Goal: Task Accomplishment & Management: Complete application form

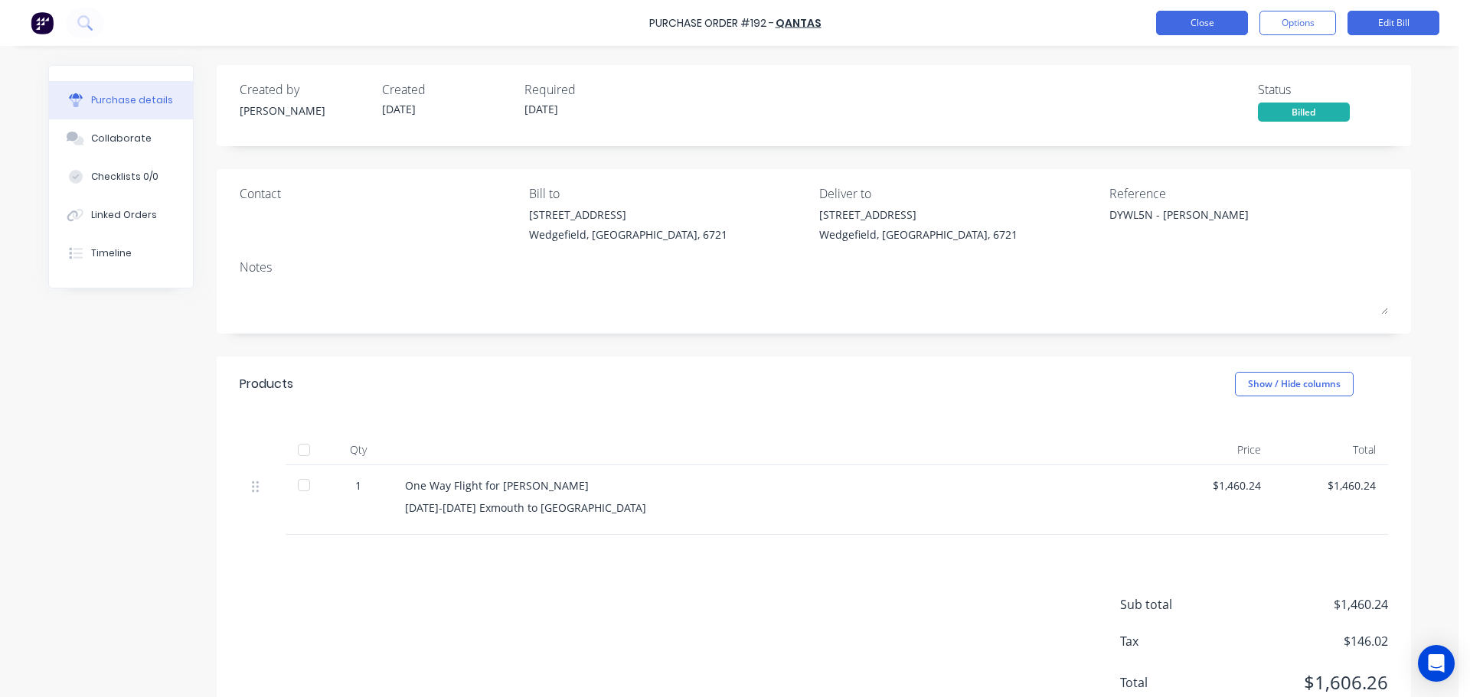
click at [1181, 30] on button "Close" at bounding box center [1202, 23] width 92 height 24
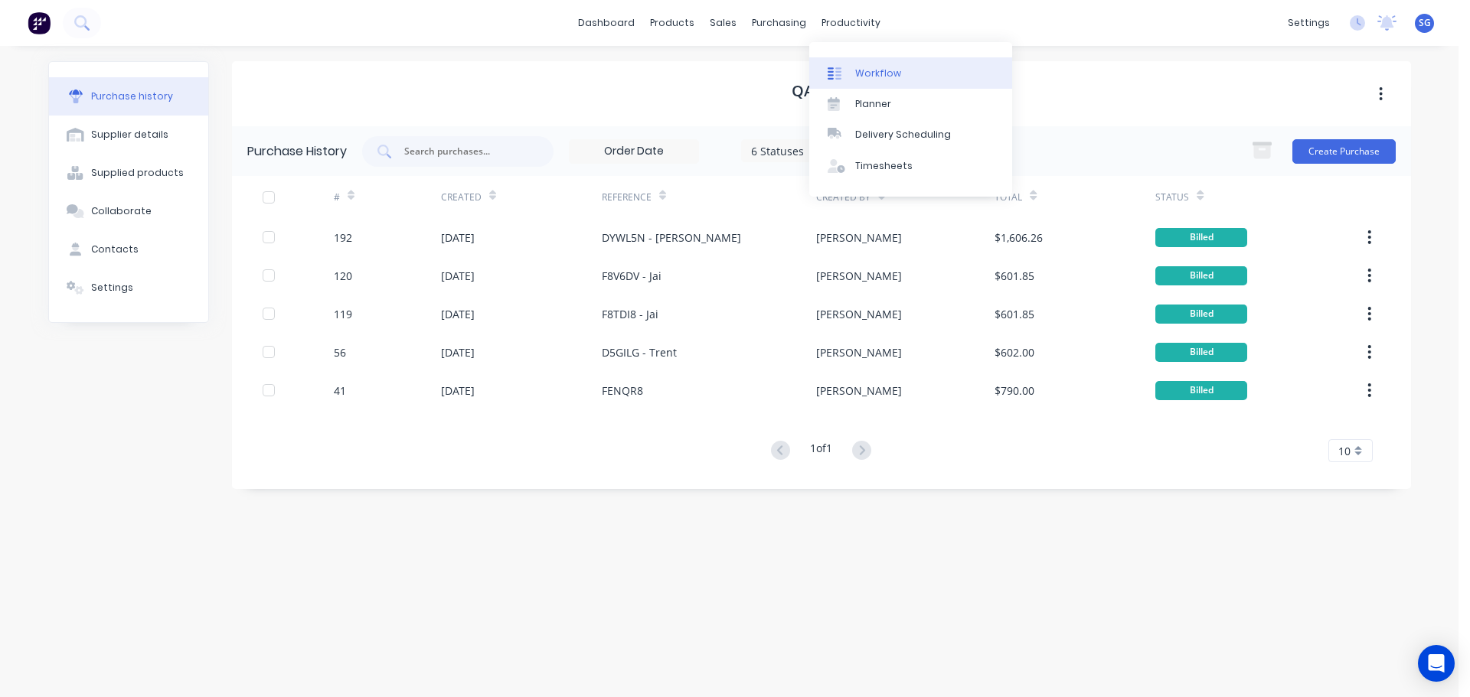
click at [855, 70] on div "Workflow" at bounding box center [878, 74] width 46 height 14
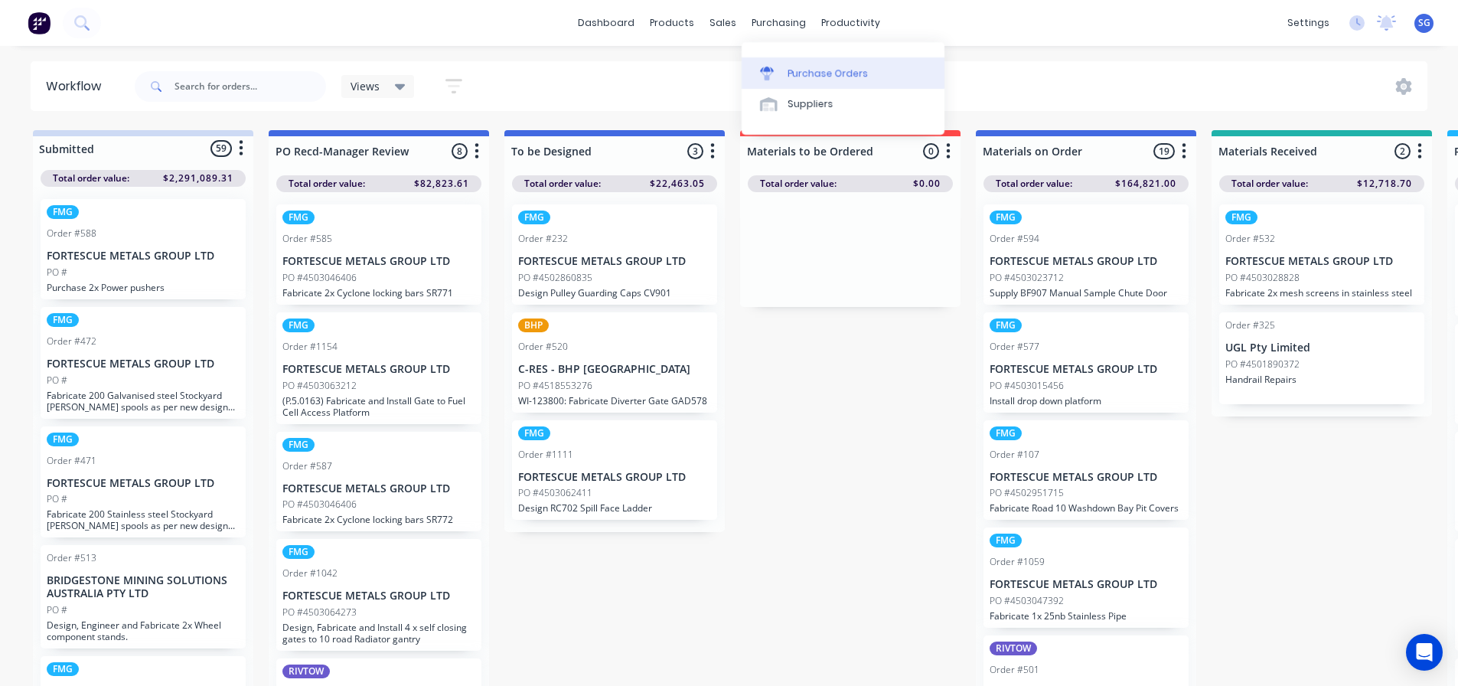
click at [798, 71] on div "Purchase Orders" at bounding box center [828, 74] width 81 height 14
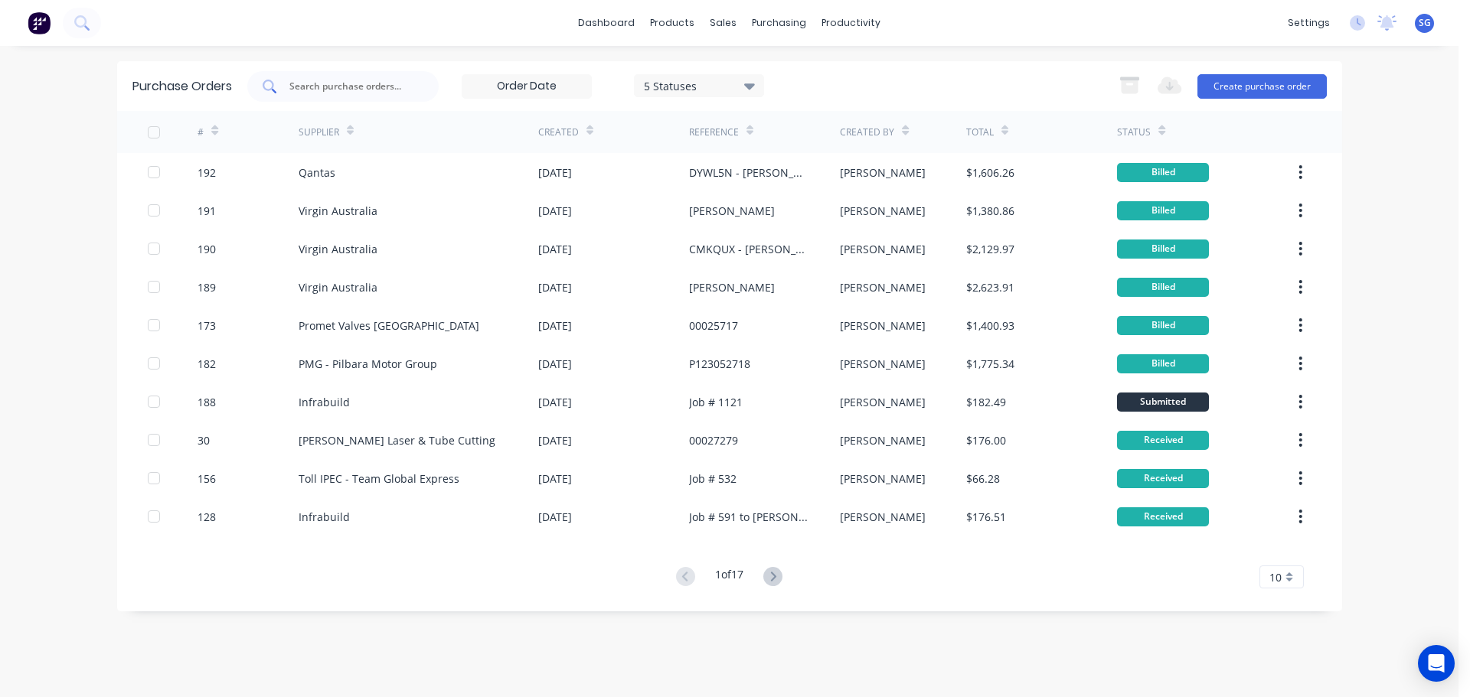
click at [325, 86] on input "text" at bounding box center [351, 86] width 127 height 15
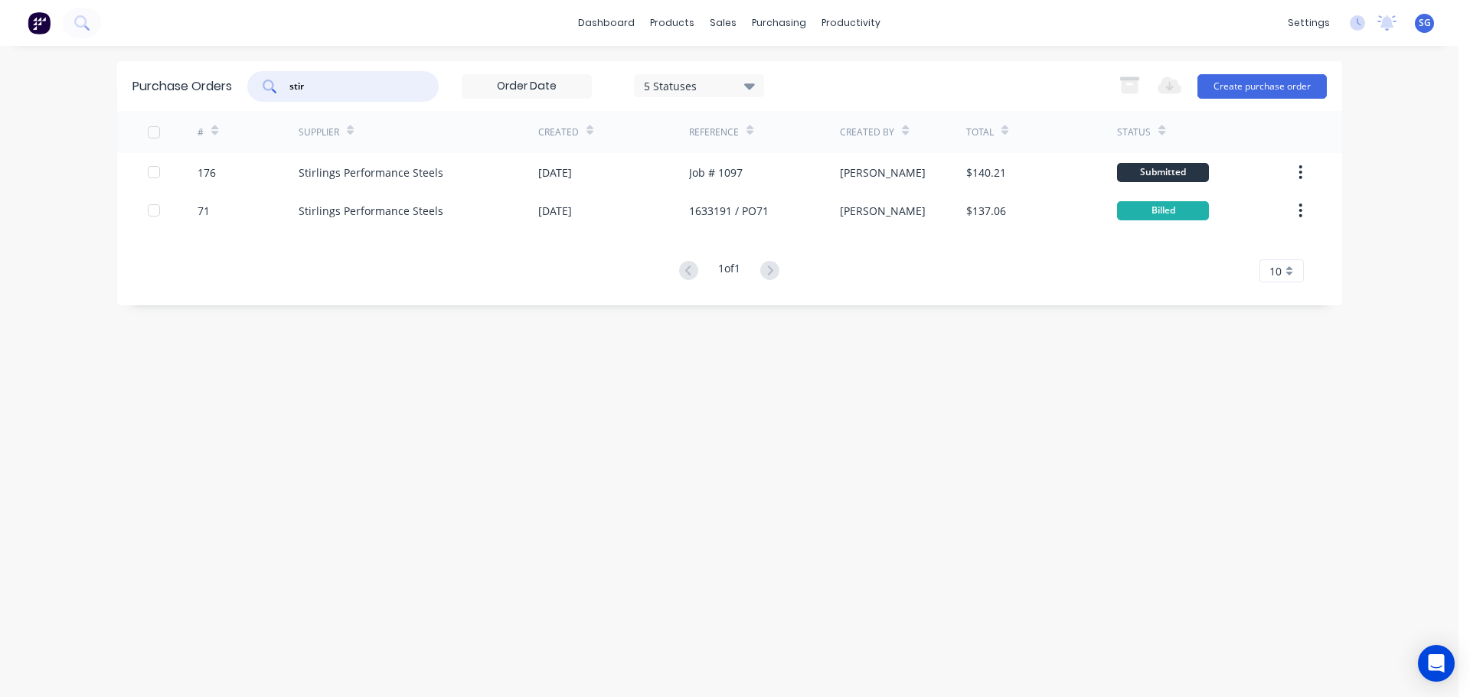
type input "stir"
click at [325, 175] on div "Stirlings Performance Steels" at bounding box center [371, 173] width 145 height 16
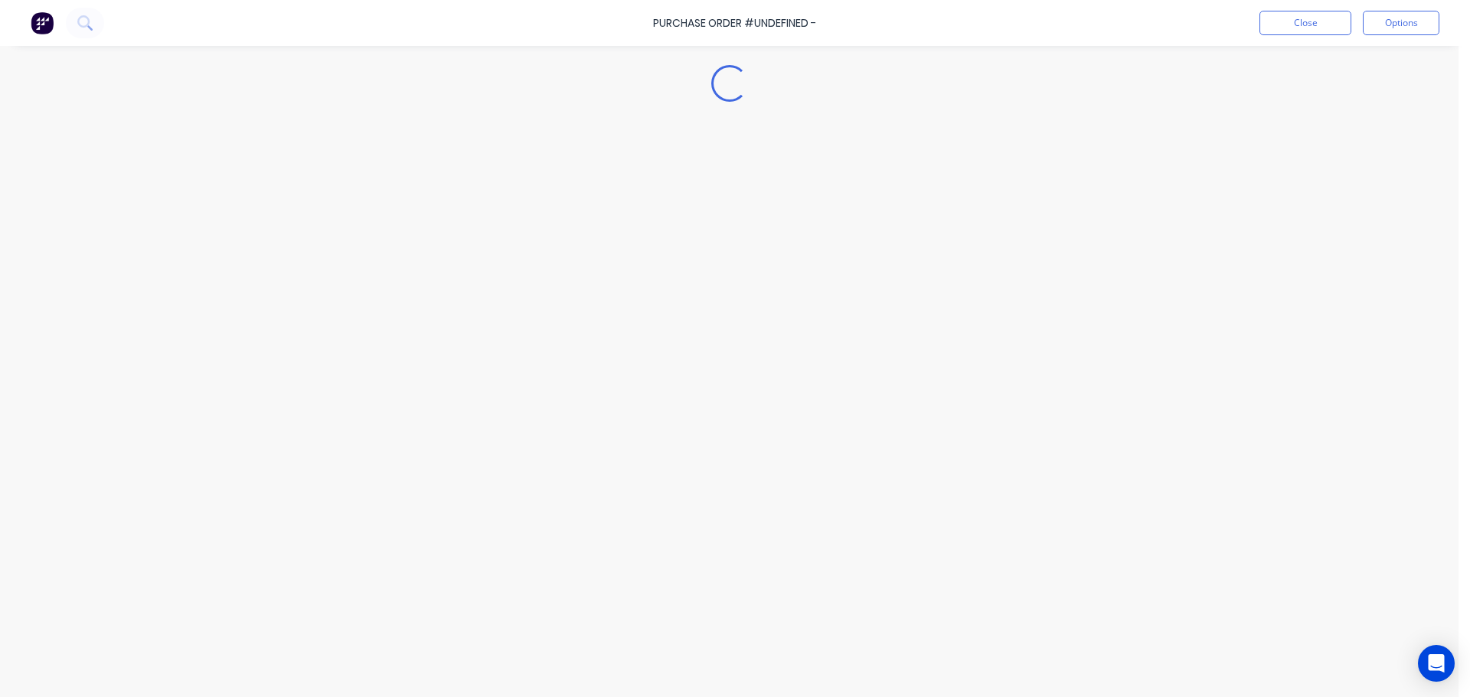
type textarea "x"
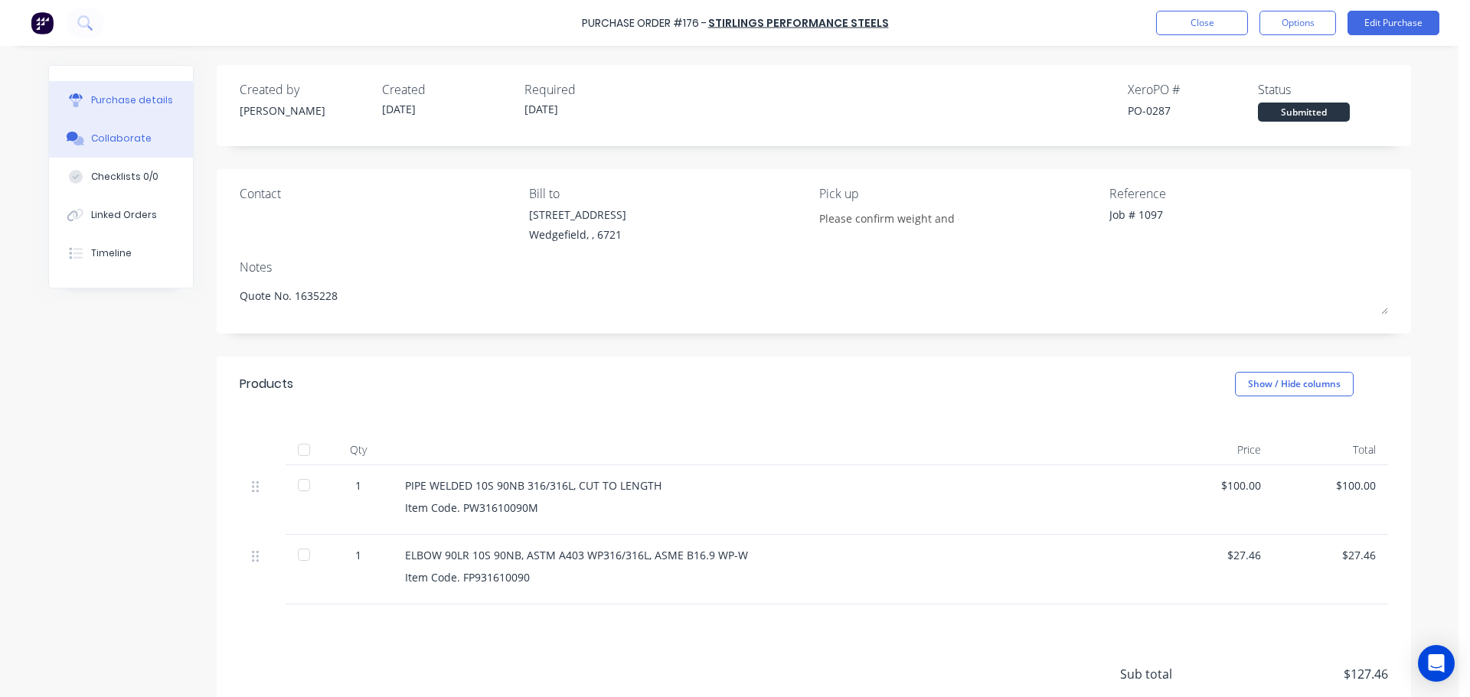
click at [73, 139] on icon at bounding box center [78, 140] width 11 height 9
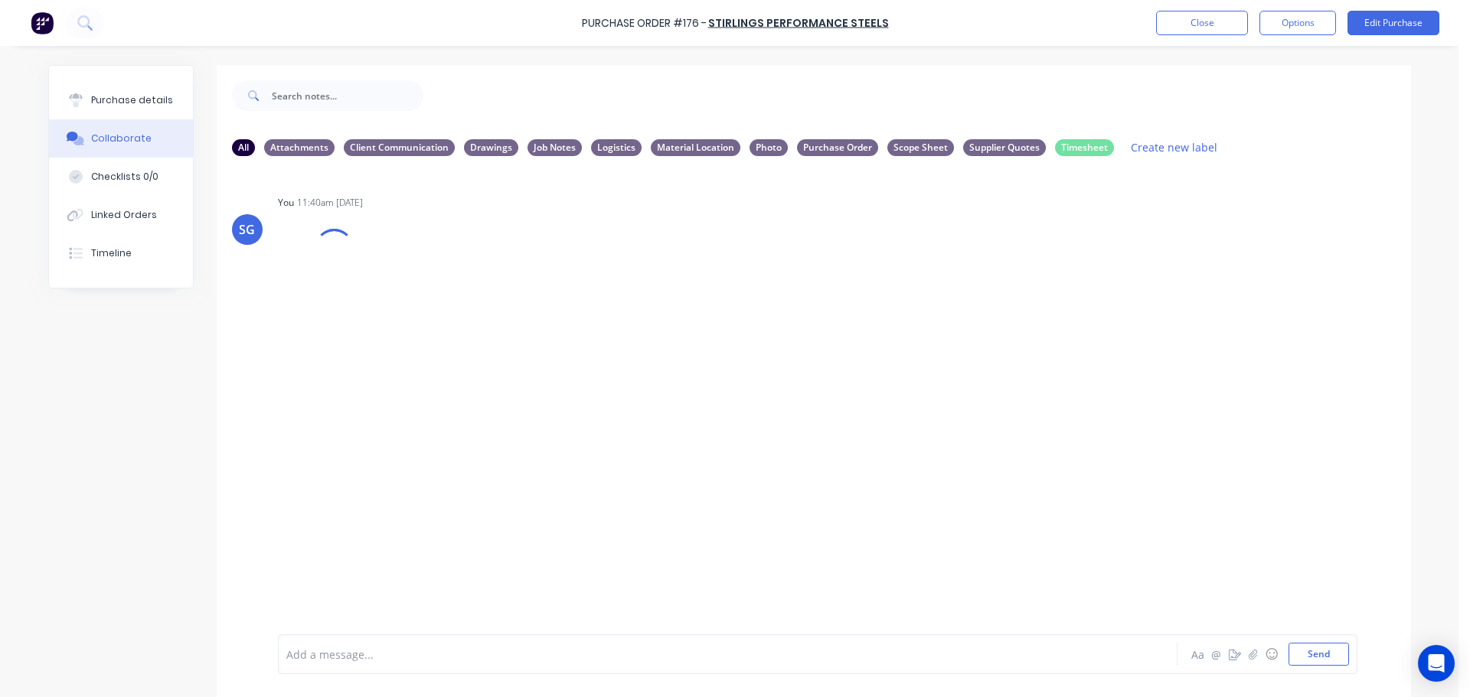
click at [393, 651] on div at bounding box center [685, 655] width 796 height 16
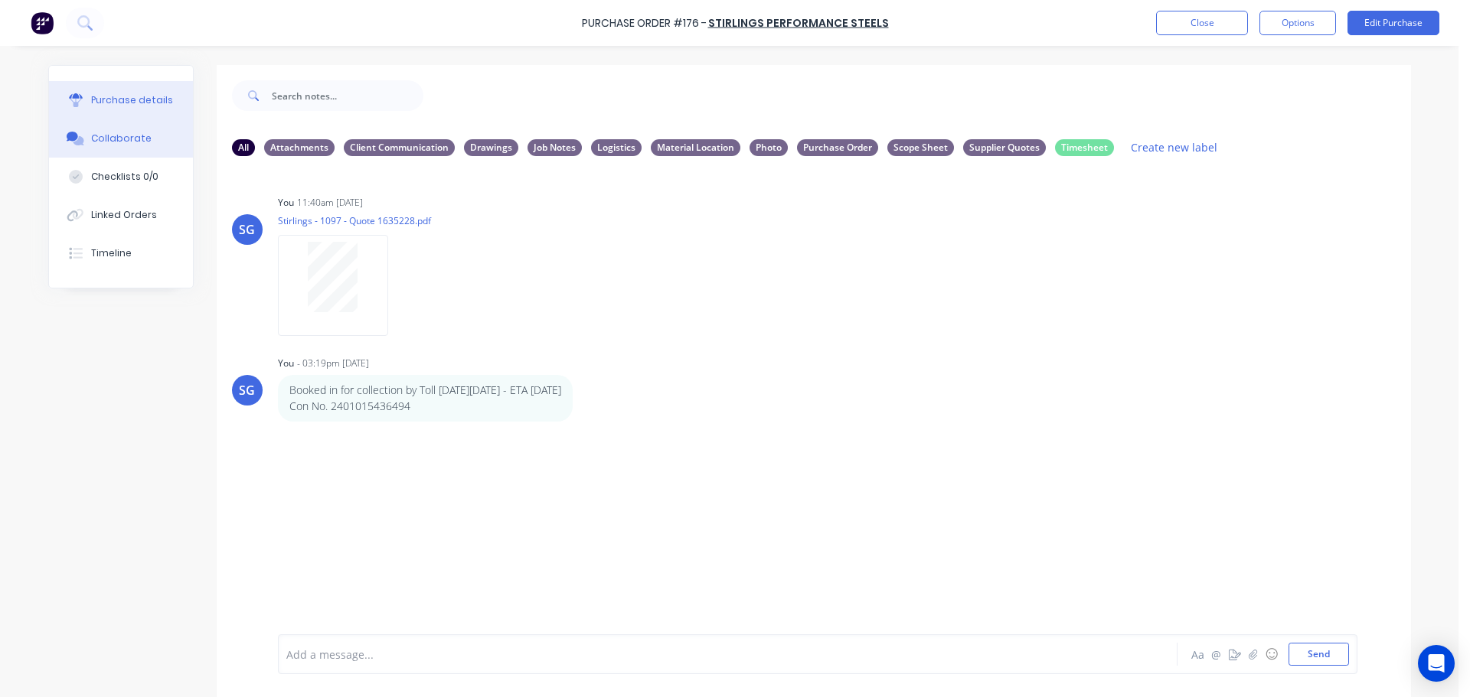
click at [126, 113] on button "Purchase details" at bounding box center [121, 100] width 144 height 38
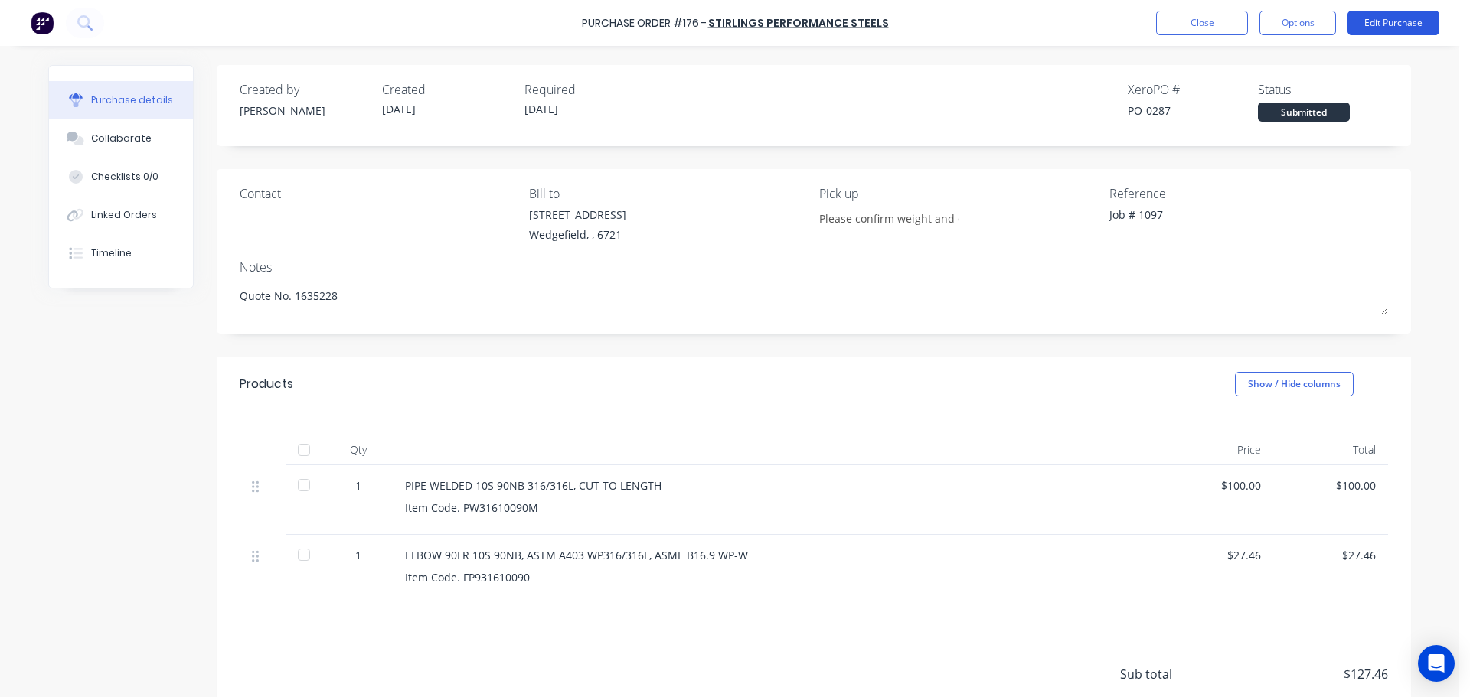
click at [1422, 18] on button "Edit Purchase" at bounding box center [1393, 23] width 92 height 24
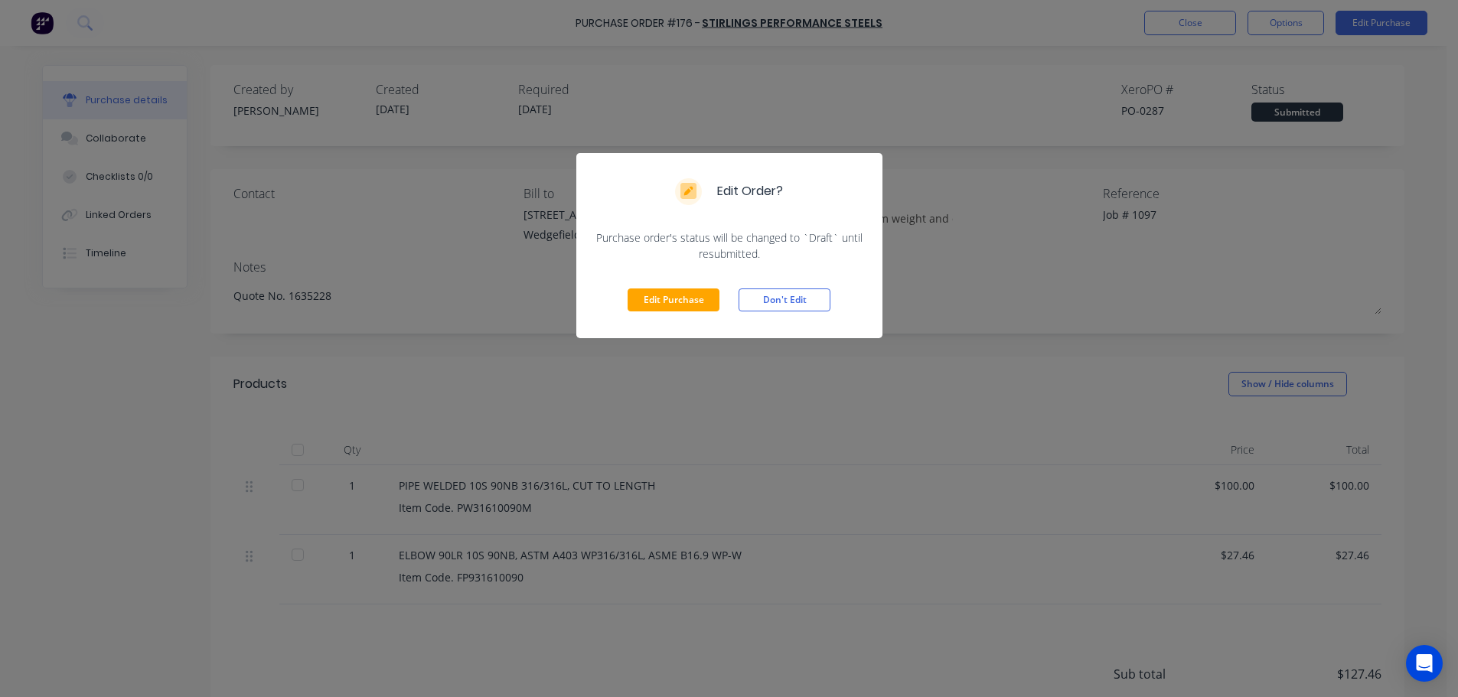
drag, startPoint x: 677, startPoint y: 300, endPoint x: 876, endPoint y: 243, distance: 207.2
click at [677, 301] on button "Edit Purchase" at bounding box center [674, 300] width 92 height 23
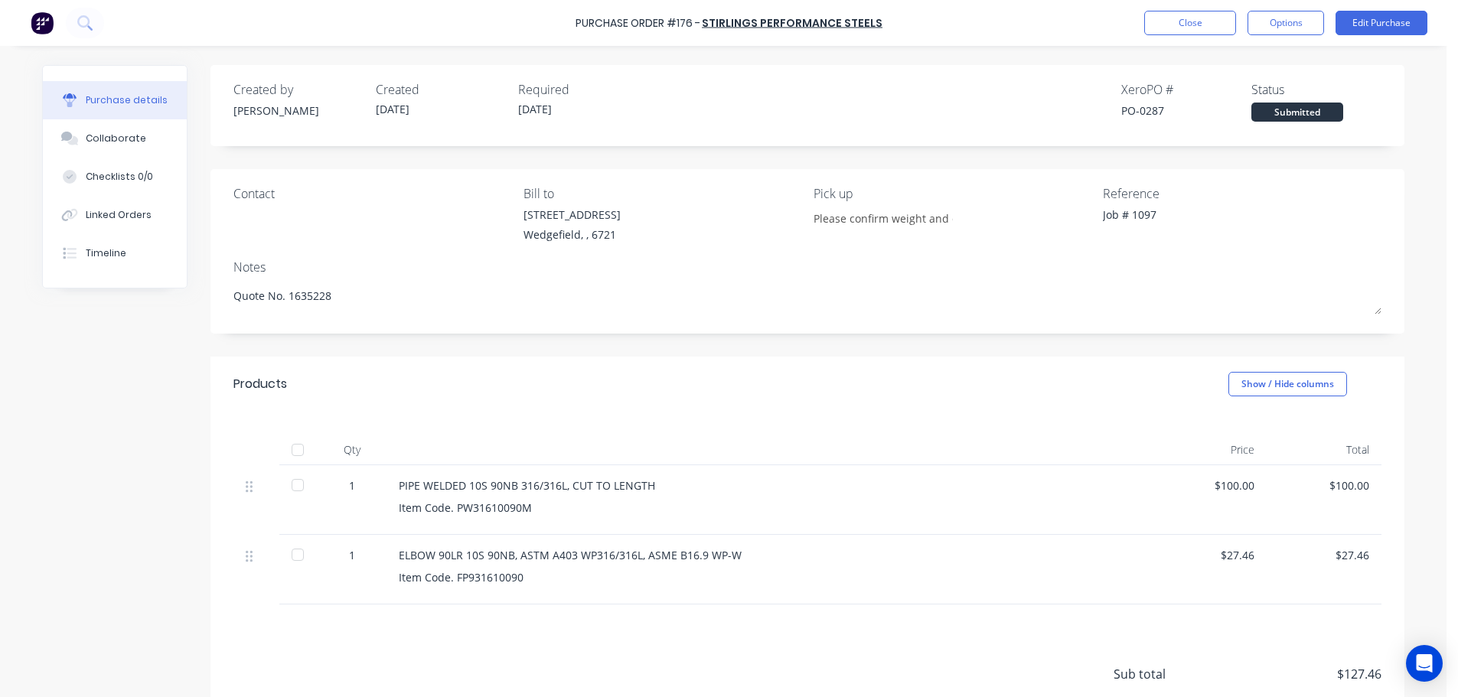
type textarea "x"
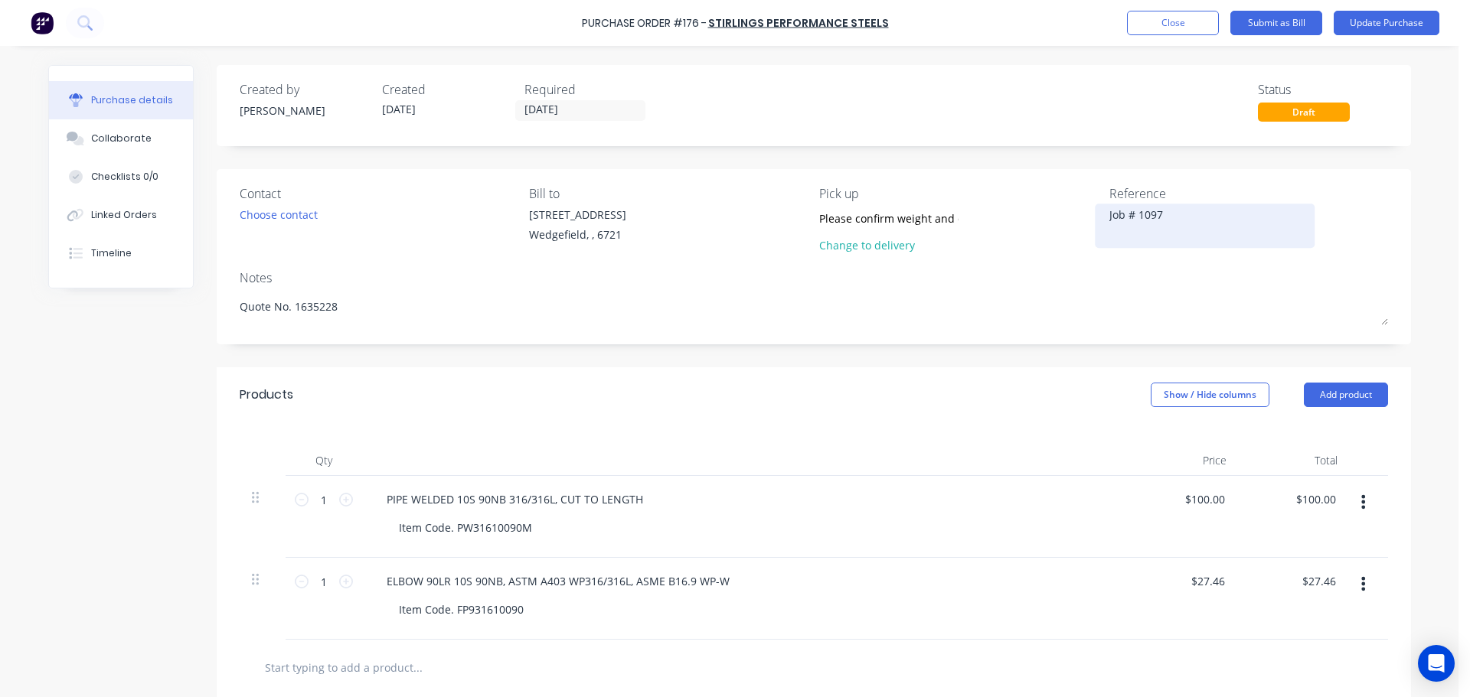
click at [1158, 221] on textarea "Job # 1097" at bounding box center [1204, 224] width 191 height 34
type textarea "Job # 1097 - In Transit"
type textarea "x"
type textarea "Job # 1097 - In Transit"
click at [1364, 29] on button "Update Purchase" at bounding box center [1387, 23] width 106 height 24
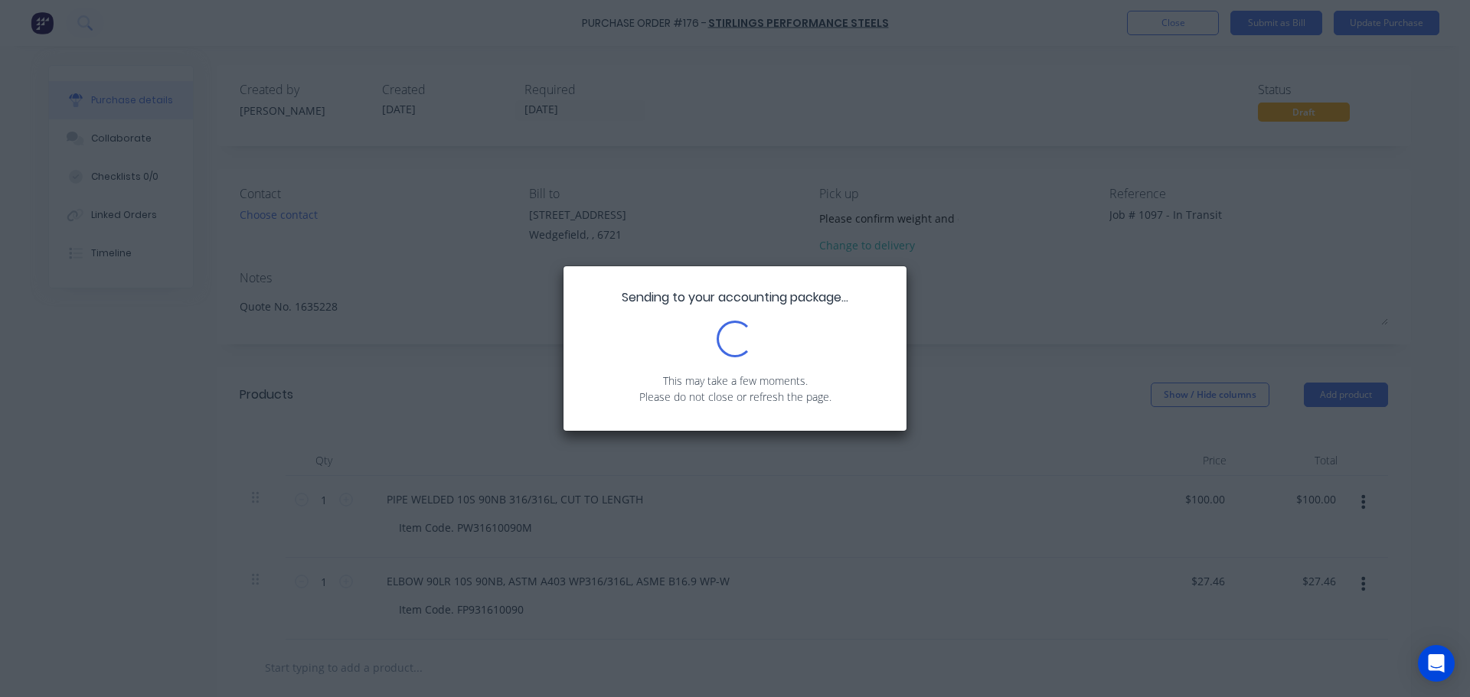
type textarea "x"
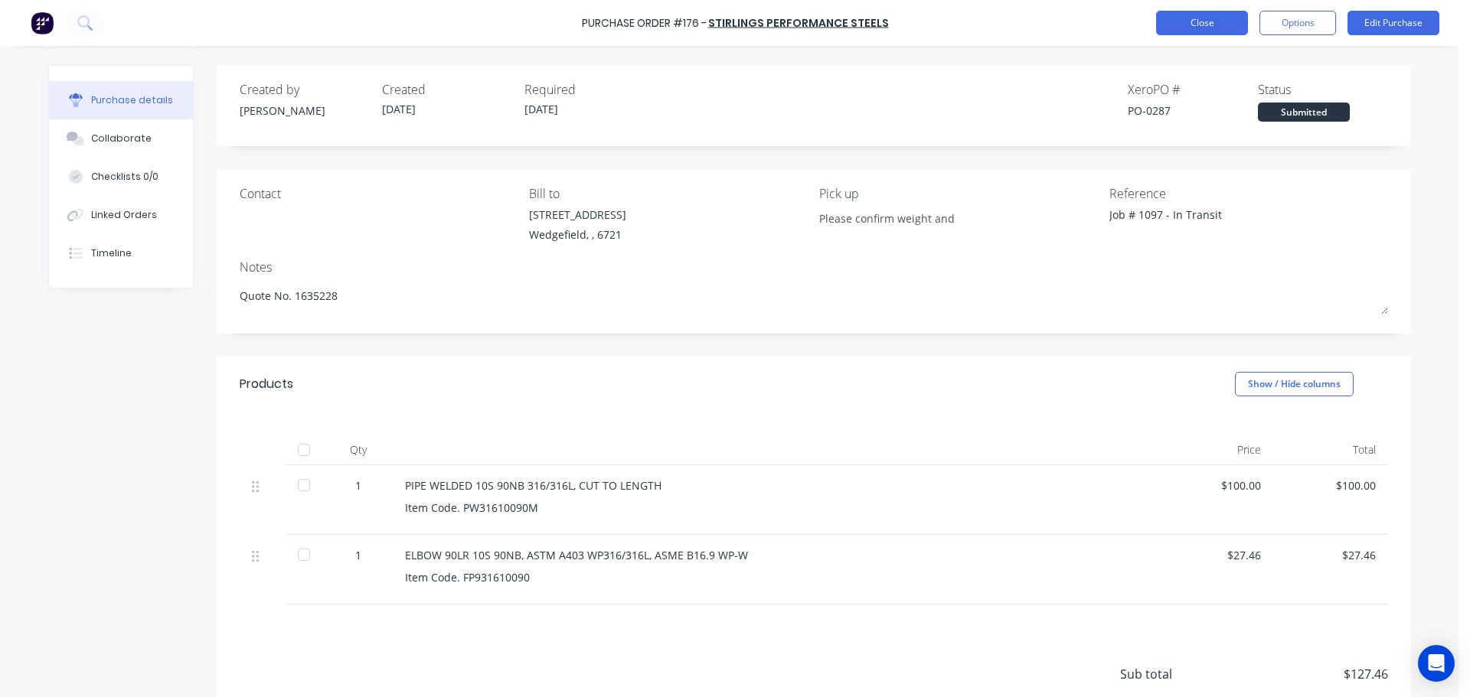
click at [1203, 20] on button "Close" at bounding box center [1202, 23] width 92 height 24
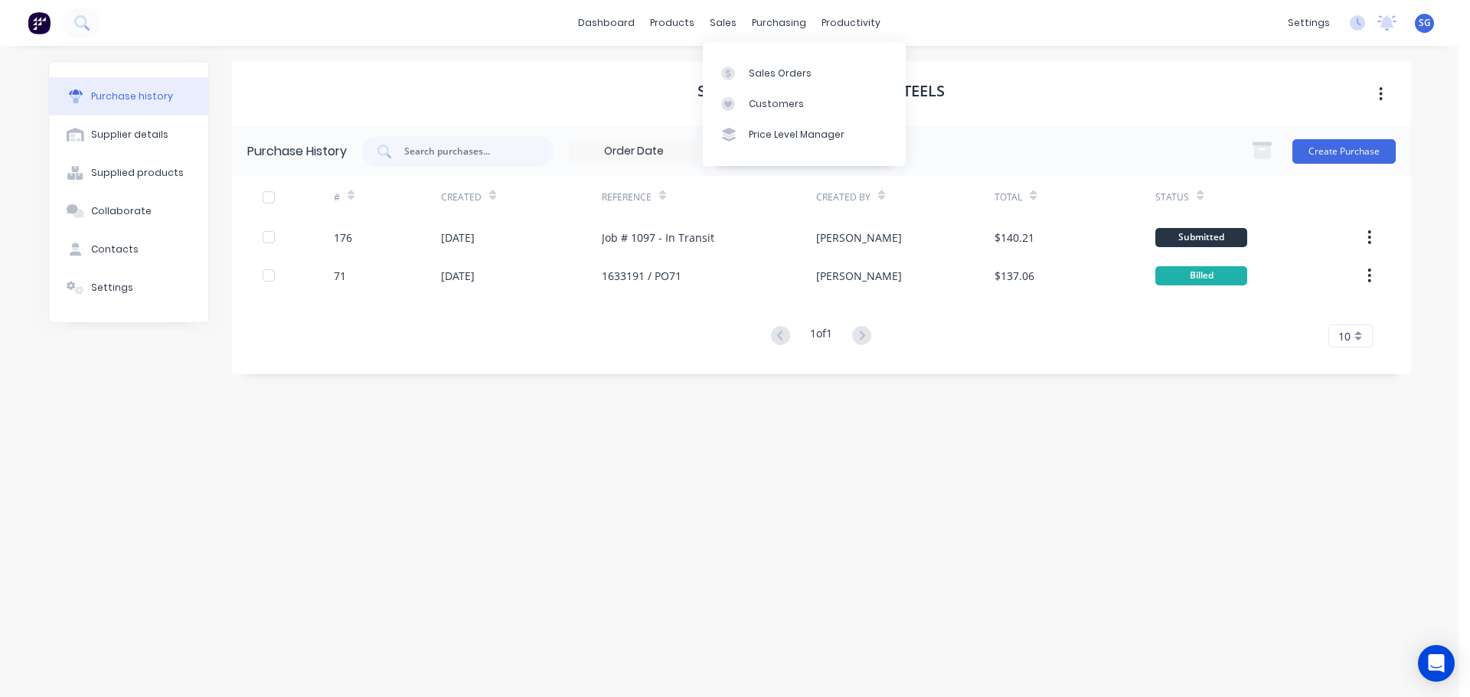
click at [731, 54] on div "Sales Orders Customers Price Level Manager" at bounding box center [804, 103] width 203 height 123
click at [732, 69] on icon at bounding box center [728, 74] width 14 height 14
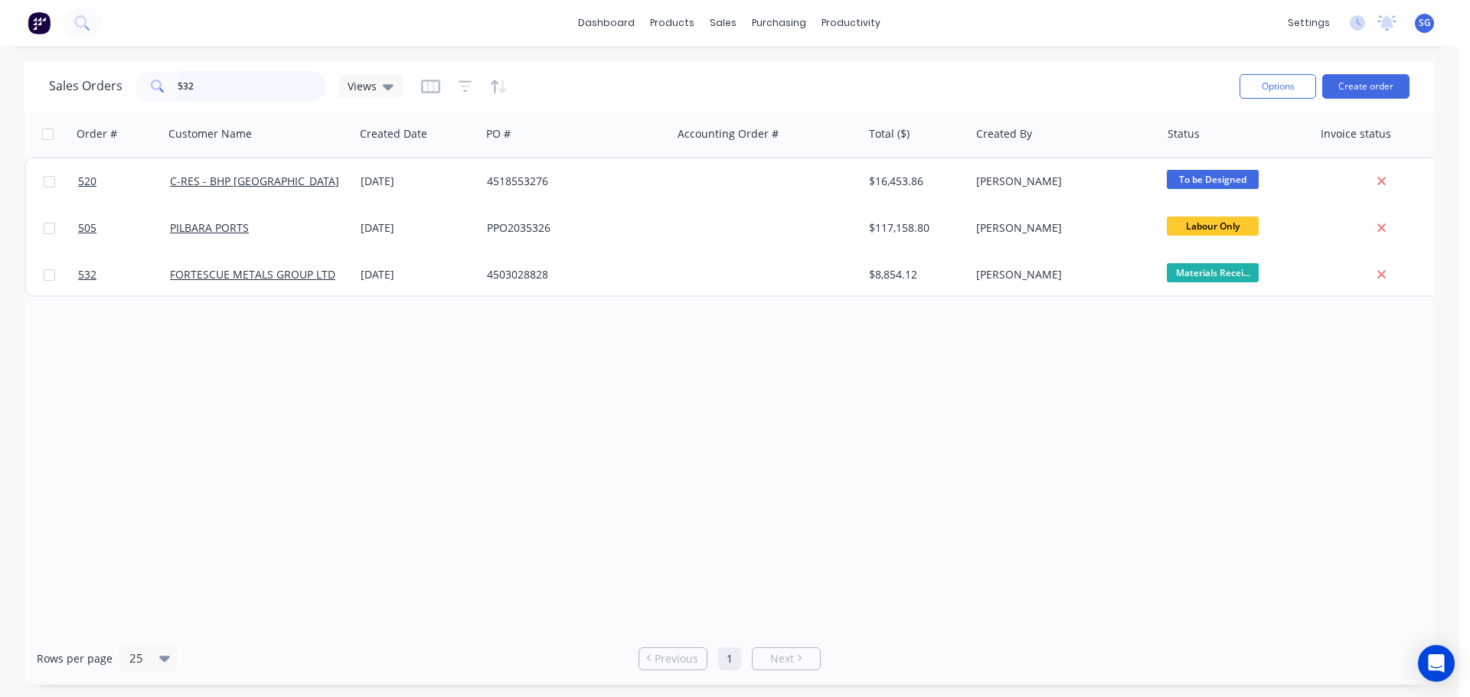
click at [195, 79] on input "532" at bounding box center [252, 86] width 149 height 31
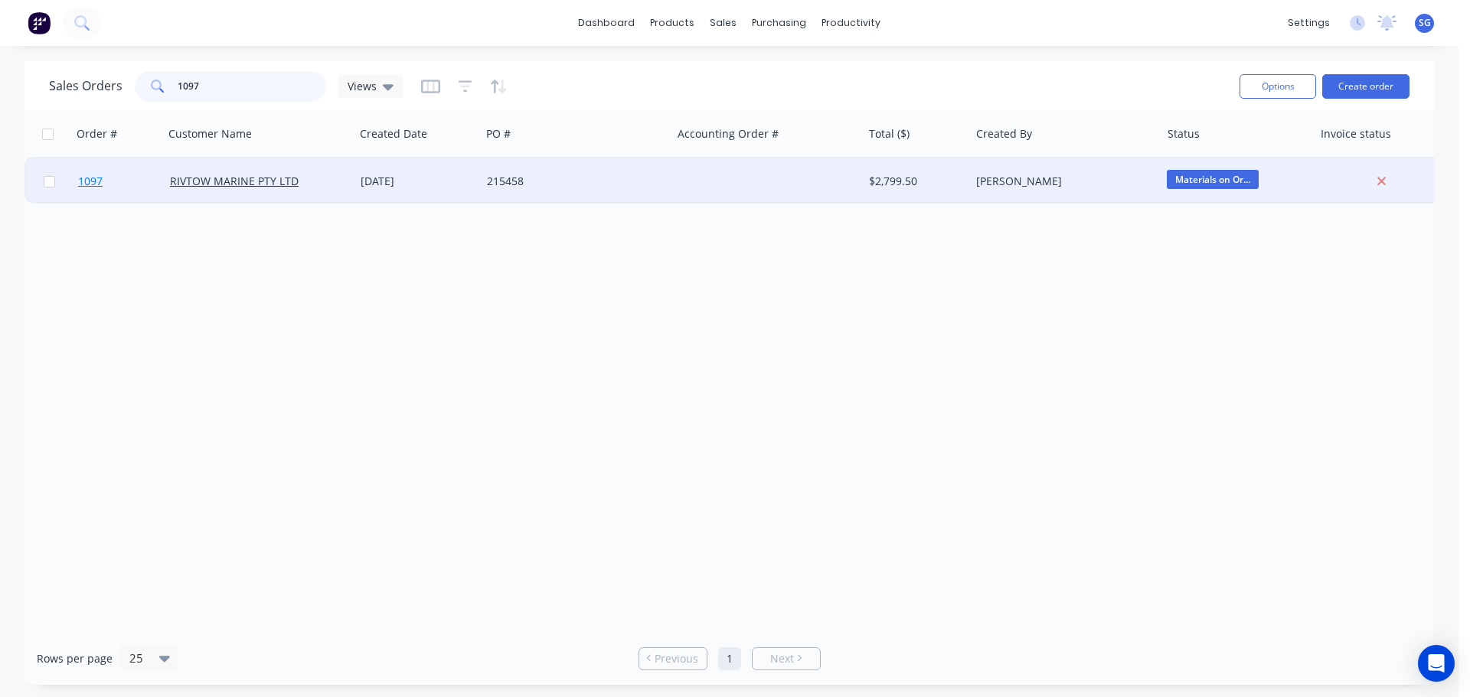
type input "1097"
click at [83, 187] on span "1097" at bounding box center [90, 181] width 24 height 15
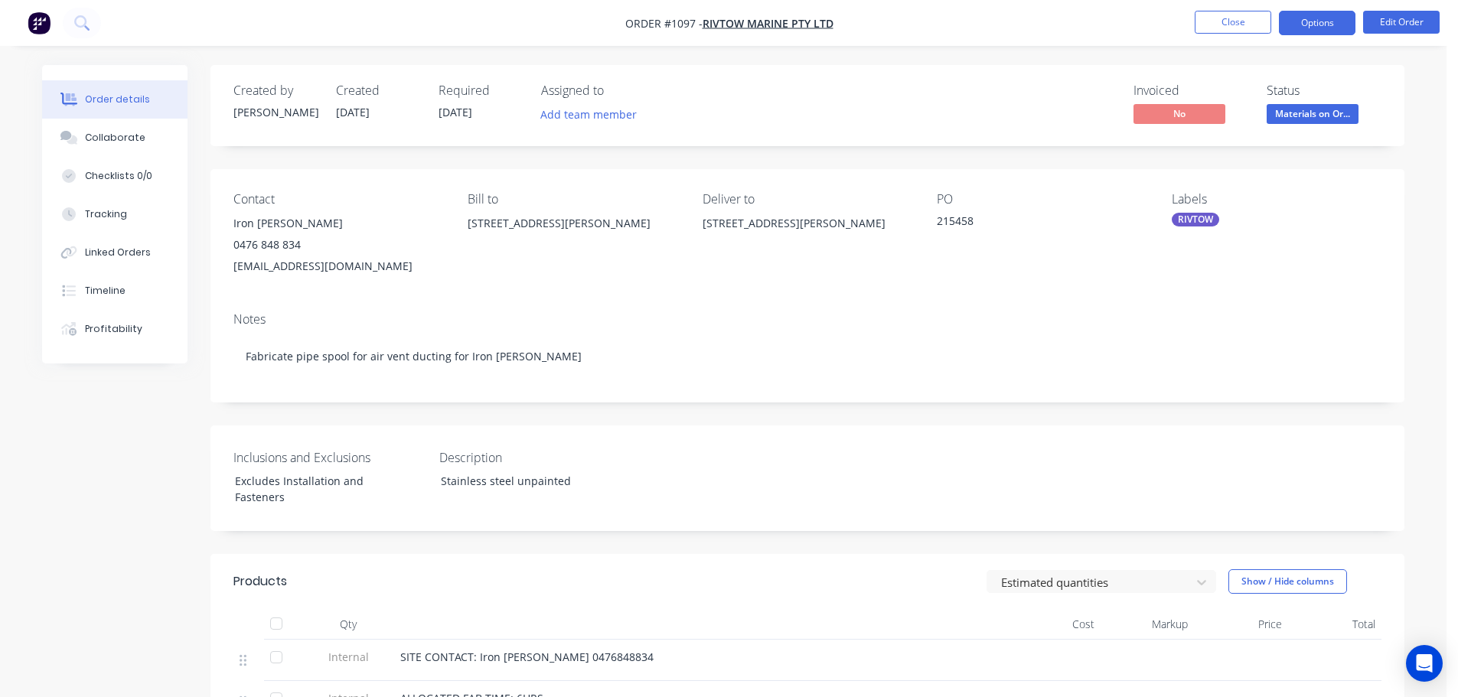
click at [1300, 24] on button "Options" at bounding box center [1317, 23] width 77 height 24
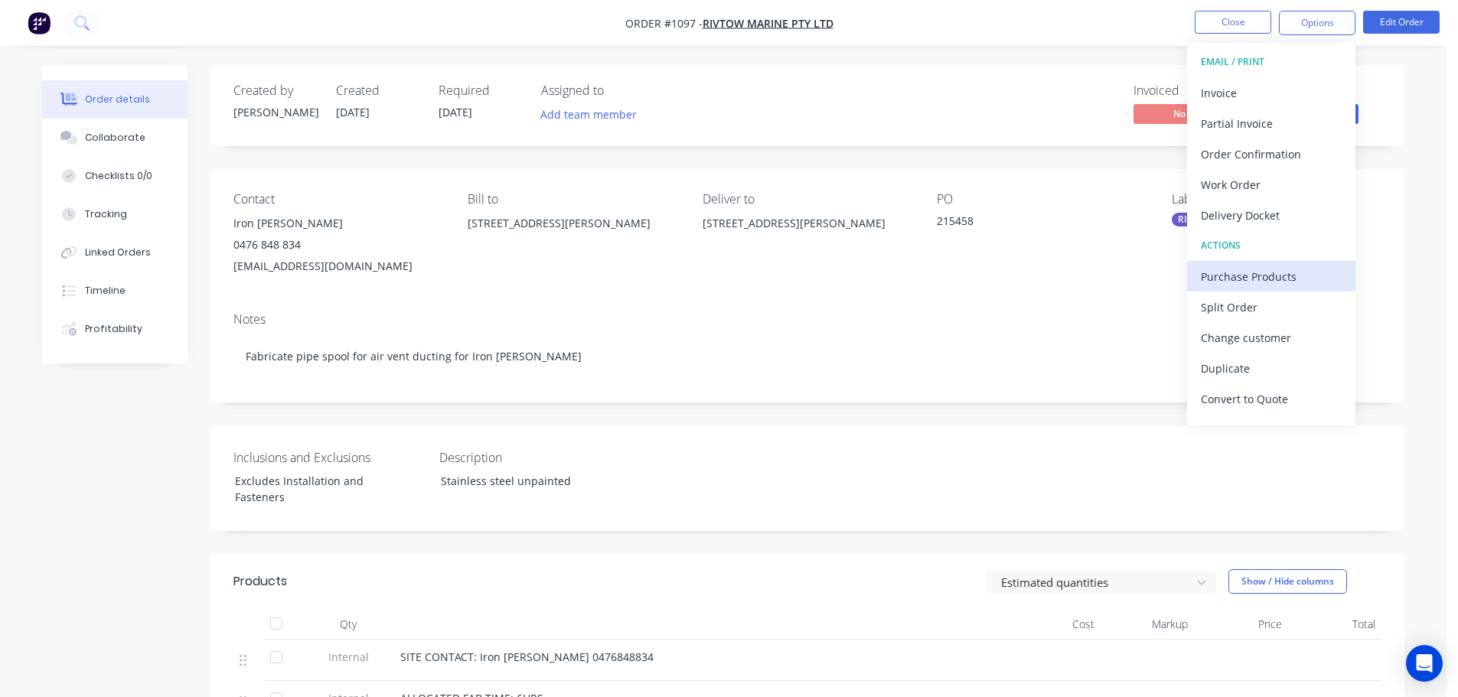
click at [1239, 282] on div "Purchase Products" at bounding box center [1271, 277] width 141 height 22
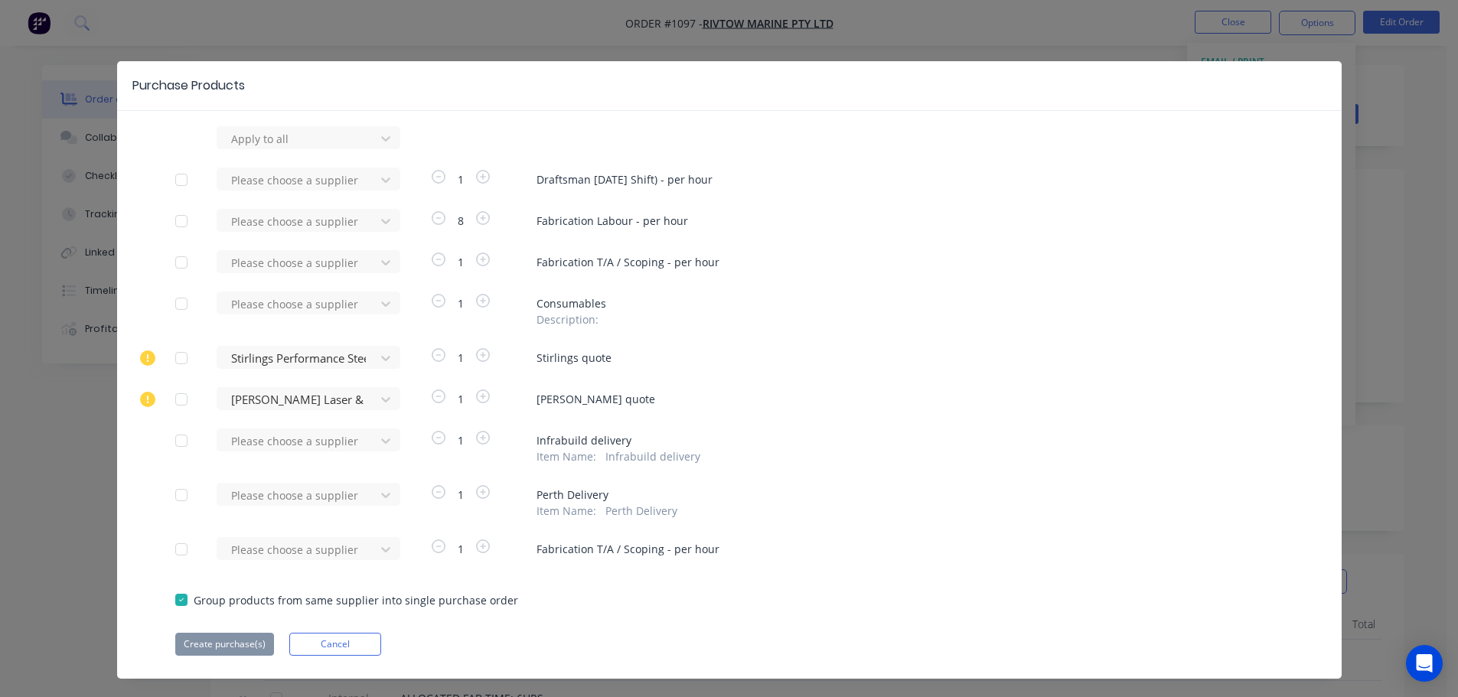
click at [174, 500] on div at bounding box center [181, 495] width 31 height 31
click at [262, 500] on div "Please choose a supplier" at bounding box center [301, 494] width 168 height 23
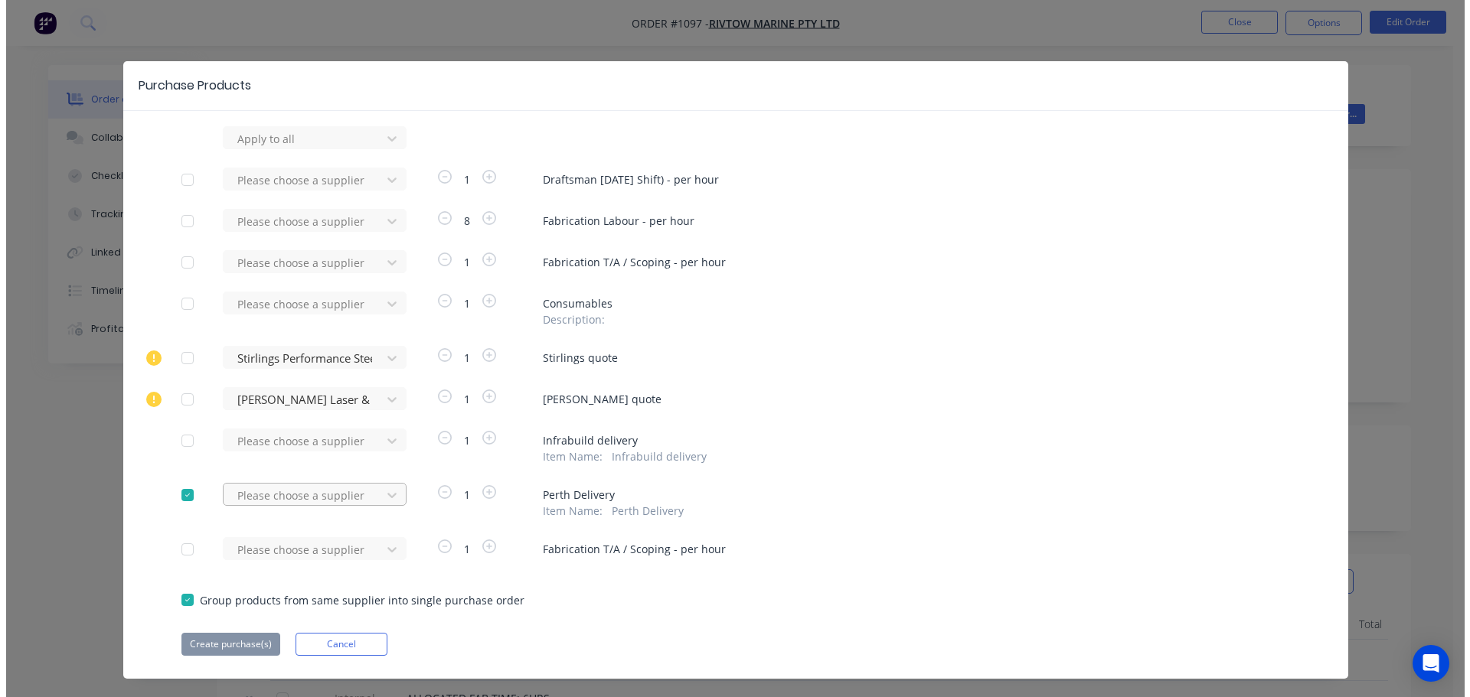
scroll to position [26, 0]
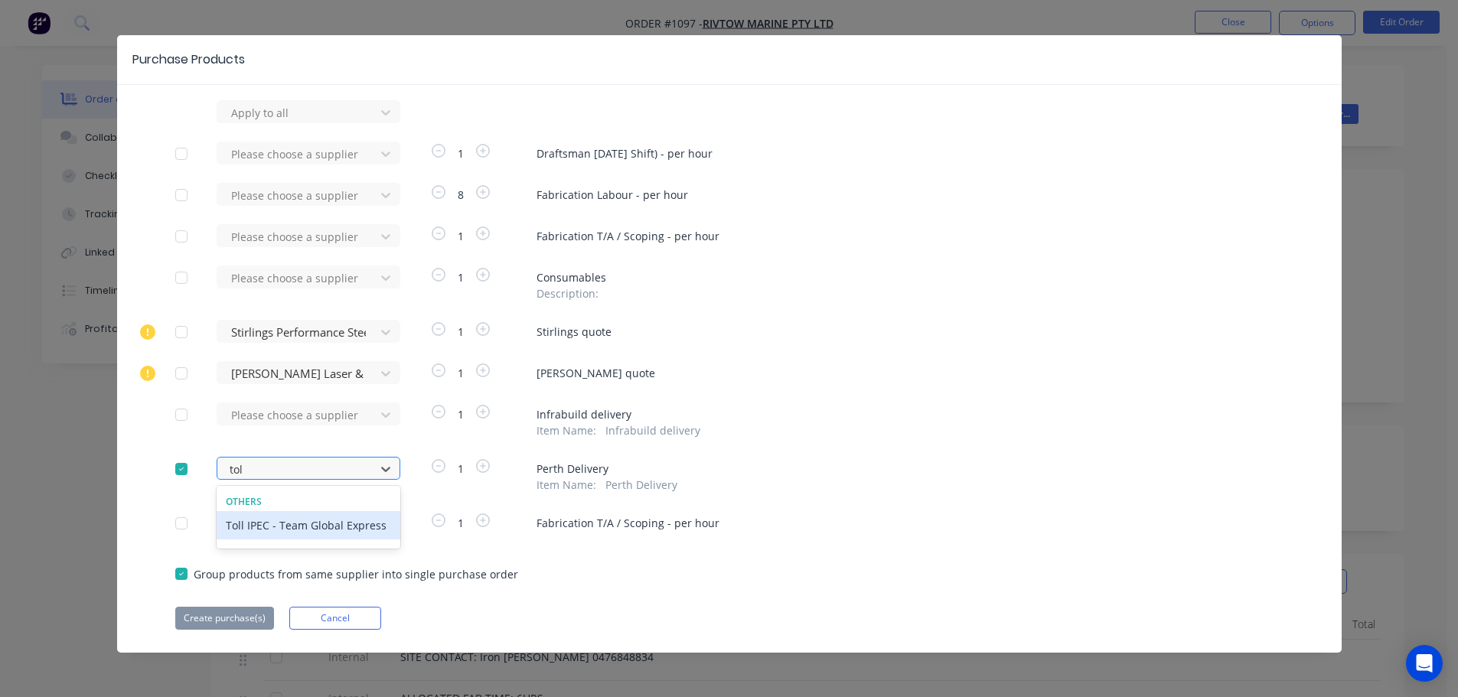
type input "toll"
click at [259, 526] on div "Toll IPEC - Team Global Express" at bounding box center [309, 525] width 184 height 28
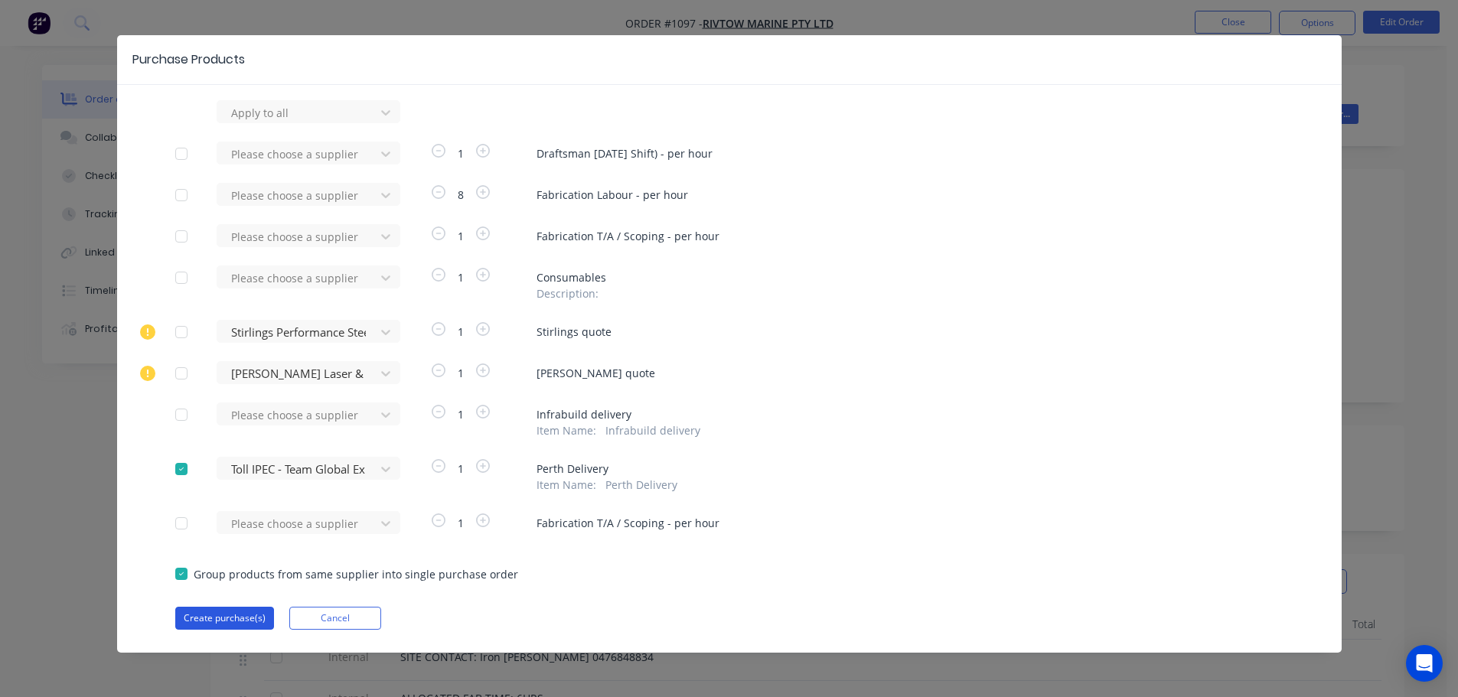
click at [215, 615] on button "Create purchase(s)" at bounding box center [224, 618] width 99 height 23
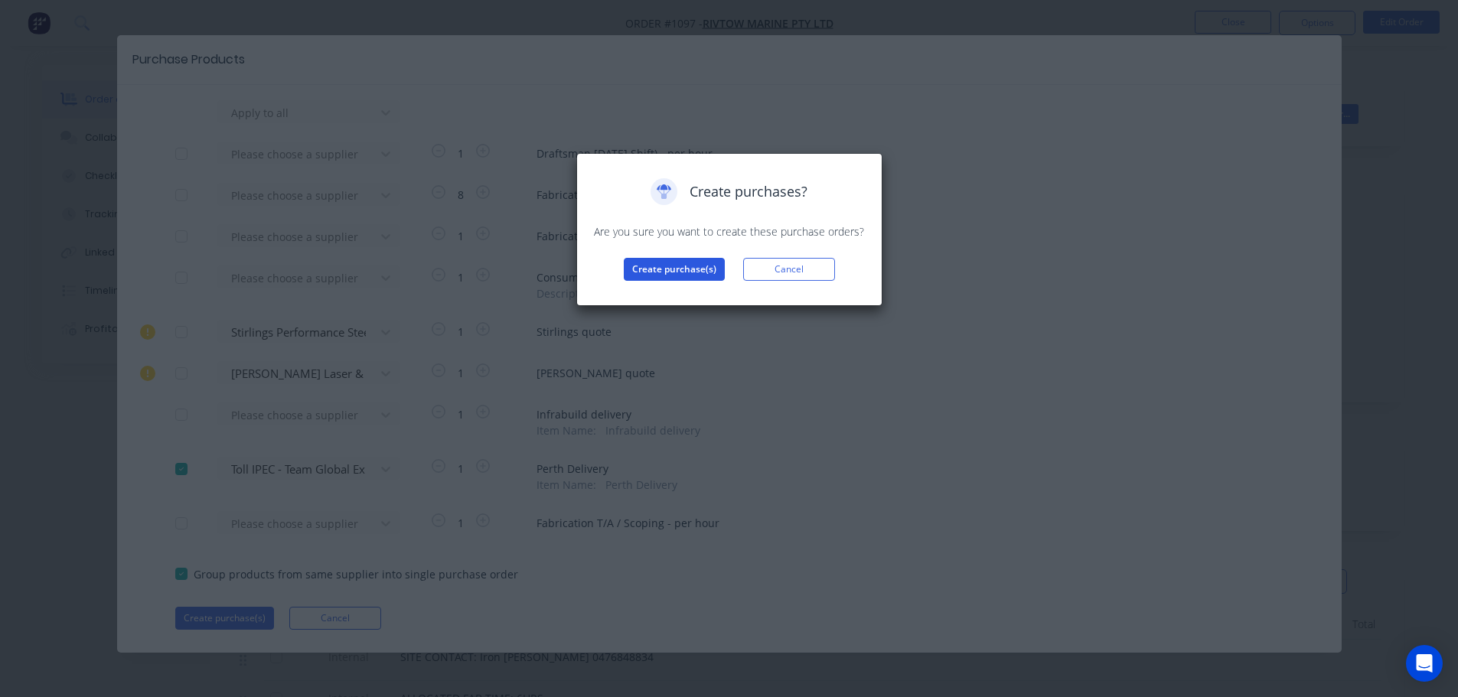
click at [681, 274] on button "Create purchase(s)" at bounding box center [674, 269] width 101 height 23
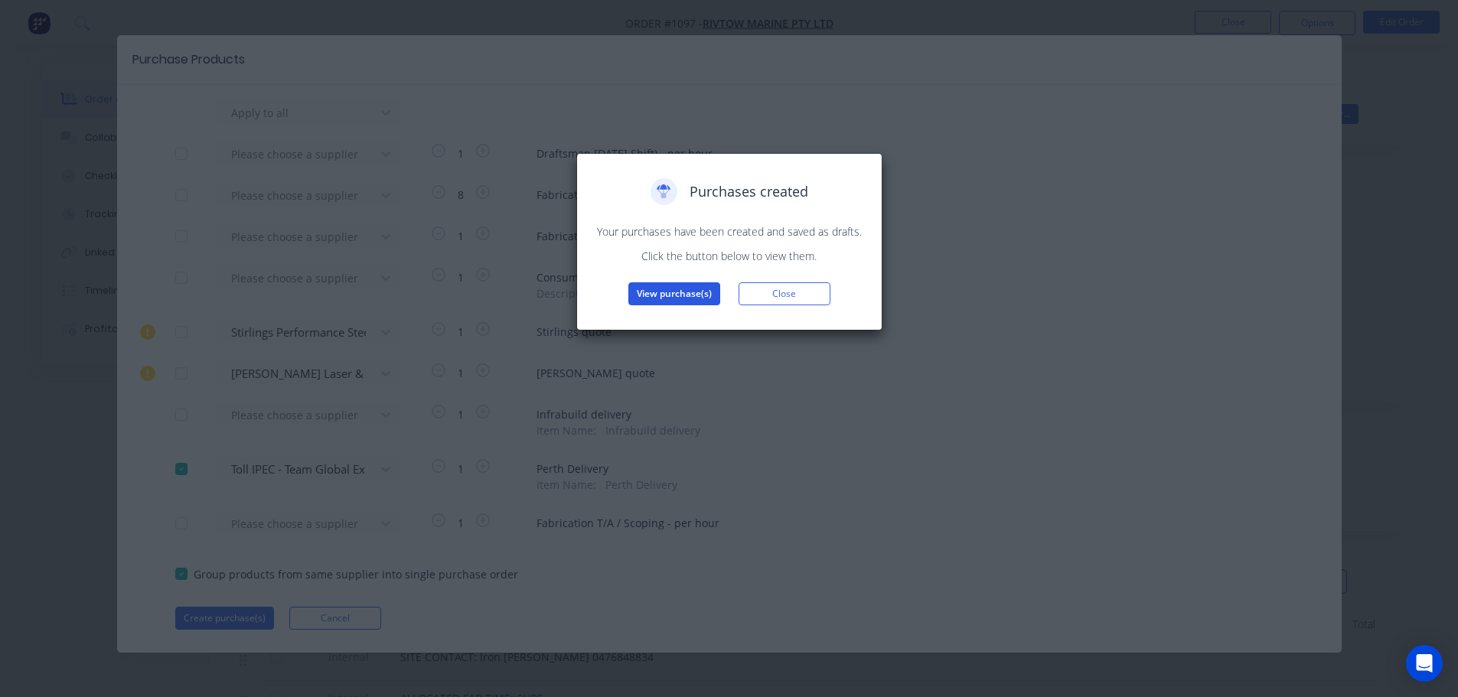
click at [687, 299] on button "View purchase(s)" at bounding box center [675, 293] width 92 height 23
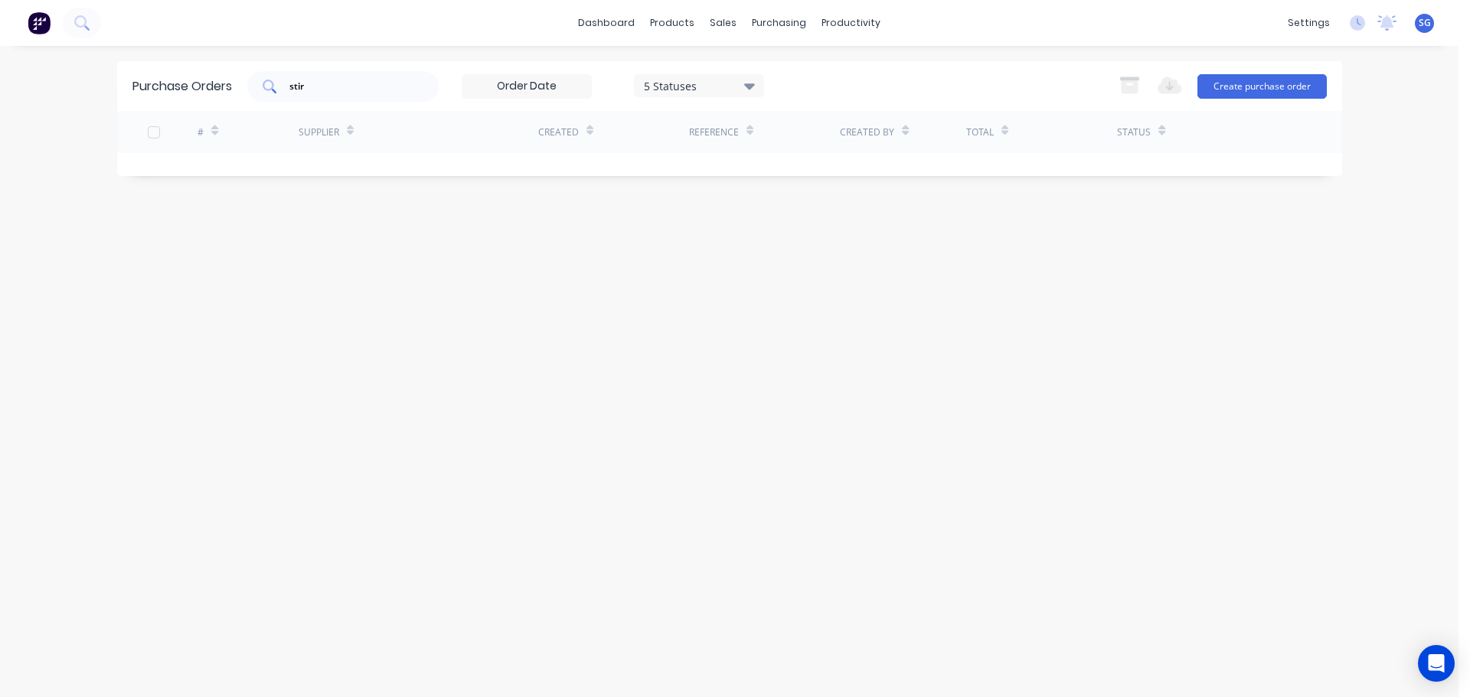
click at [333, 98] on div "stir" at bounding box center [342, 86] width 191 height 31
type input "s"
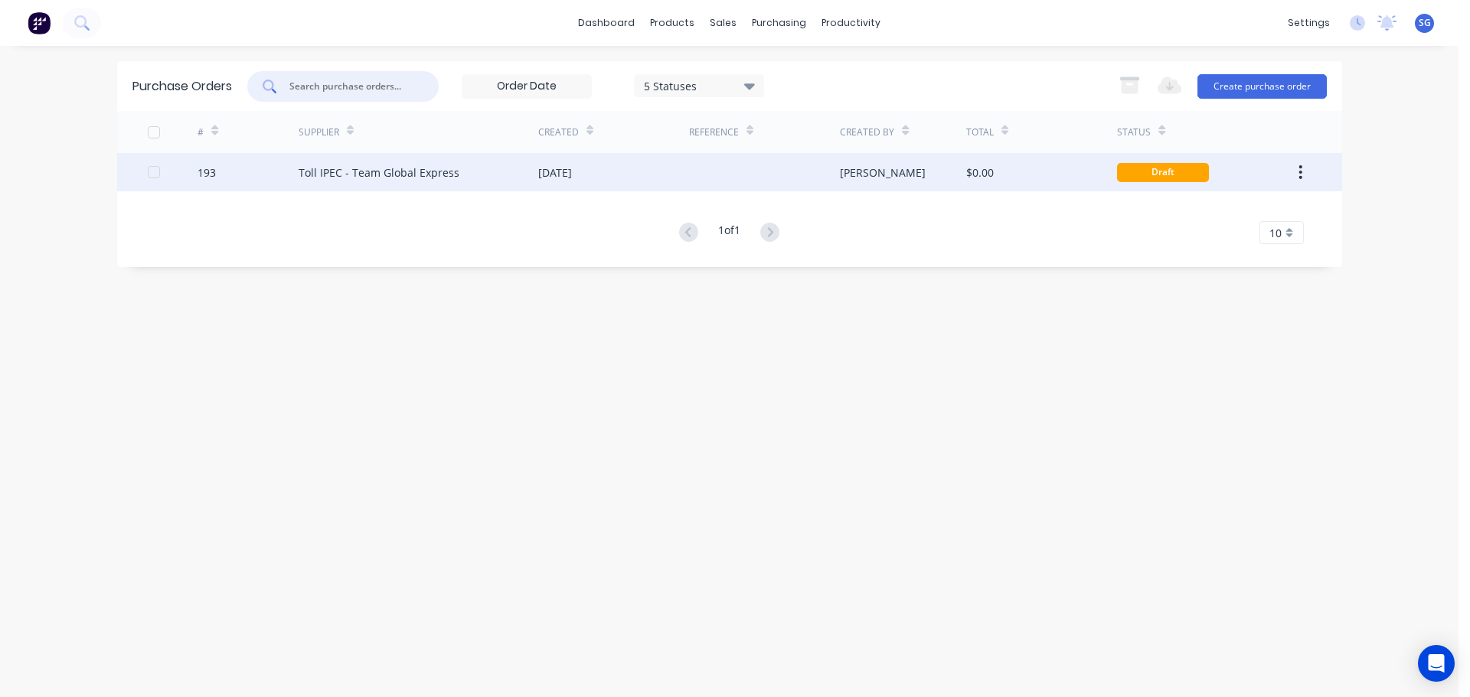
click at [327, 168] on div "Toll IPEC - Team Global Express" at bounding box center [379, 173] width 161 height 16
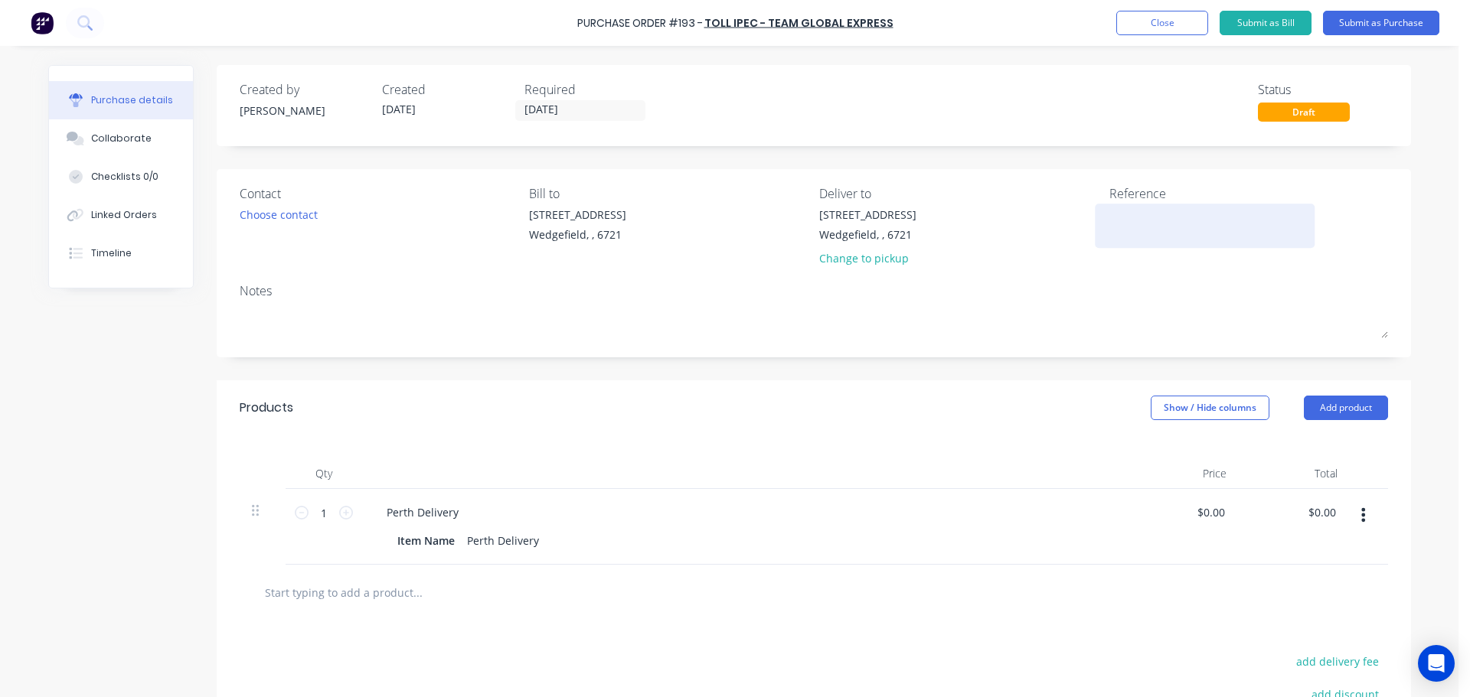
click at [1155, 237] on textarea at bounding box center [1204, 224] width 191 height 34
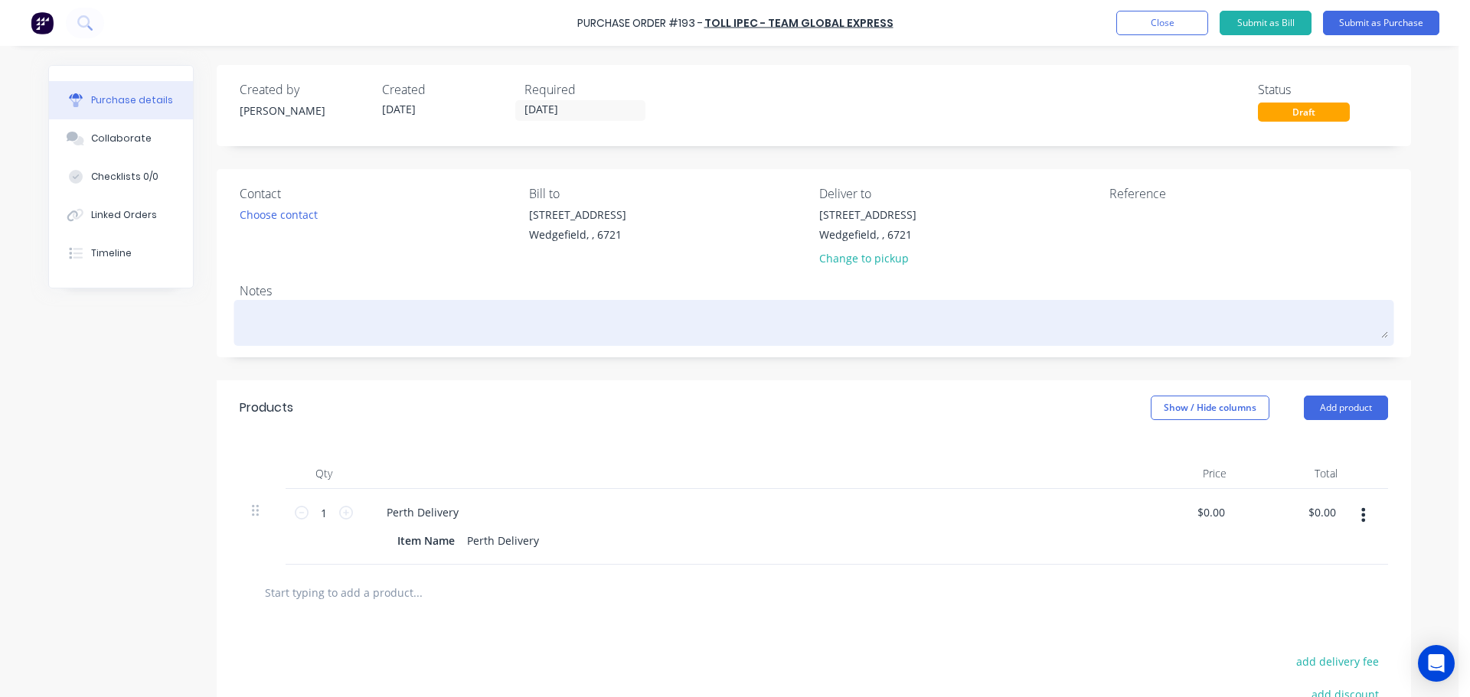
click at [325, 325] on textarea at bounding box center [814, 321] width 1148 height 34
paste textarea "2401015436494"
type textarea "x"
type textarea "2401015436494"
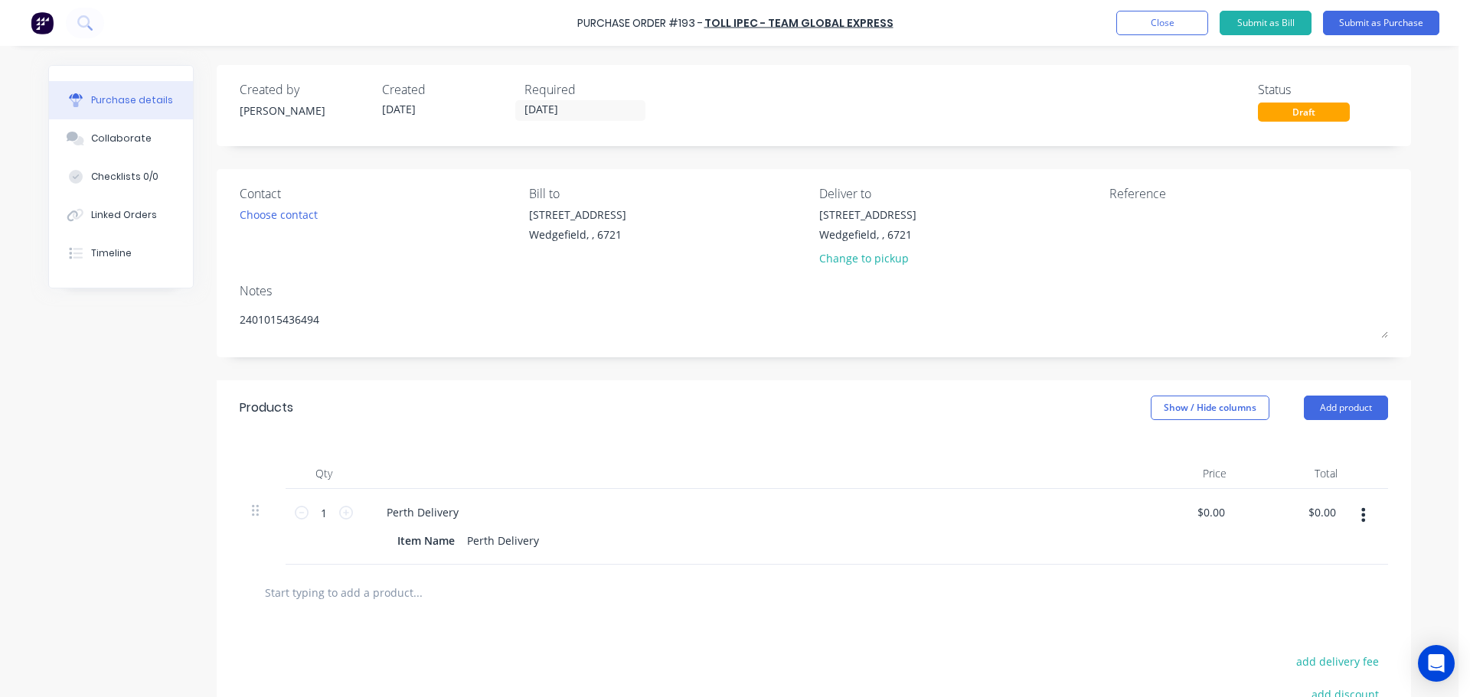
type textarea "x"
type textarea "C2401015436494"
type textarea "x"
type textarea "Co2401015436494"
type textarea "x"
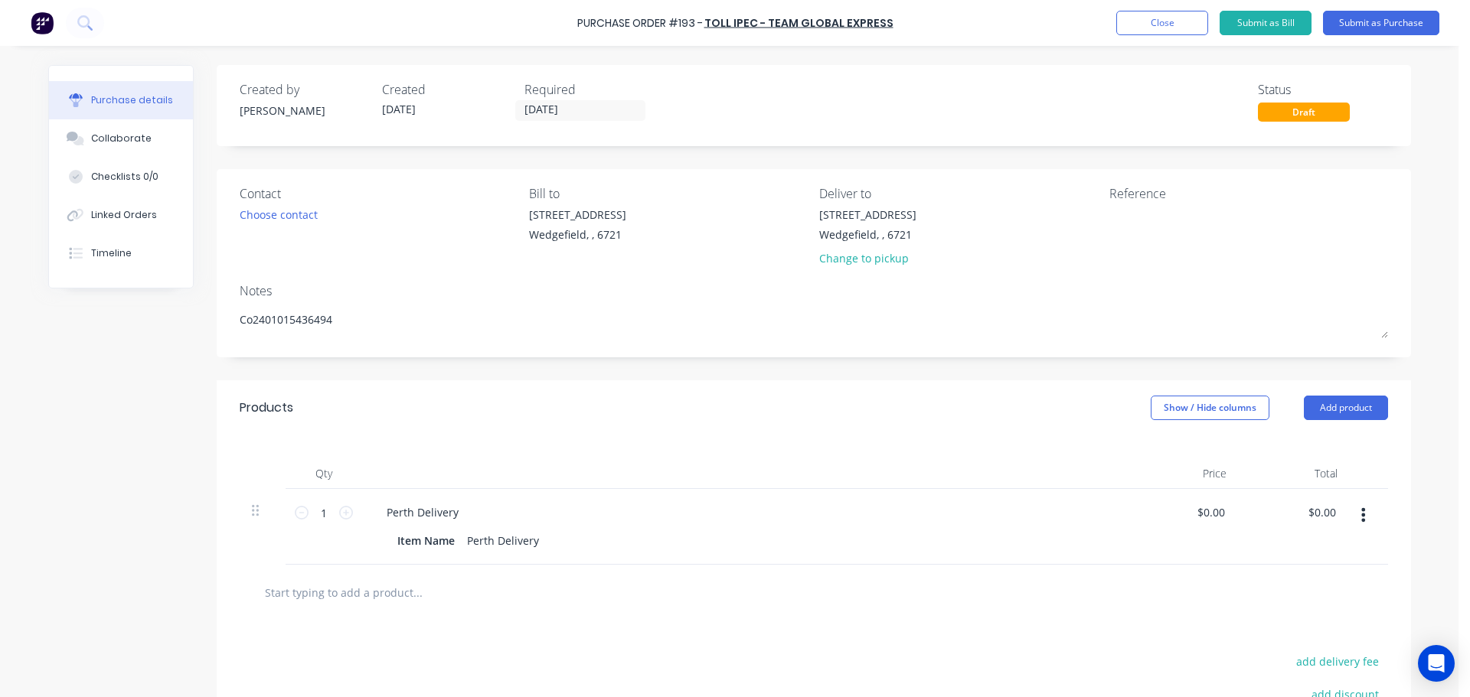
type textarea "Con2401015436494"
type textarea "x"
type textarea "Con 2401015436494"
type textarea "x"
type textarea "Con N2401015436494"
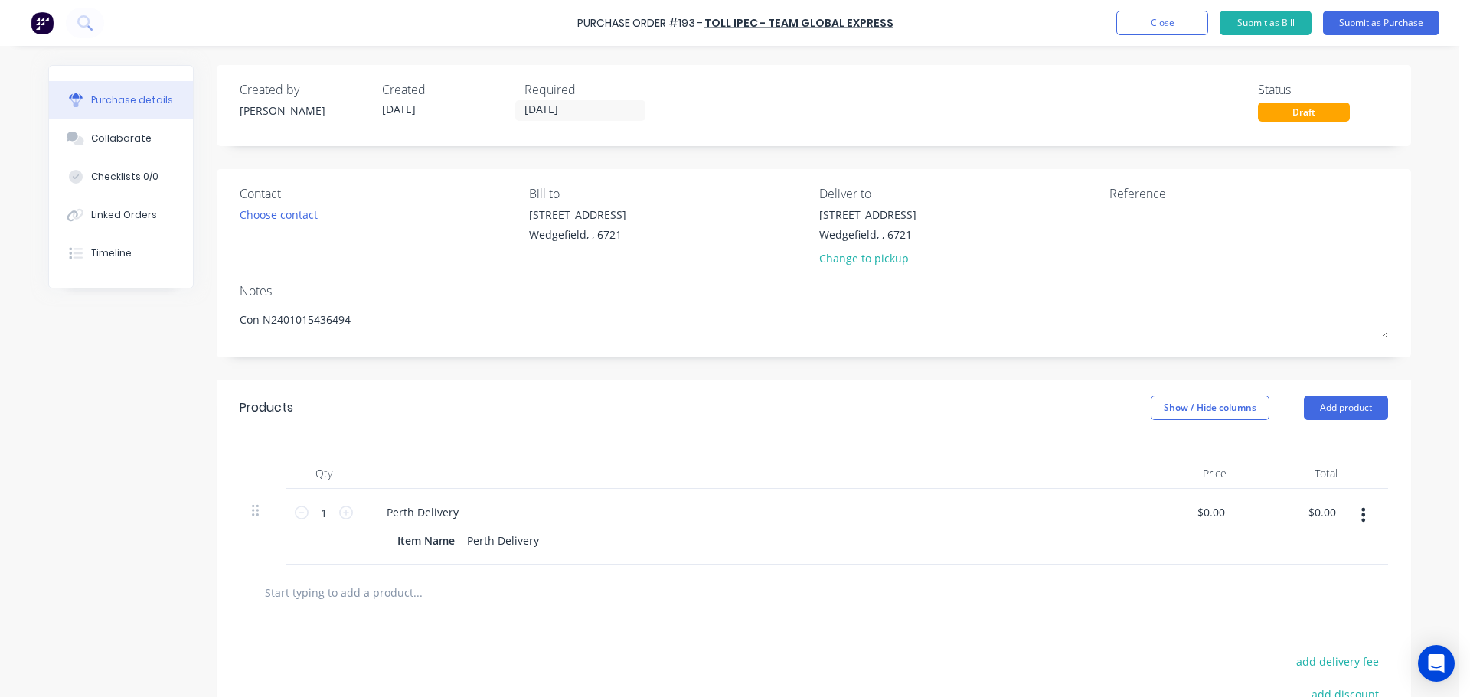
type textarea "x"
type textarea "Con No2401015436494"
type textarea "x"
type textarea "Con No.2401015436494"
type textarea "x"
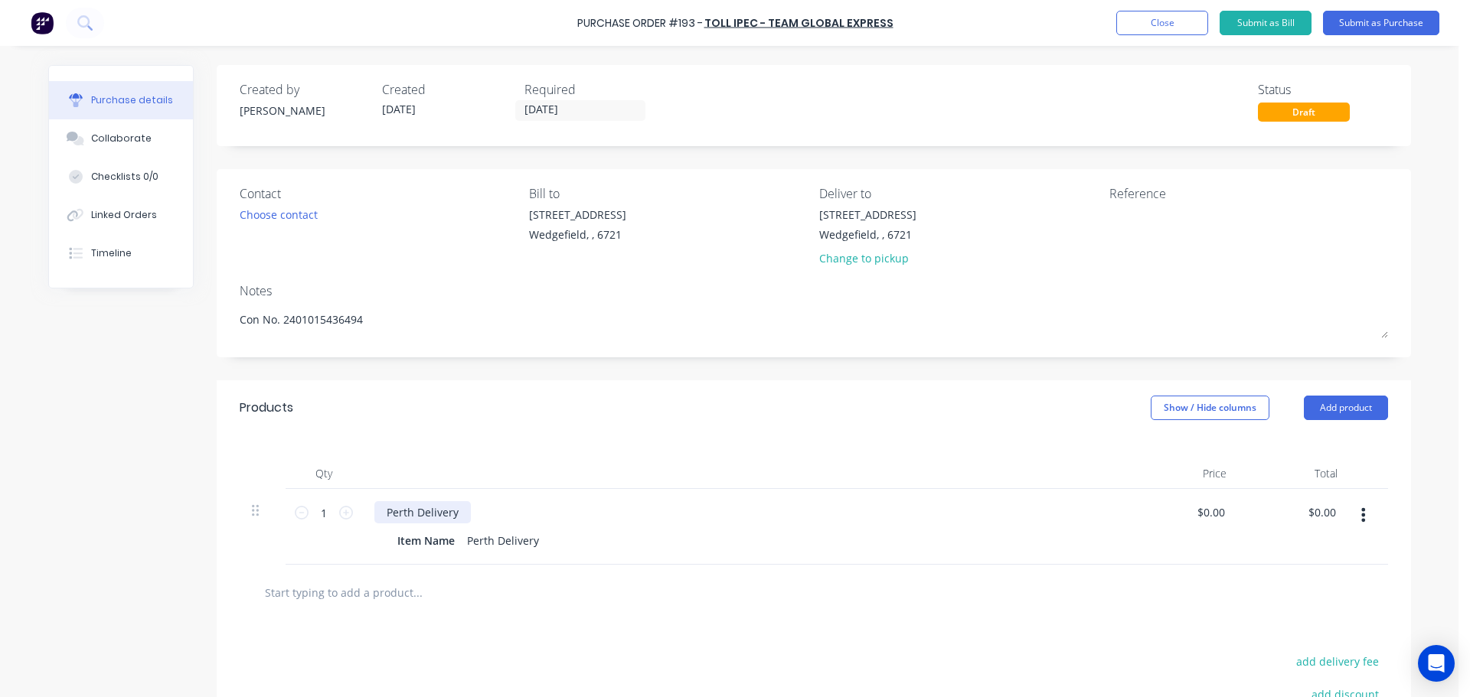
type textarea "Con No. 2401015436494"
type textarea "x"
type textarea "Con No. 2401015436494"
drag, startPoint x: 456, startPoint y: 515, endPoint x: 360, endPoint y: 509, distance: 95.9
click at [362, 509] on div "Perth Delivery Item Name [GEOGRAPHIC_DATA] Delivery" at bounding box center [745, 527] width 766 height 76
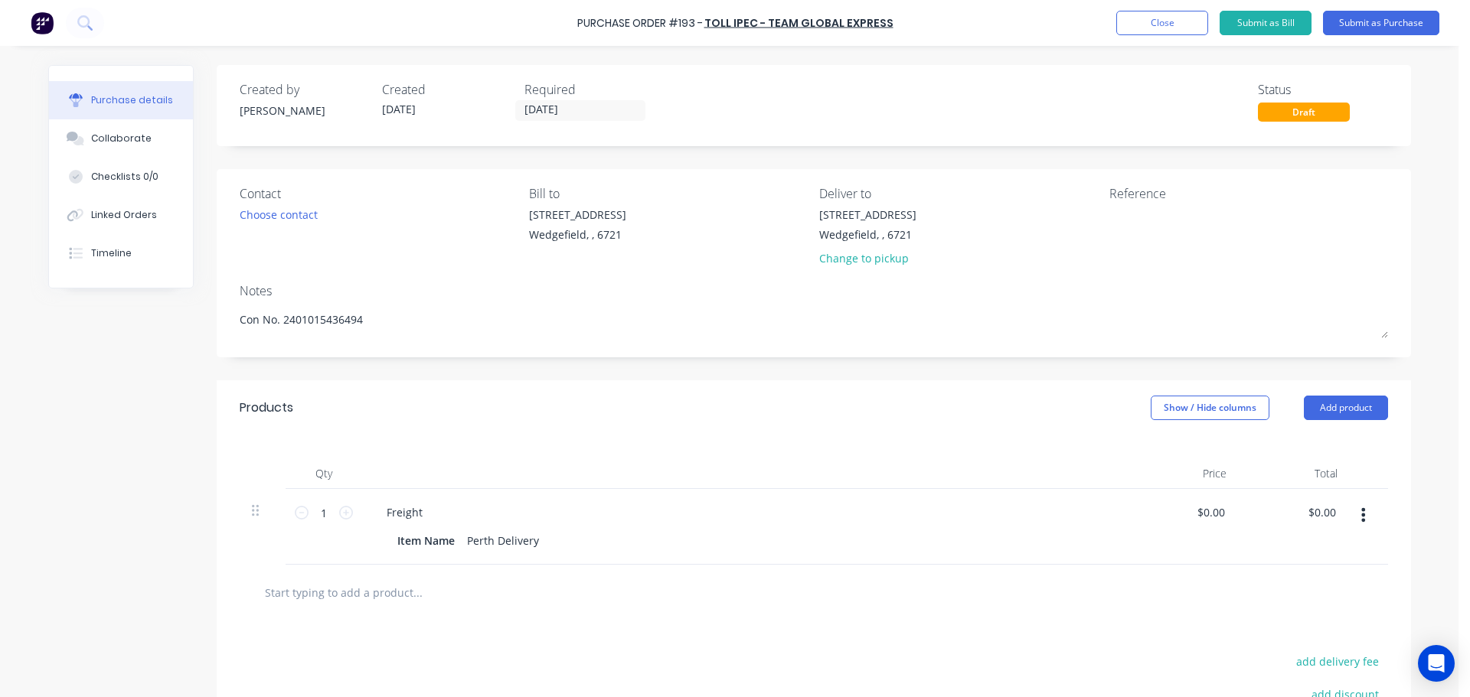
click at [303, 593] on input "text" at bounding box center [417, 592] width 306 height 31
type textarea "x"
type input "F"
type textarea "x"
type input "Fr"
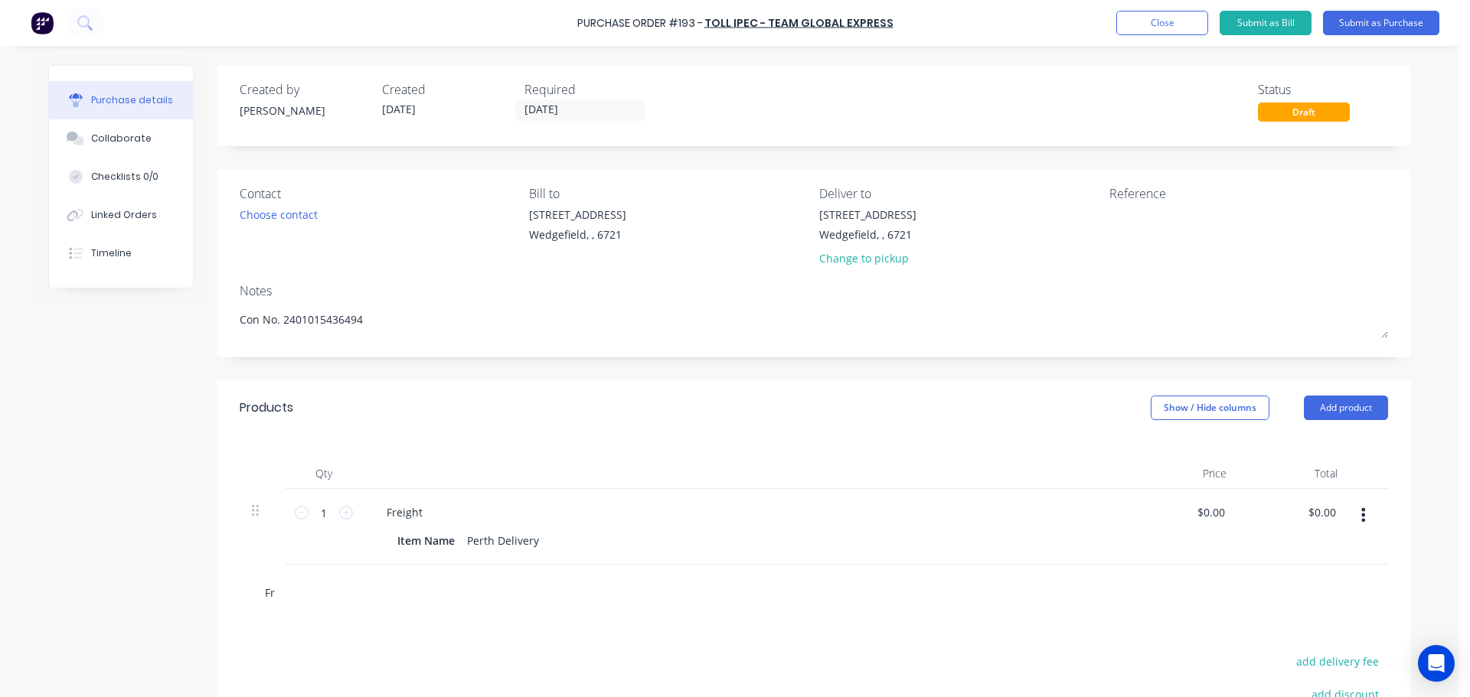
type textarea "x"
type input "Fre"
type textarea "x"
type input "Frei"
type textarea "x"
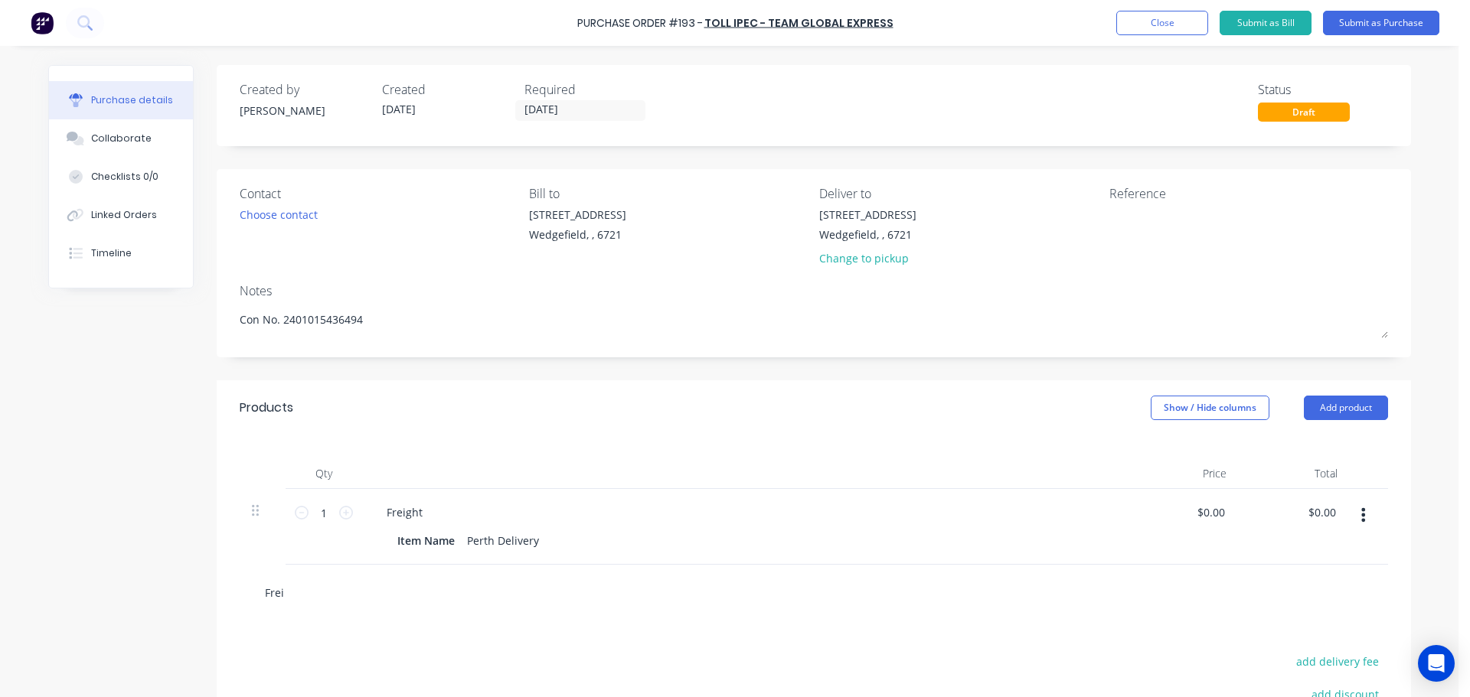
type input "Freig"
type textarea "x"
type input "Freigh"
type textarea "x"
type input "Freight"
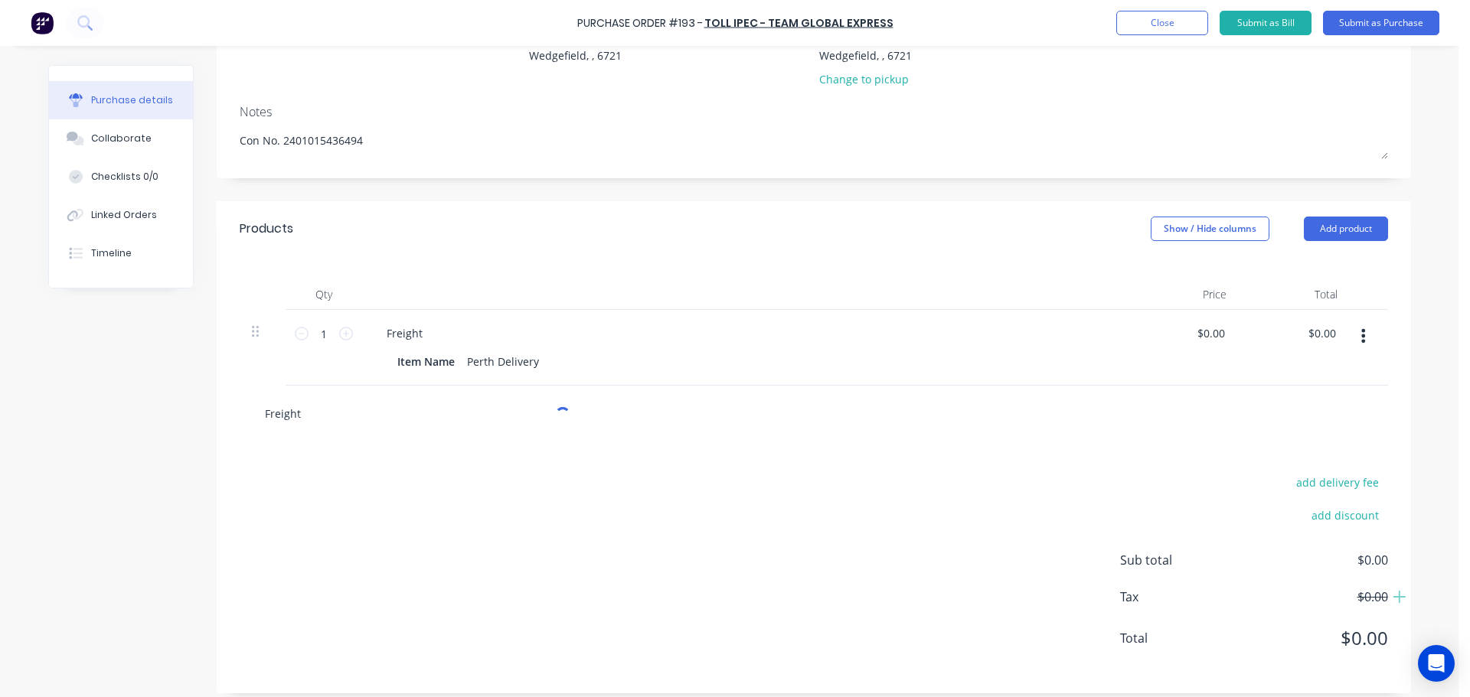
scroll to position [191, 0]
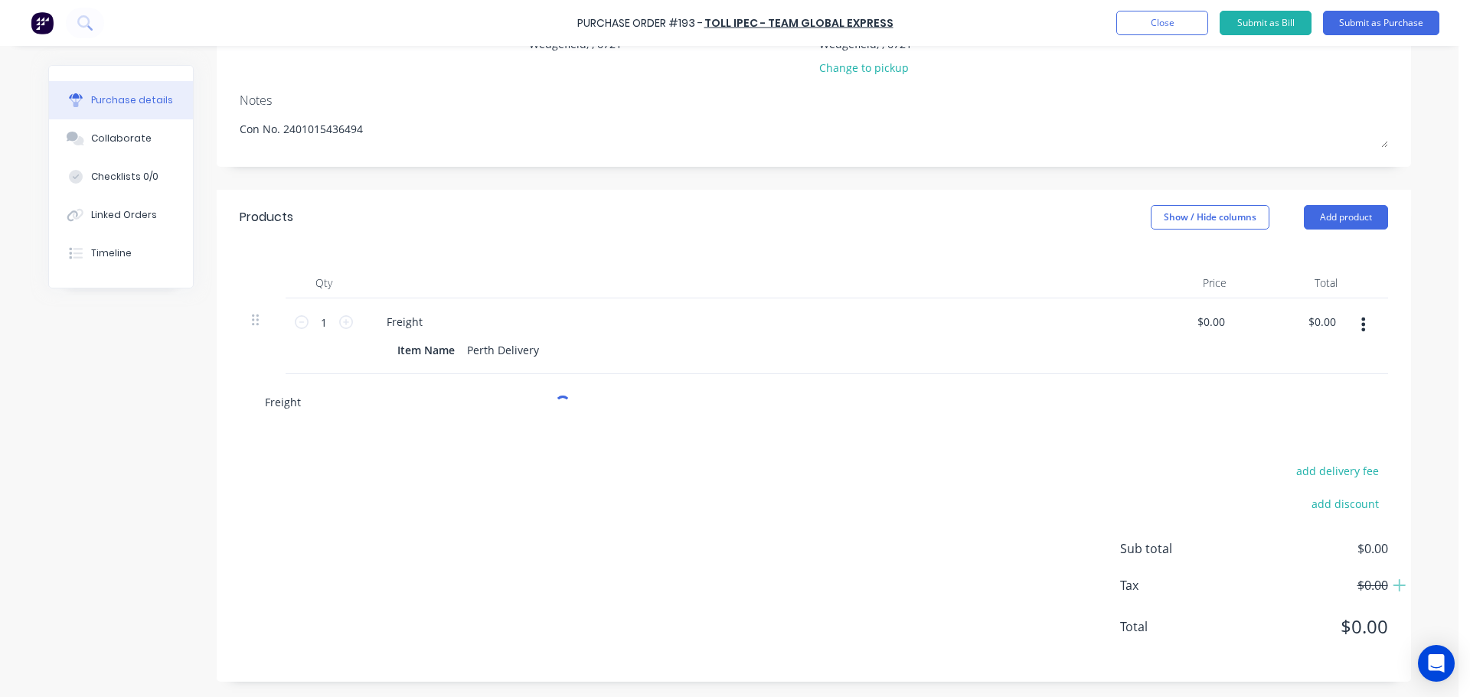
type textarea "x"
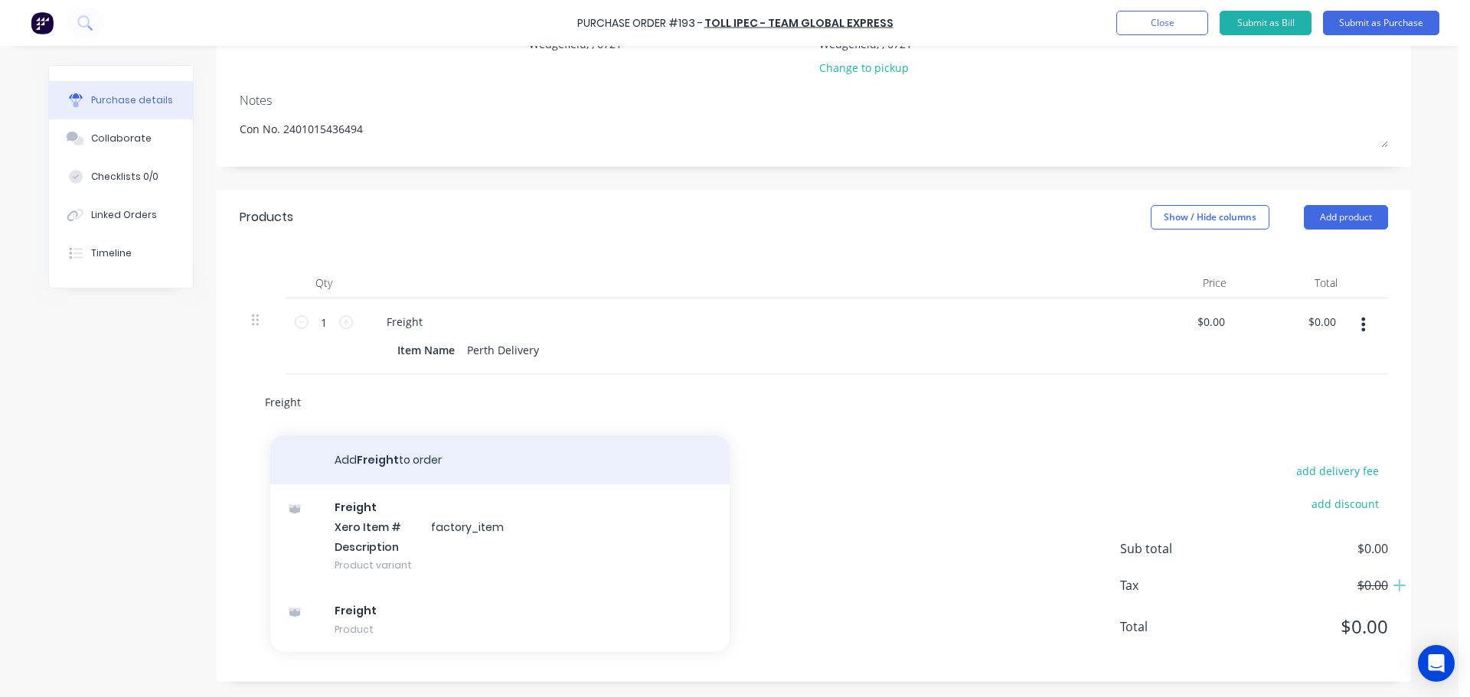
type input "Freight"
click at [360, 453] on button "Add Freight to order" at bounding box center [499, 460] width 459 height 49
type textarea "x"
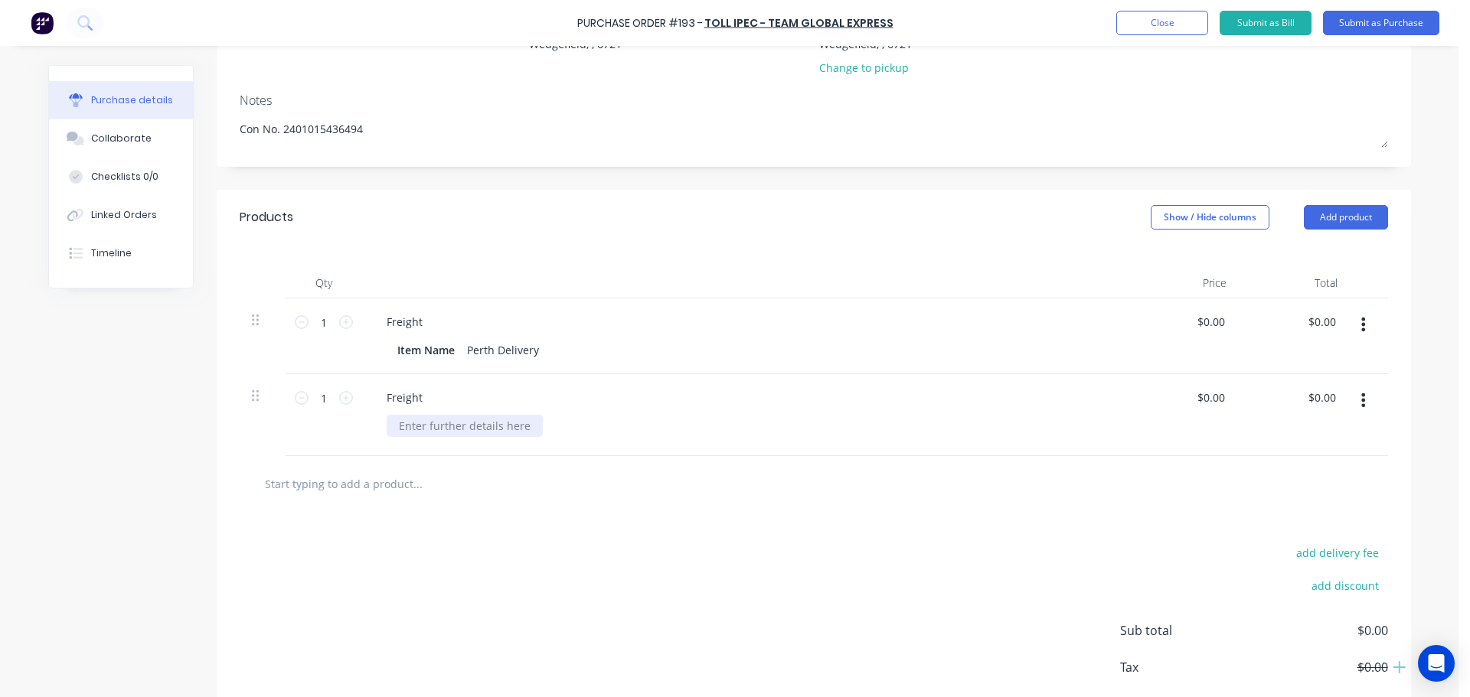
click at [412, 423] on div at bounding box center [465, 426] width 156 height 22
type textarea "x"
click at [456, 431] on div at bounding box center [465, 426] width 156 height 22
paste div
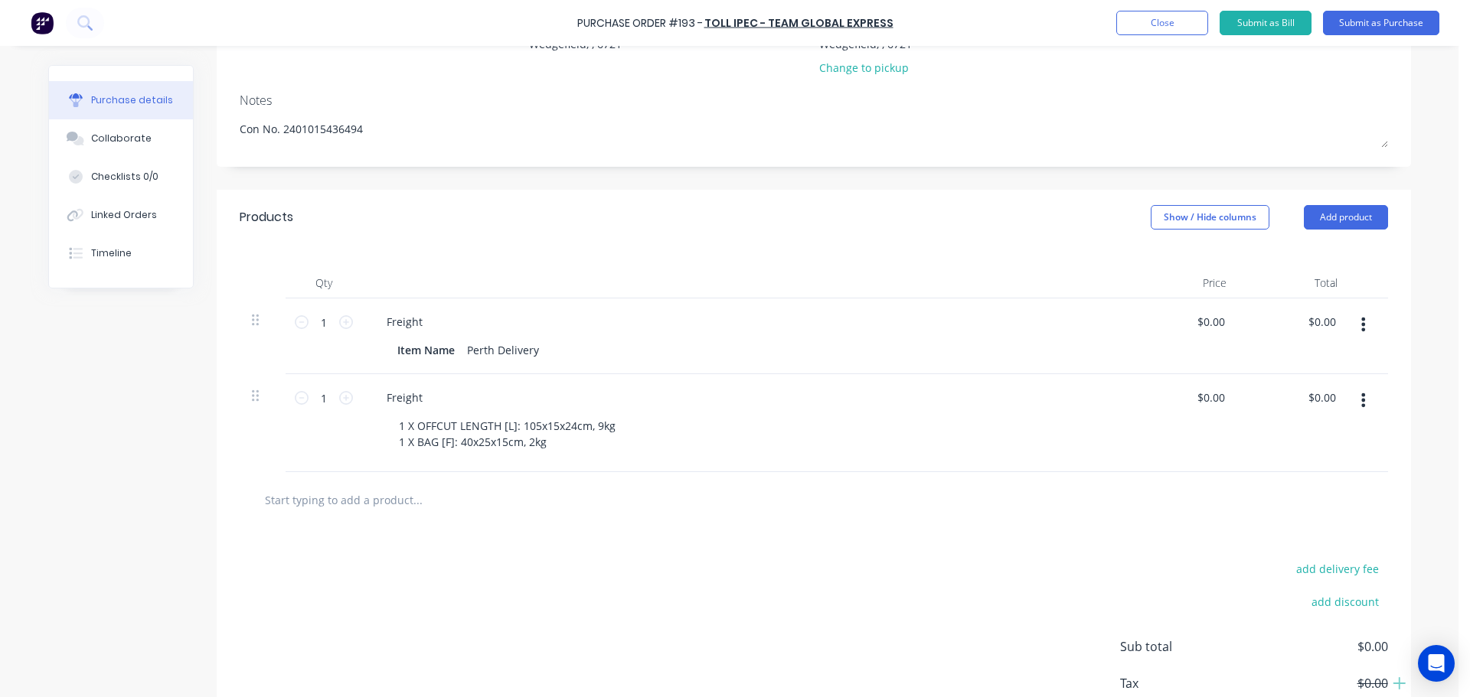
click at [1361, 325] on button "button" at bounding box center [1363, 325] width 36 height 28
click at [1282, 457] on button "Delete" at bounding box center [1317, 457] width 130 height 31
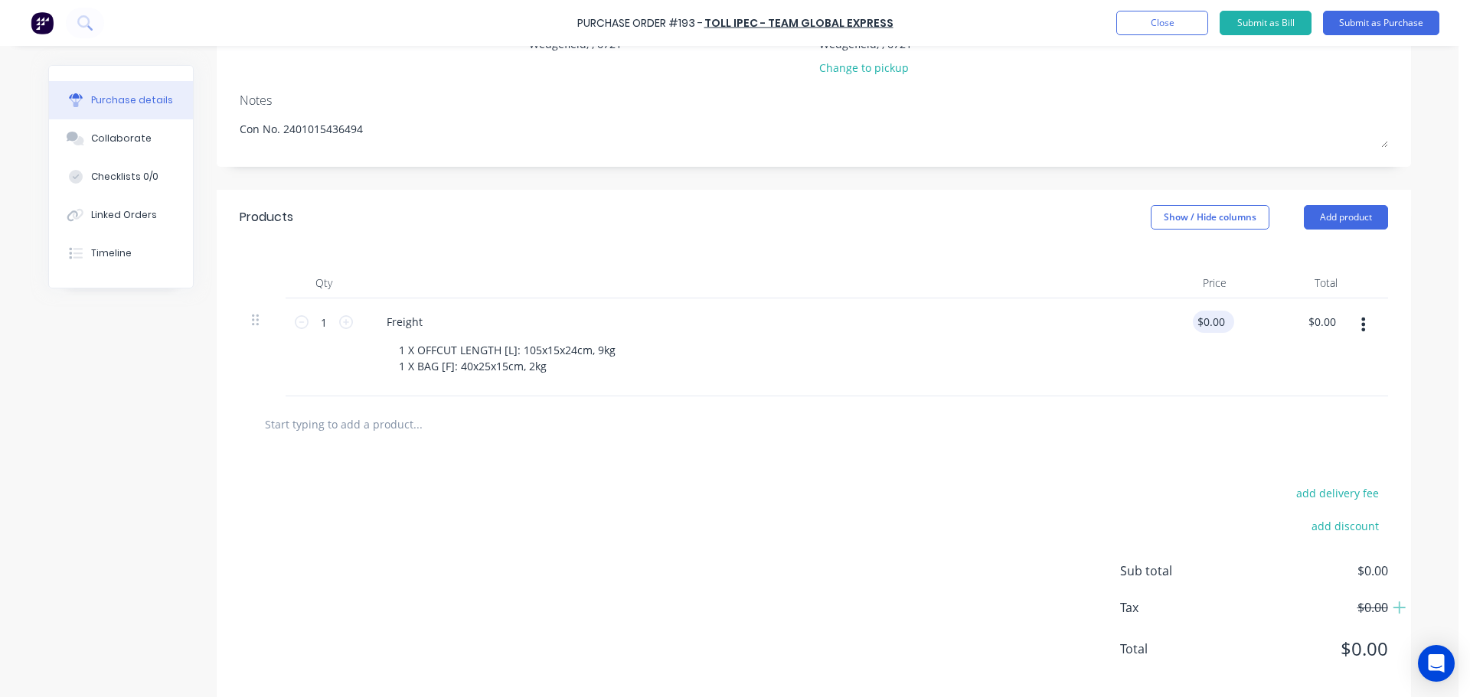
type textarea "x"
type input "0.00"
click at [1210, 322] on input "0.00" at bounding box center [1210, 322] width 35 height 22
click at [1210, 322] on input "0.00" at bounding box center [1213, 322] width 29 height 22
type textarea "x"
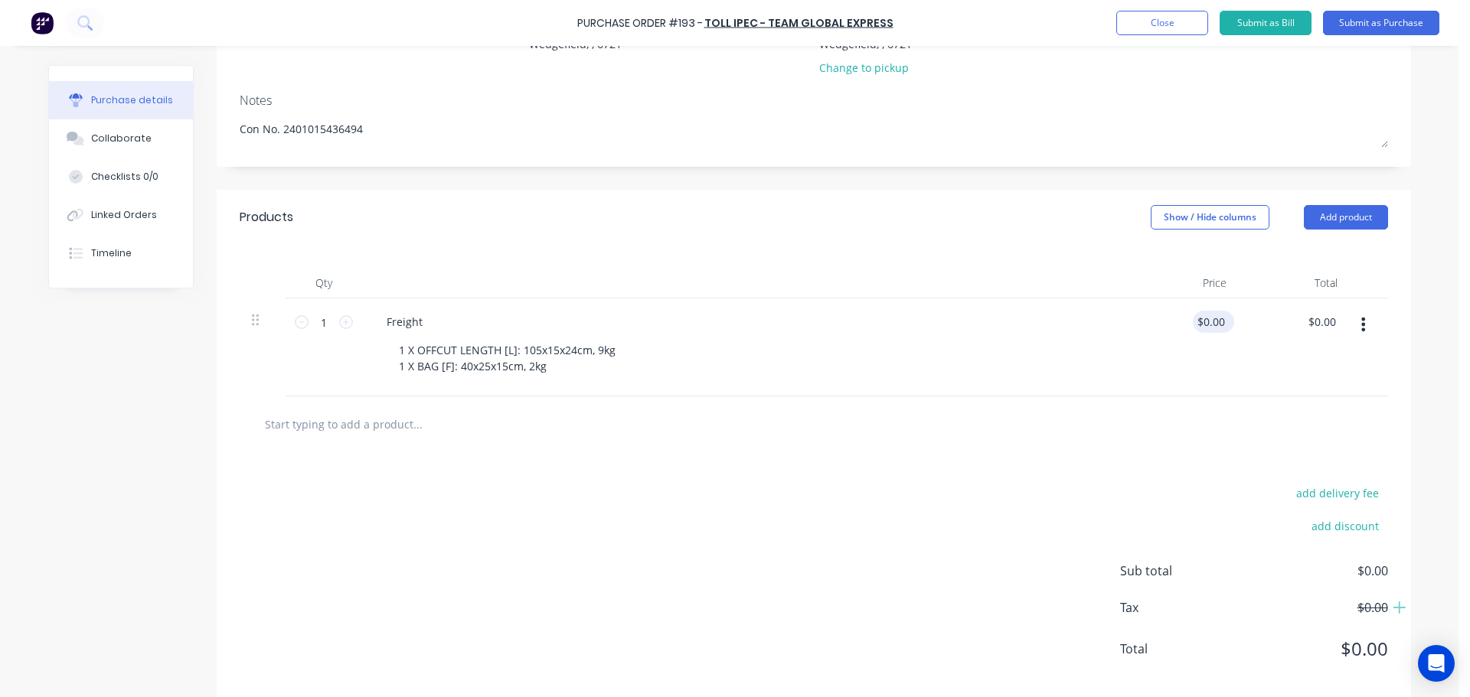
type input "0.00"
click at [1199, 318] on input "0.00" at bounding box center [1210, 322] width 35 height 22
type textarea "x"
click at [1199, 318] on input "0.00" at bounding box center [1210, 322] width 35 height 22
type input "63.86"
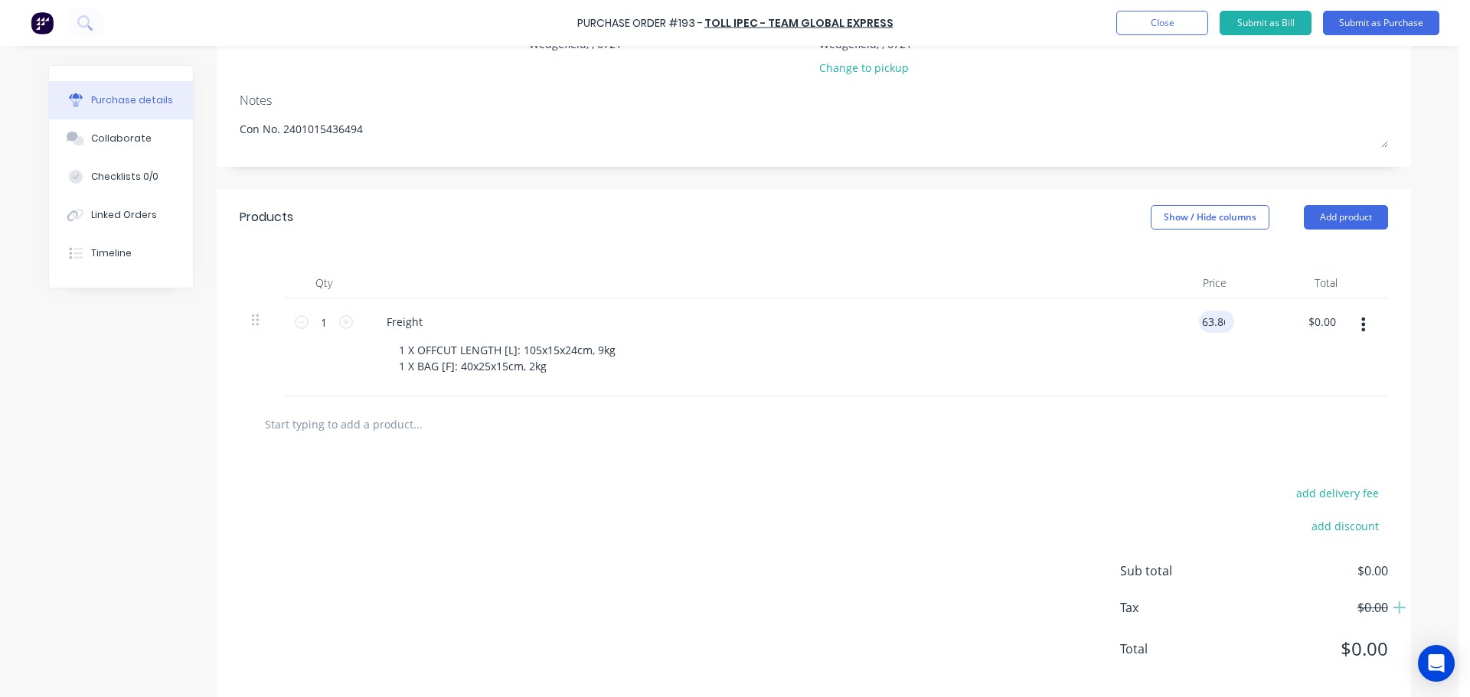
type textarea "x"
type input "$63.86"
type input "63.86"
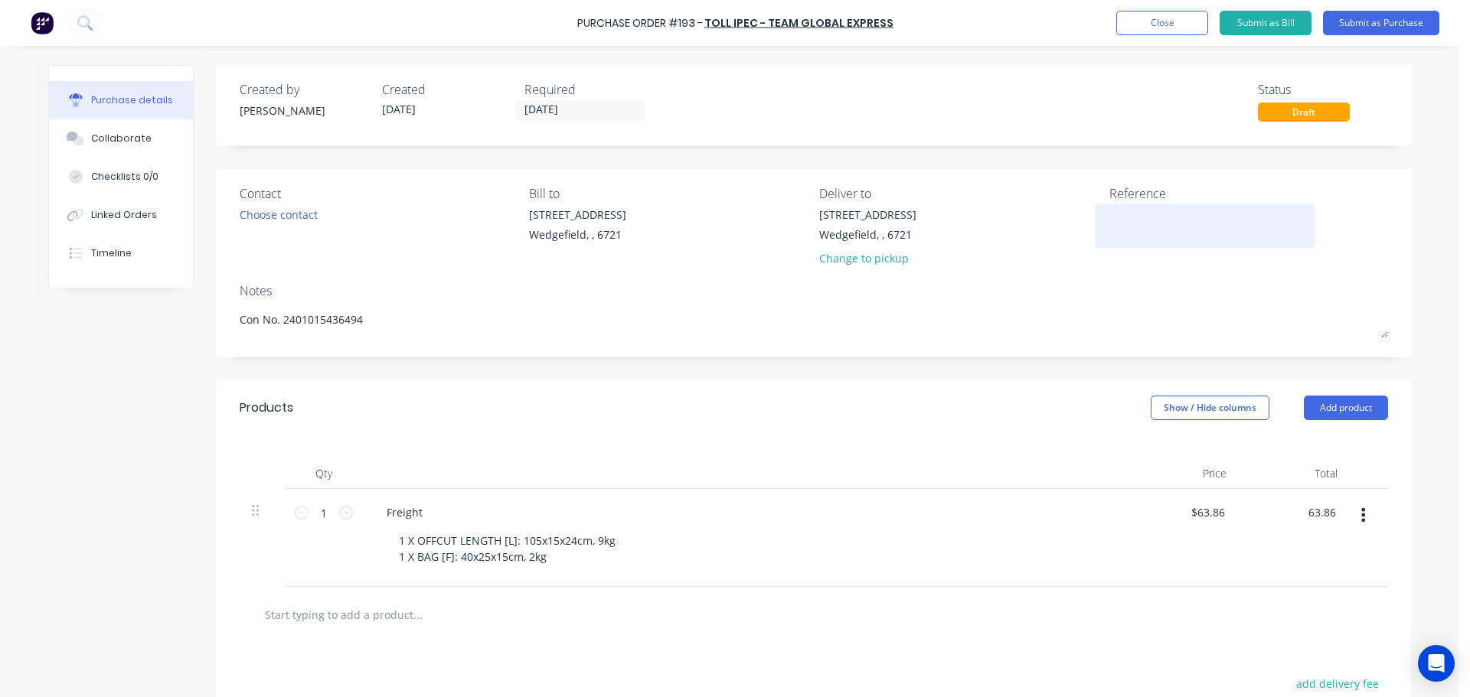
type textarea "x"
type input "$63.86"
click at [1171, 231] on textarea at bounding box center [1204, 224] width 191 height 34
click at [1344, 19] on button "Submit as Purchase" at bounding box center [1381, 23] width 116 height 24
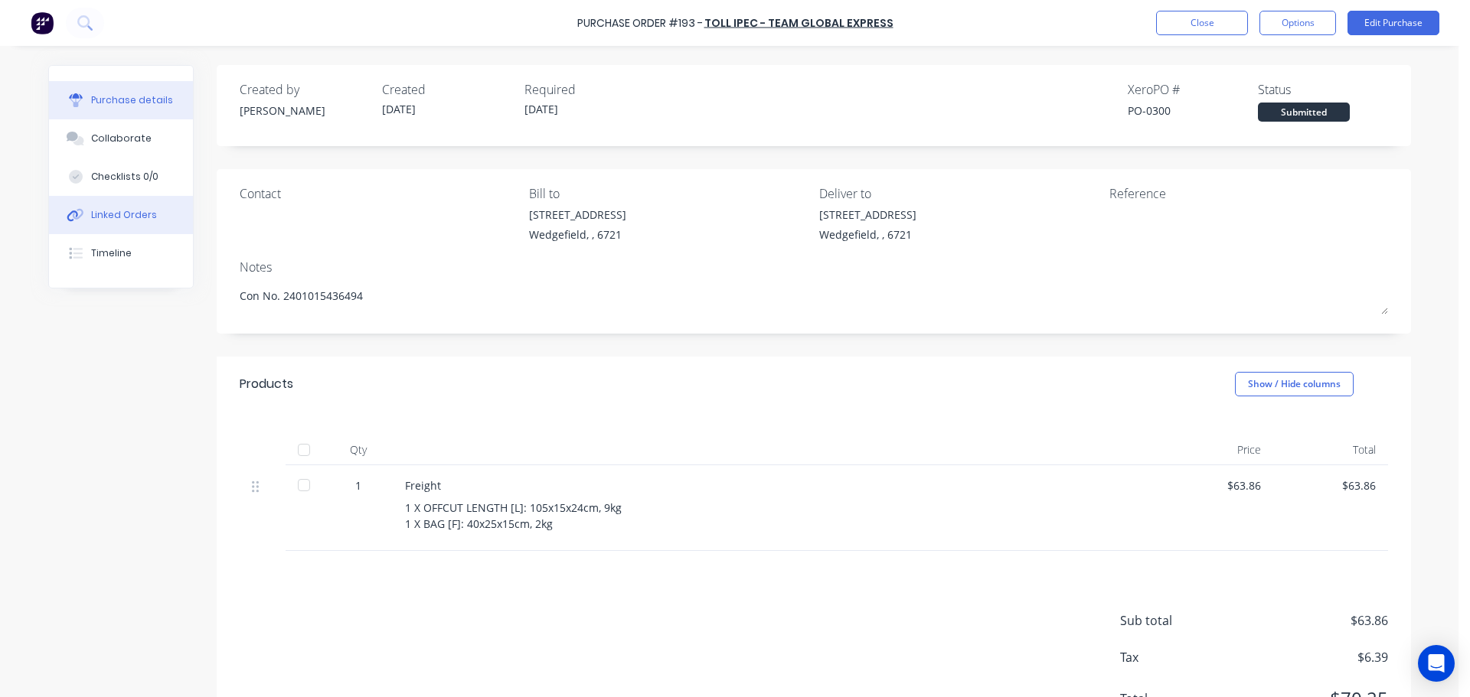
click at [92, 214] on div "Linked Orders" at bounding box center [124, 215] width 66 height 14
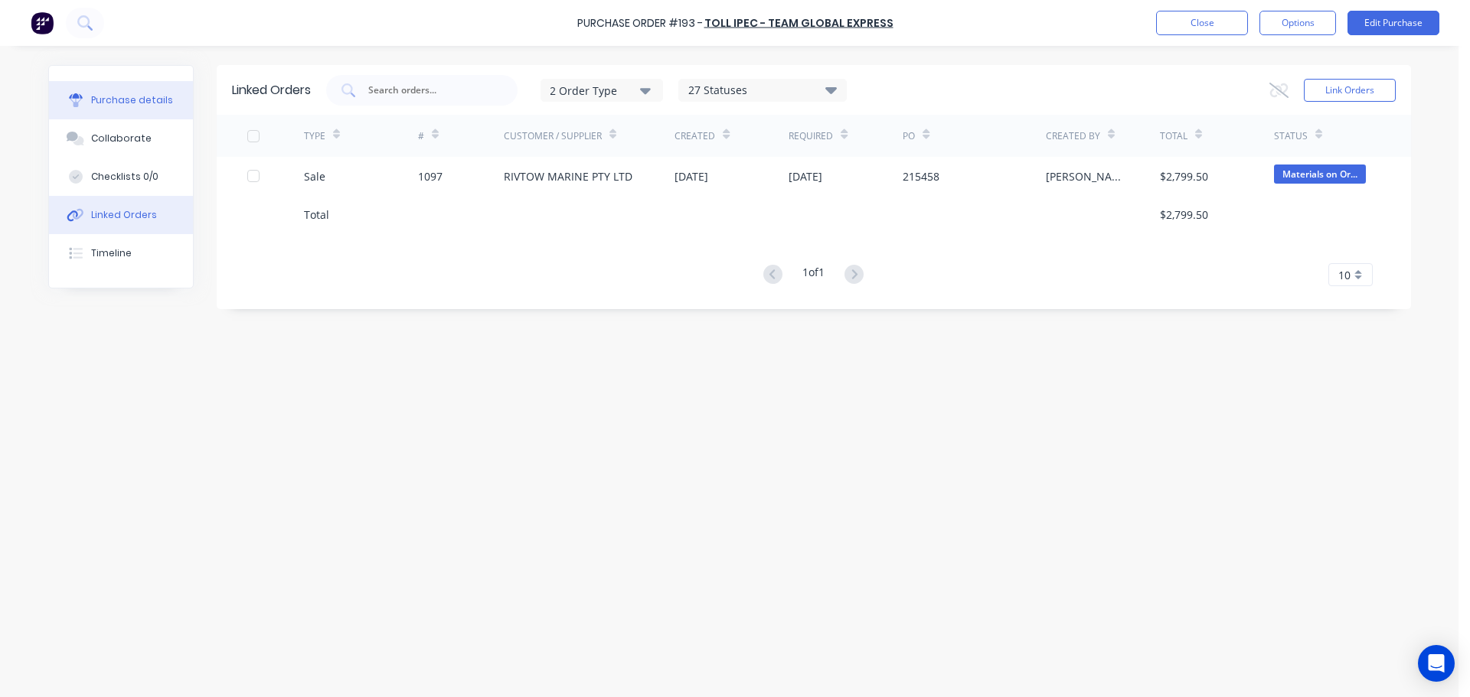
click at [117, 106] on div "Purchase details" at bounding box center [132, 100] width 82 height 14
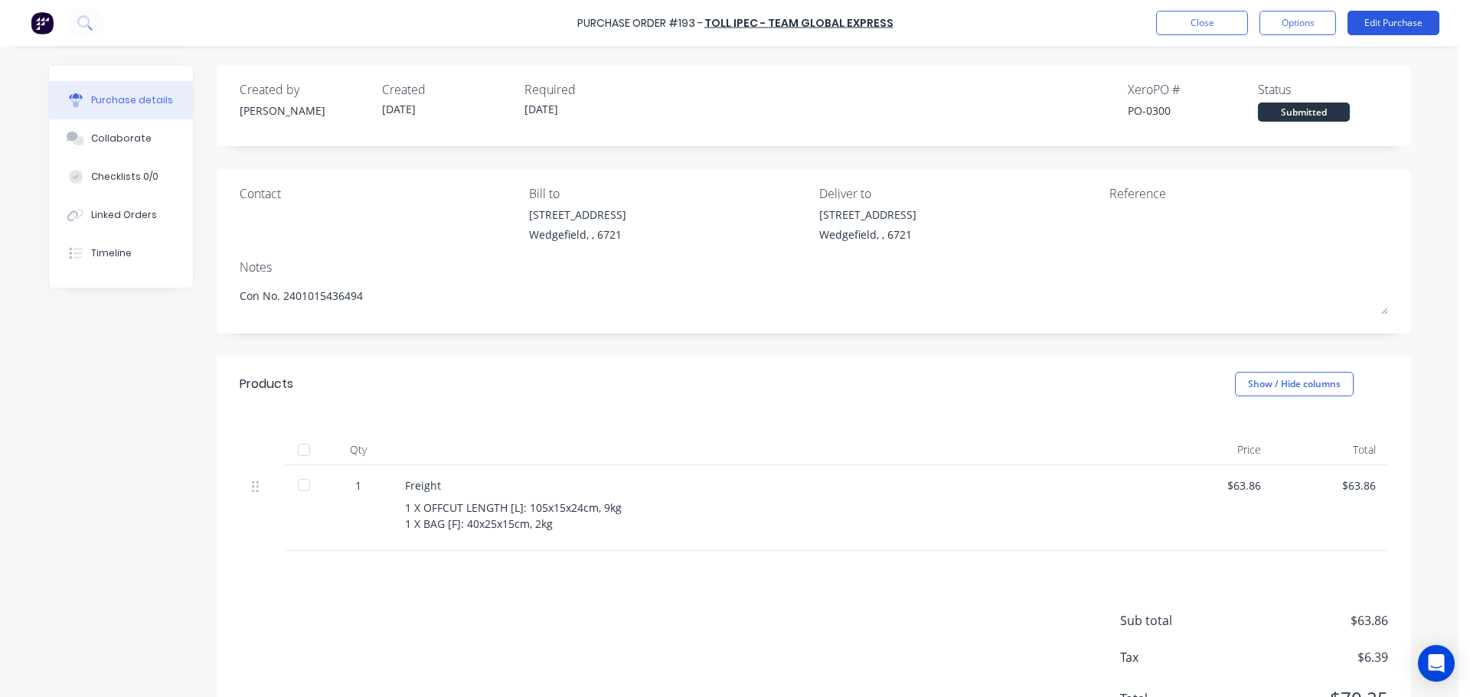
click at [1377, 34] on button "Edit Purchase" at bounding box center [1393, 23] width 92 height 24
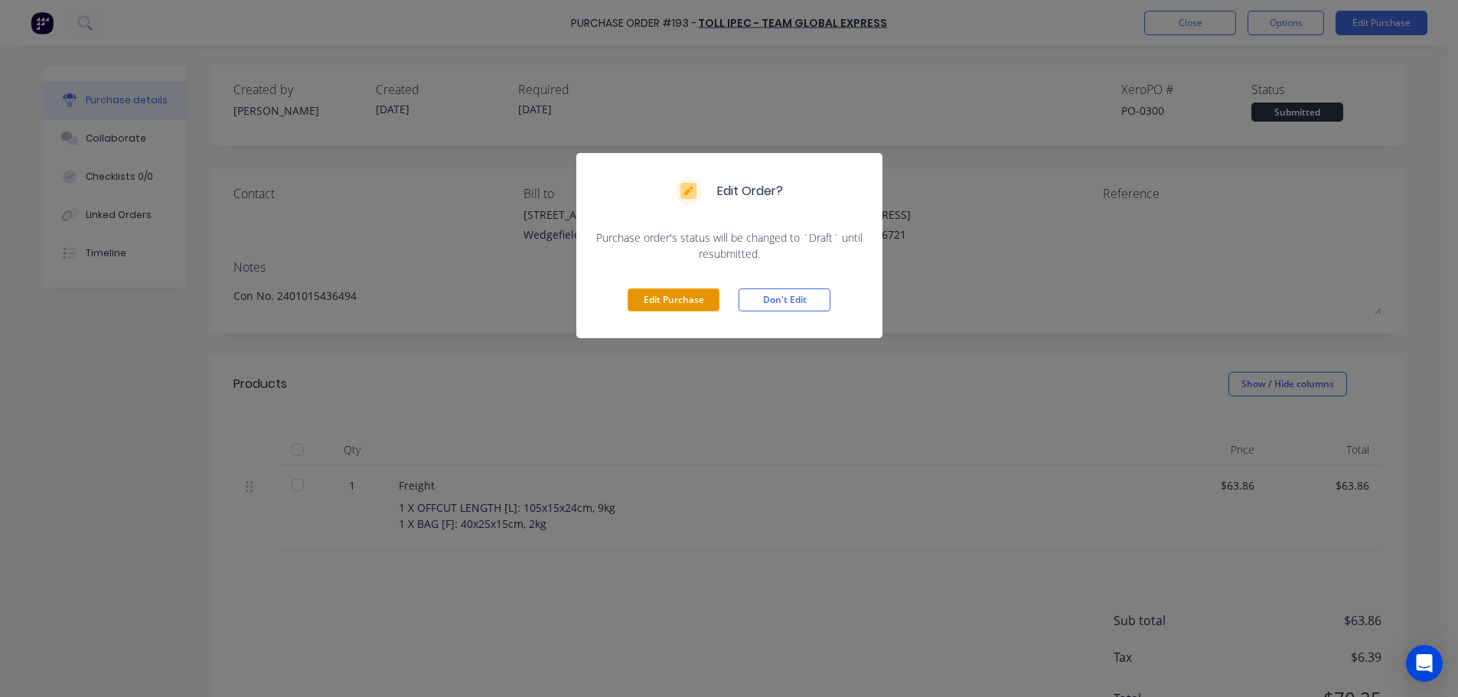
click at [677, 301] on button "Edit Purchase" at bounding box center [674, 300] width 92 height 23
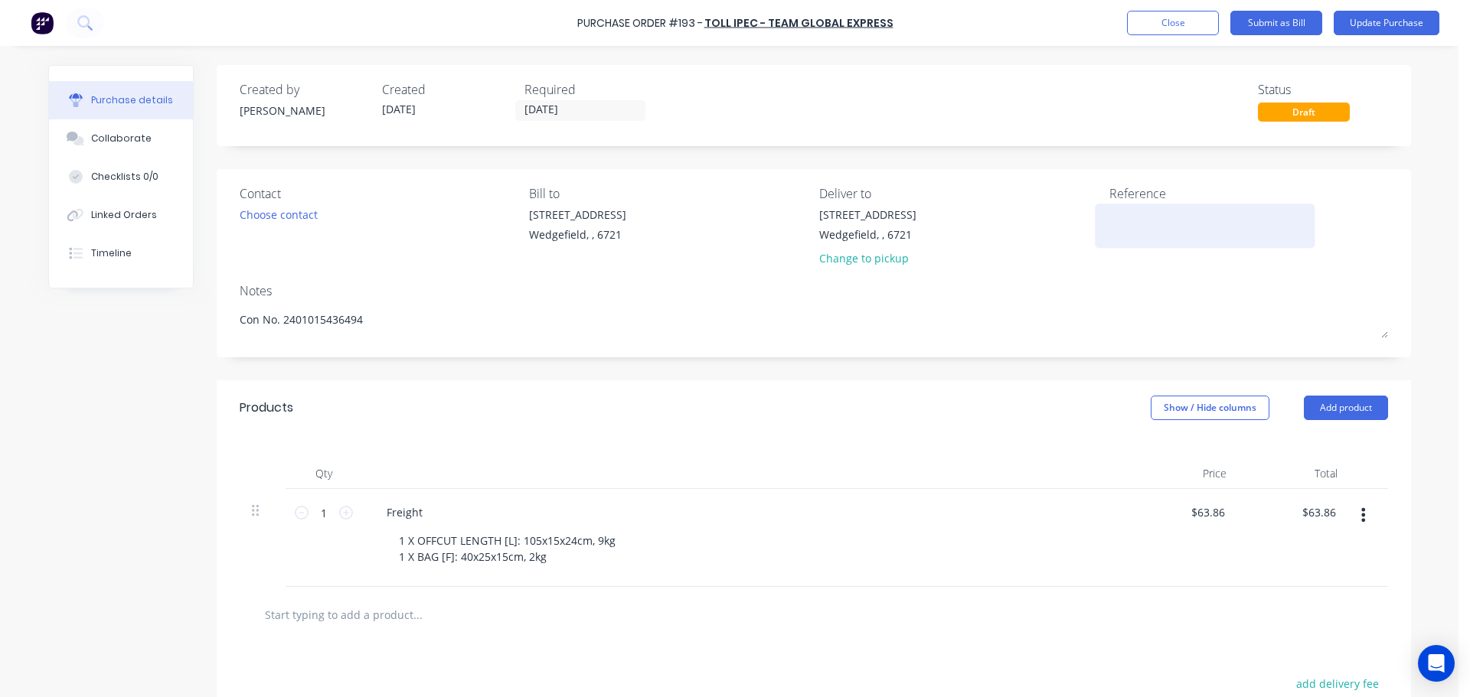
type textarea "x"
click at [1217, 244] on div at bounding box center [1204, 226] width 191 height 38
click at [1217, 220] on textarea at bounding box center [1204, 224] width 191 height 34
type textarea "Job # 1097"
type textarea "x"
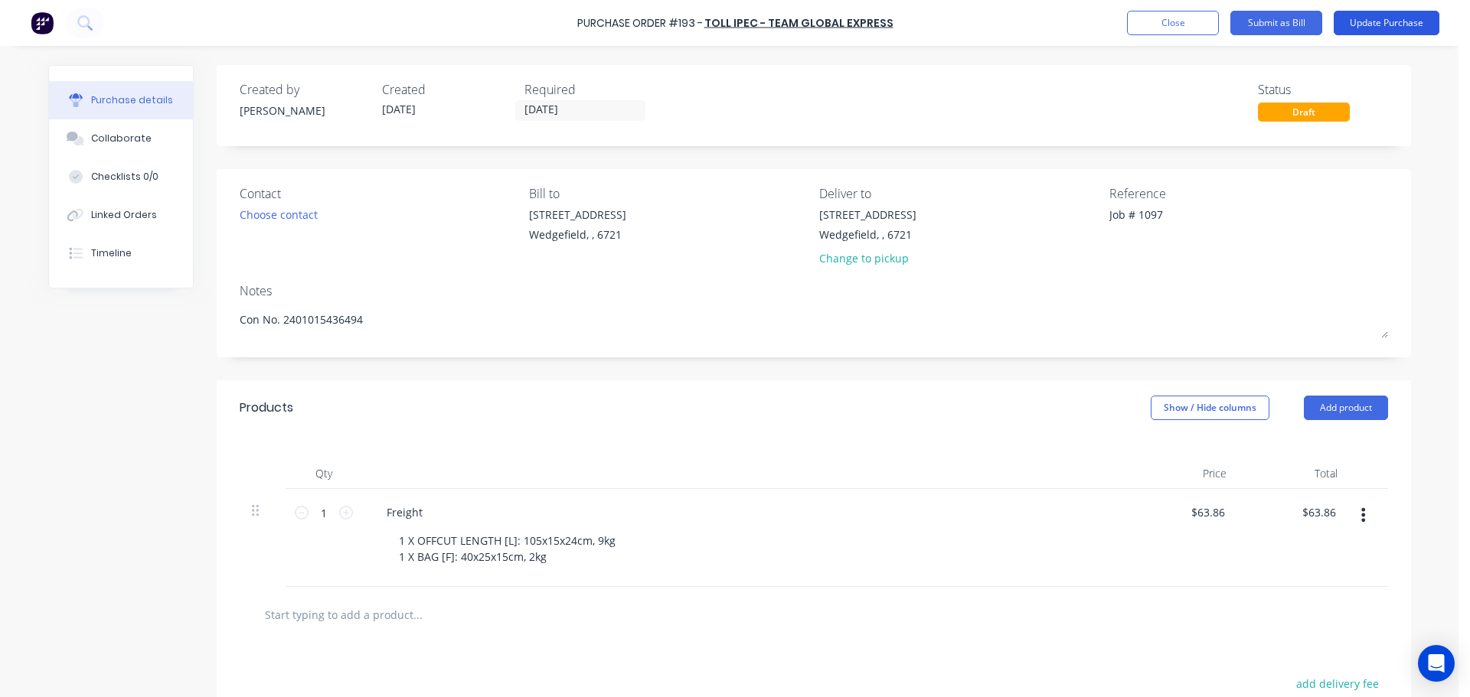
type textarea "Job # 1097"
click at [1371, 24] on button "Update Purchase" at bounding box center [1387, 23] width 106 height 24
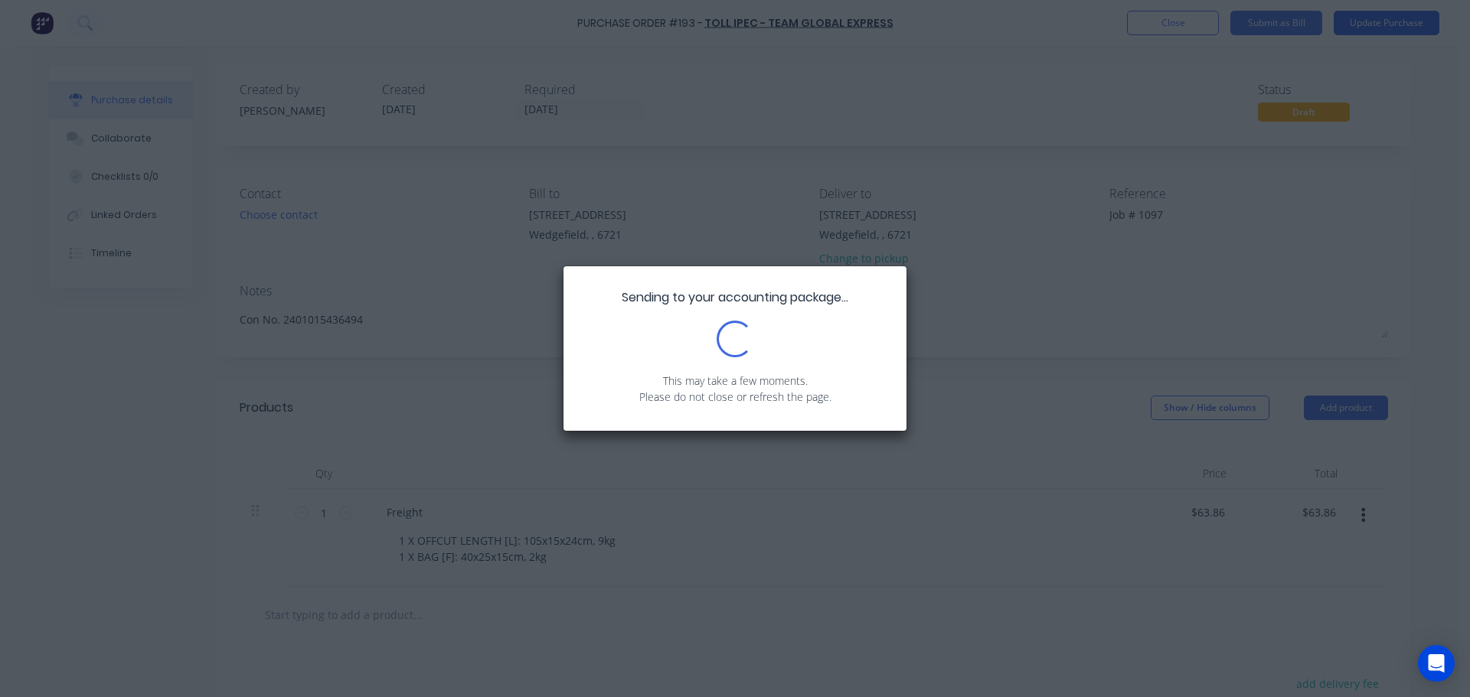
type textarea "x"
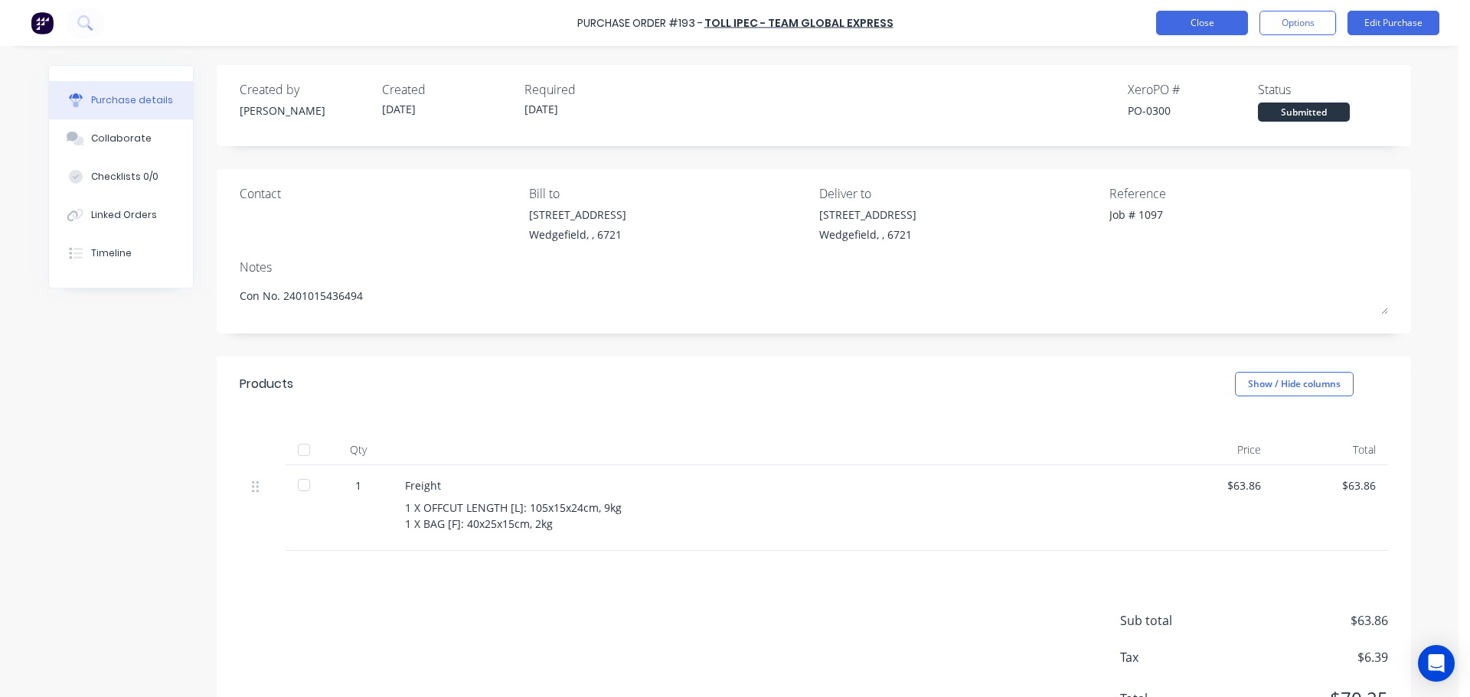
click at [1187, 25] on button "Close" at bounding box center [1202, 23] width 92 height 24
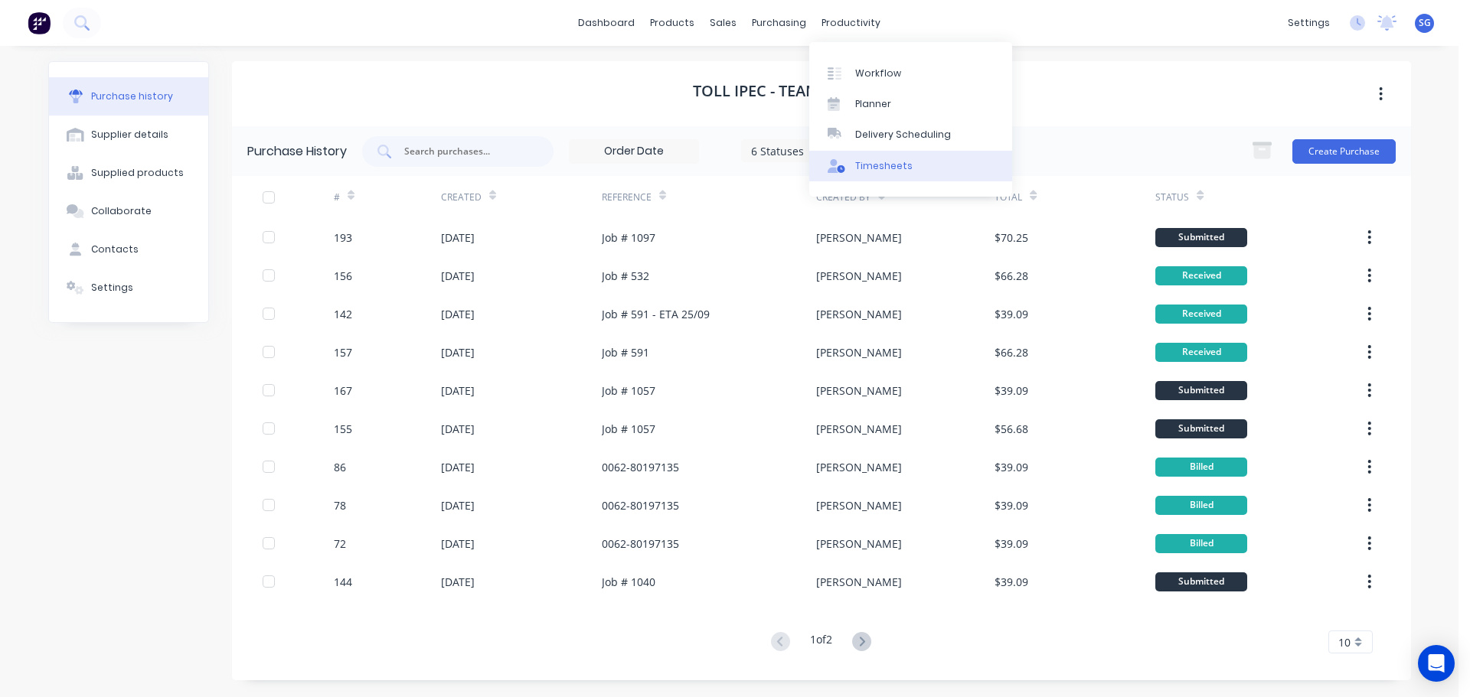
click at [864, 171] on div "Timesheets" at bounding box center [883, 166] width 57 height 14
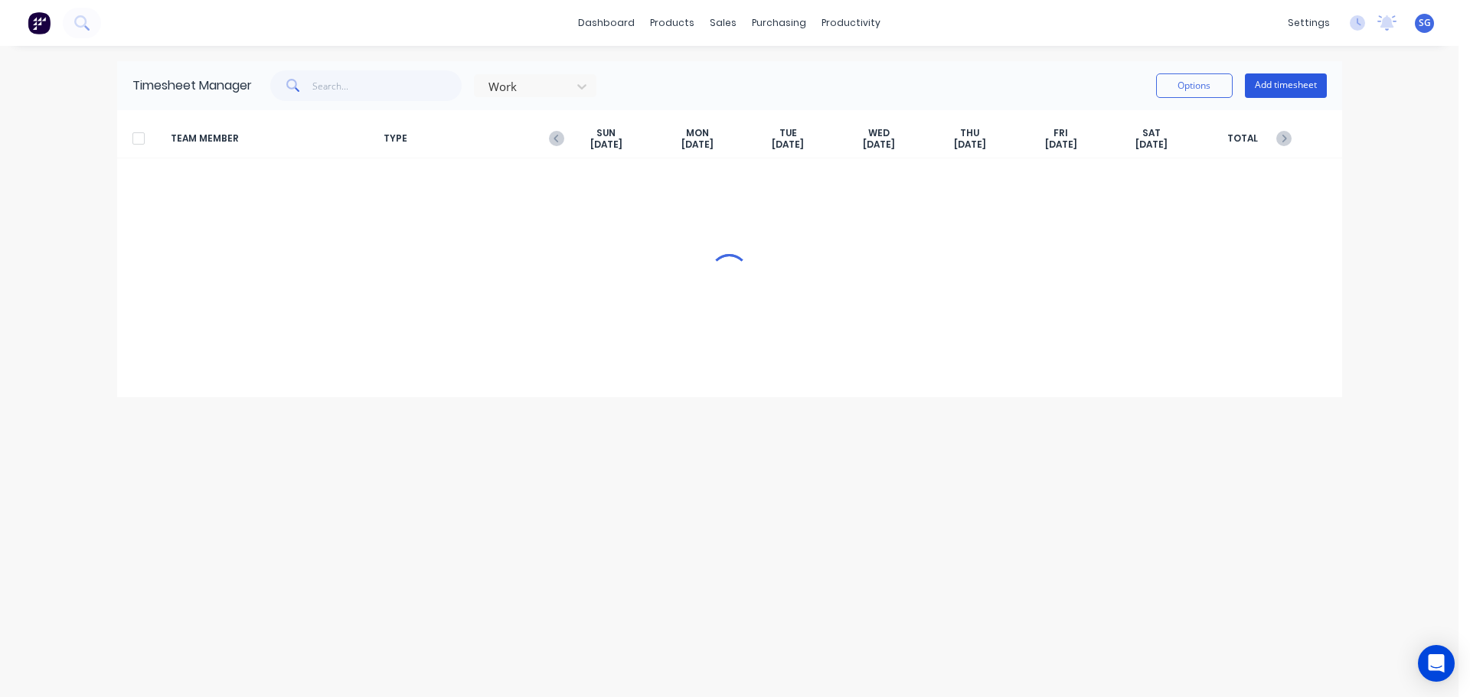
click at [1288, 83] on button "Add timesheet" at bounding box center [1286, 85] width 82 height 24
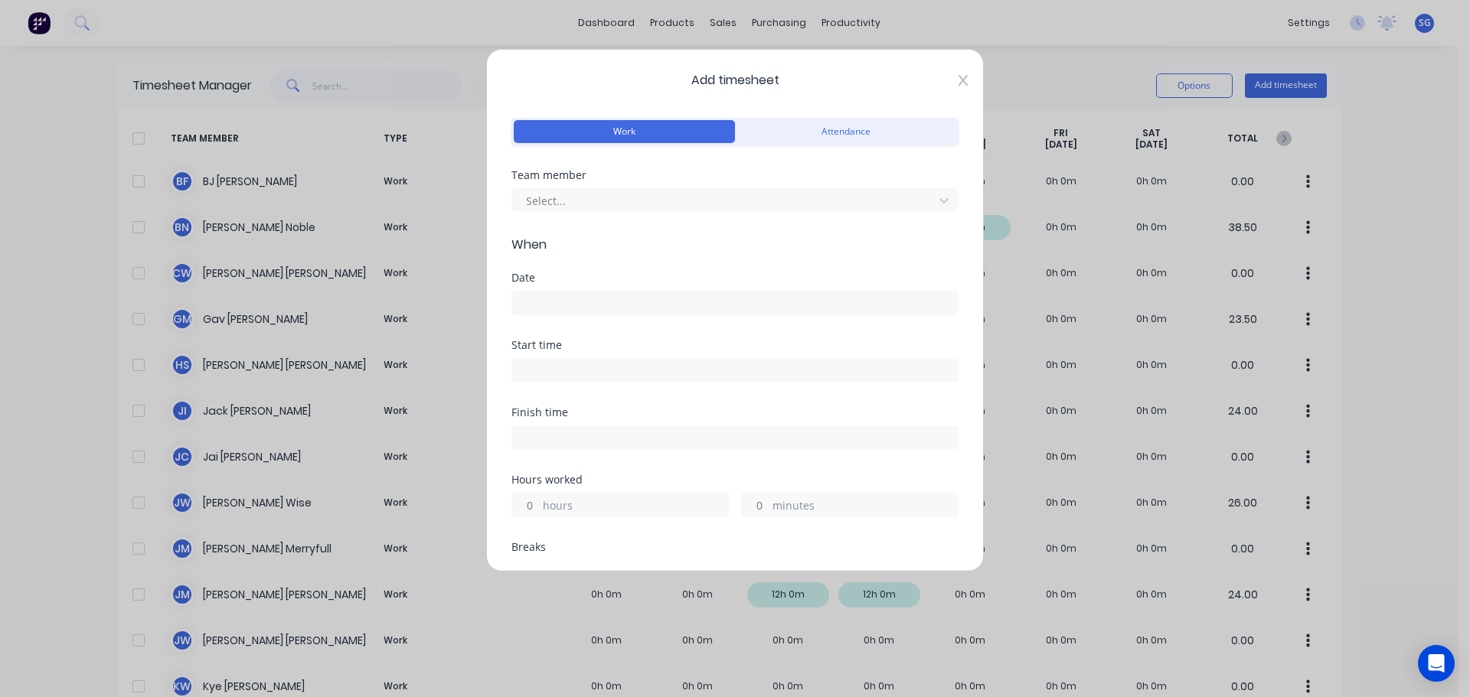
click at [958, 76] on icon at bounding box center [962, 80] width 9 height 11
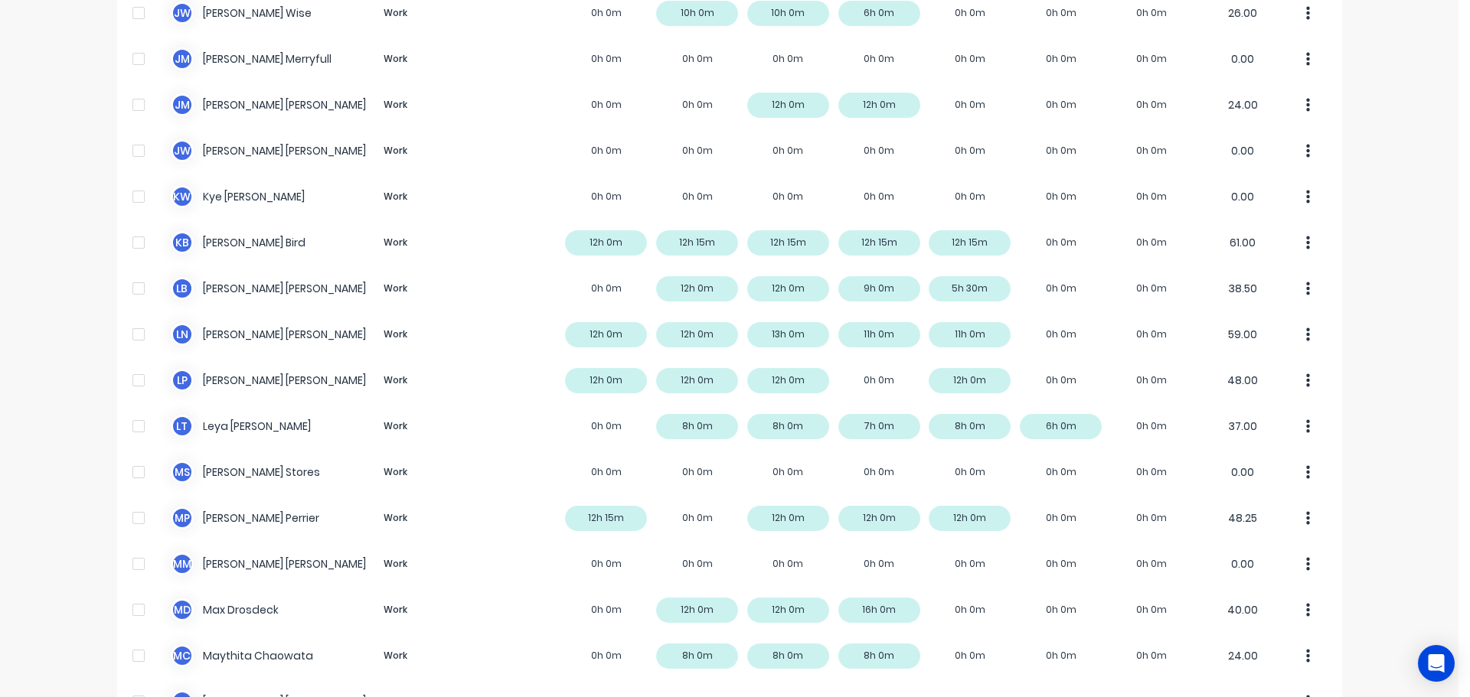
scroll to position [1001, 0]
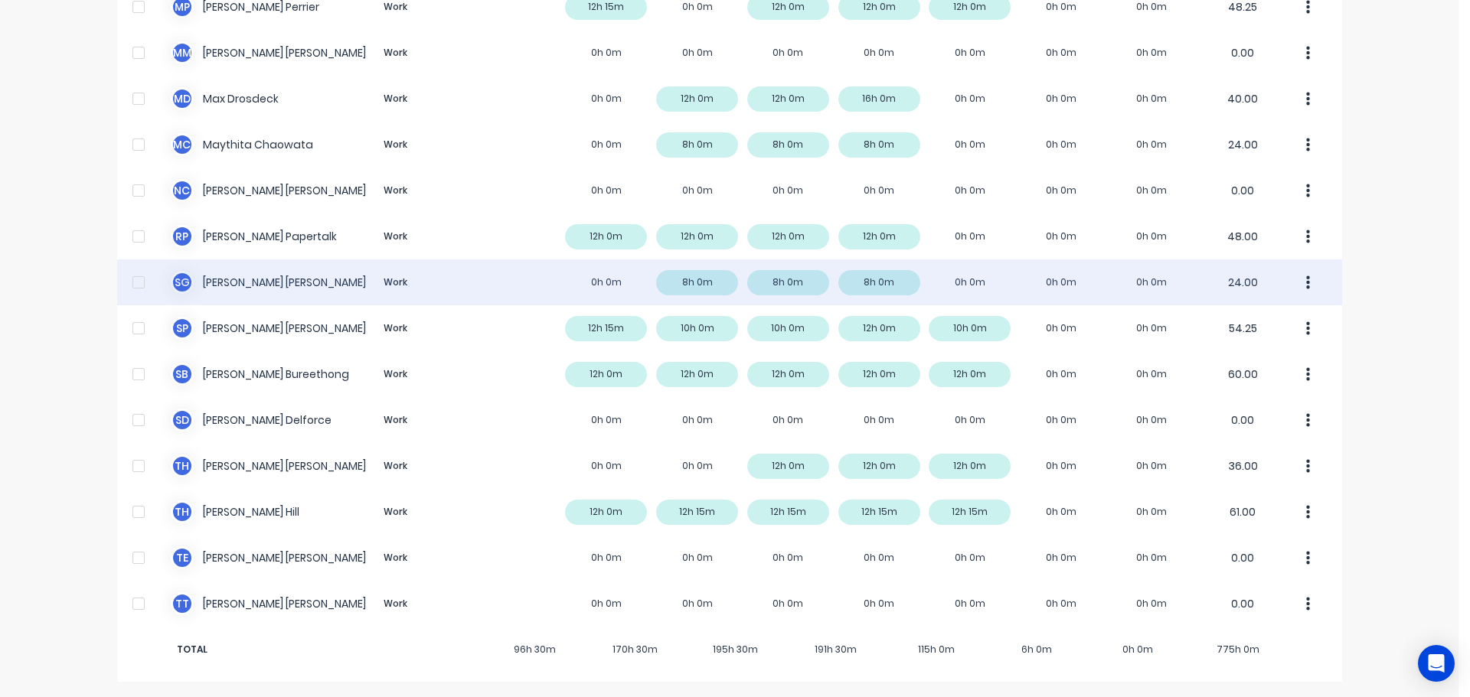
click at [224, 284] on div "S G [PERSON_NAME] Work 0h 0m 8h 0m 8h 0m 8h 0m 0h 0m 0h 0m 0h 0m 24.00" at bounding box center [729, 283] width 1225 height 46
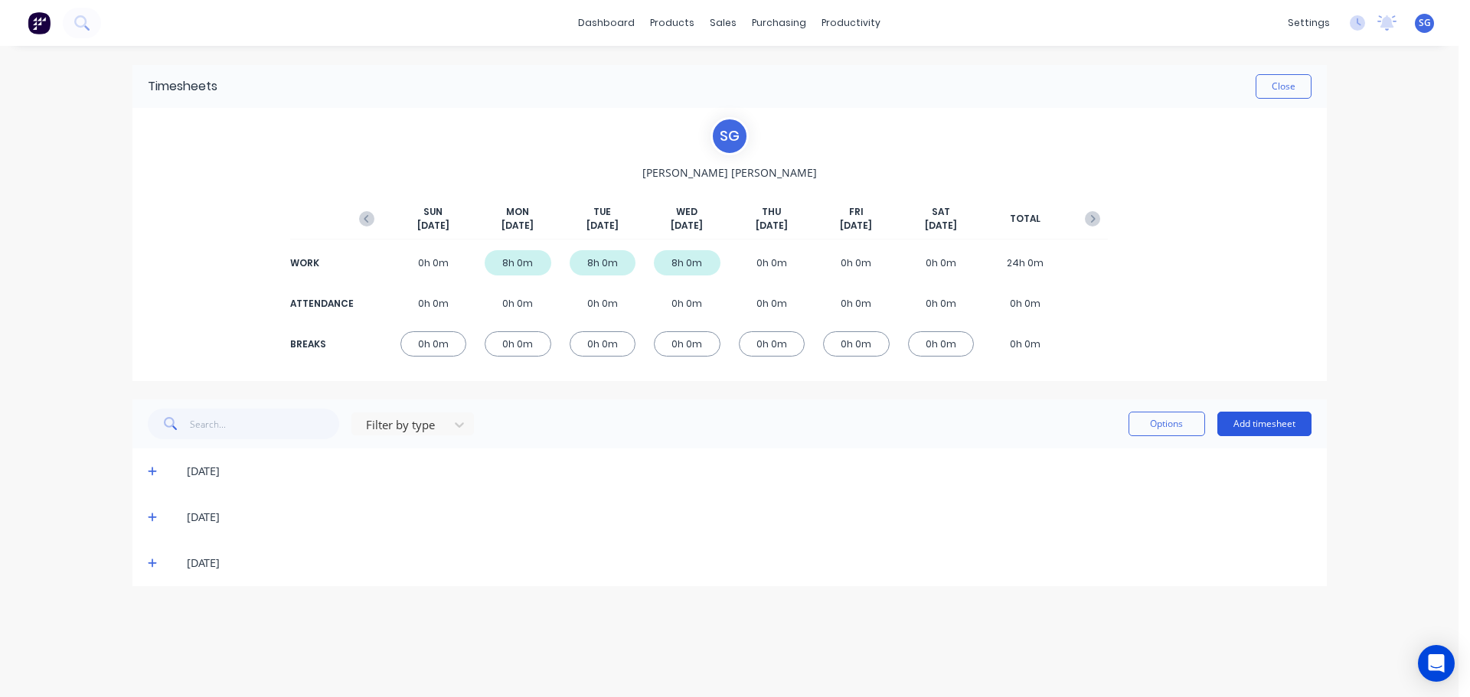
click at [1281, 417] on button "Add timesheet" at bounding box center [1264, 424] width 94 height 24
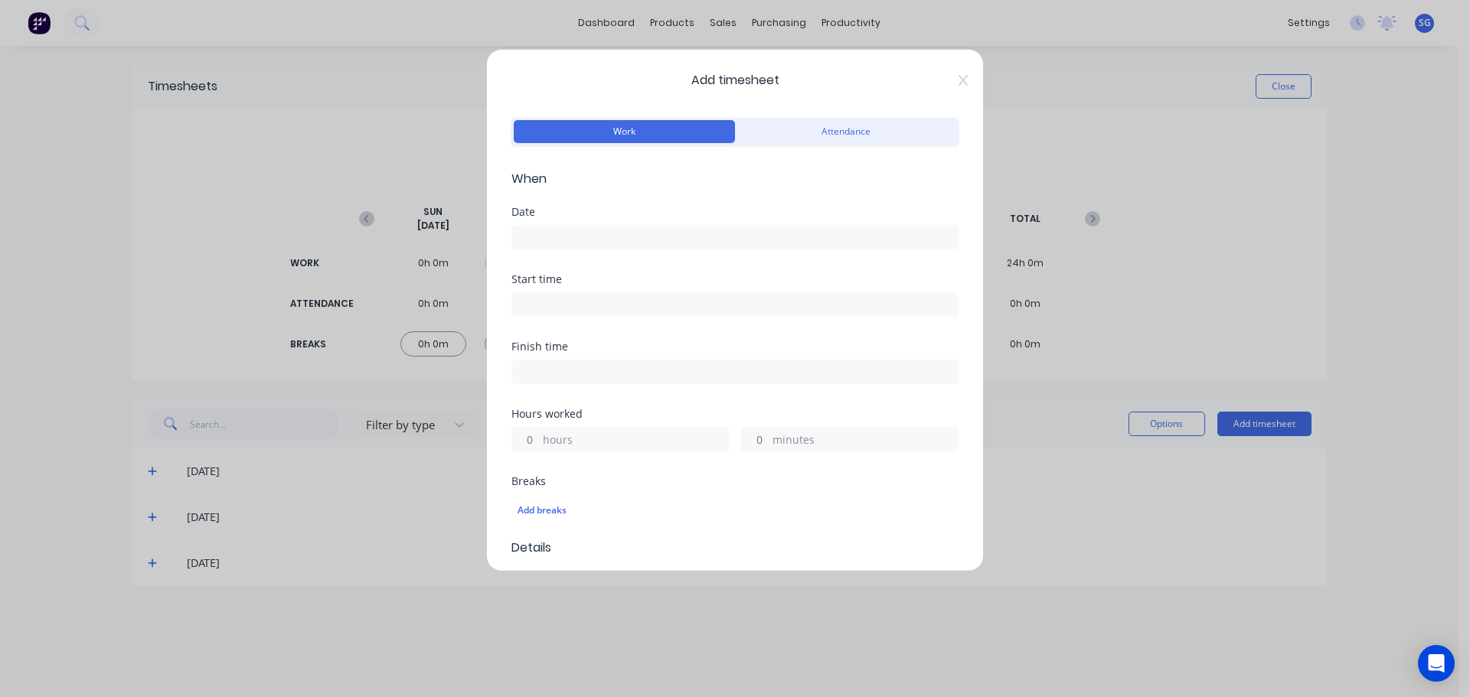
click at [609, 227] on input at bounding box center [735, 237] width 446 height 23
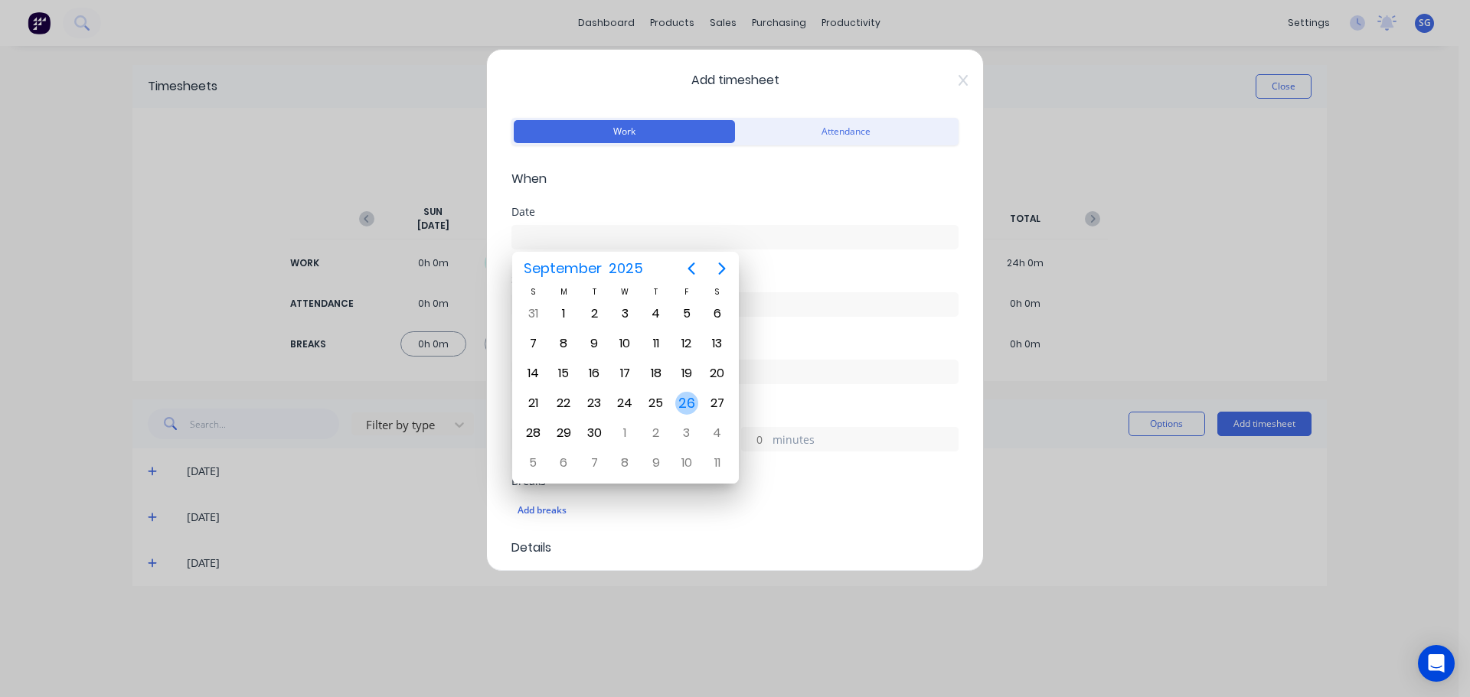
click at [678, 409] on div "26" at bounding box center [686, 403] width 23 height 23
type input "[DATE]"
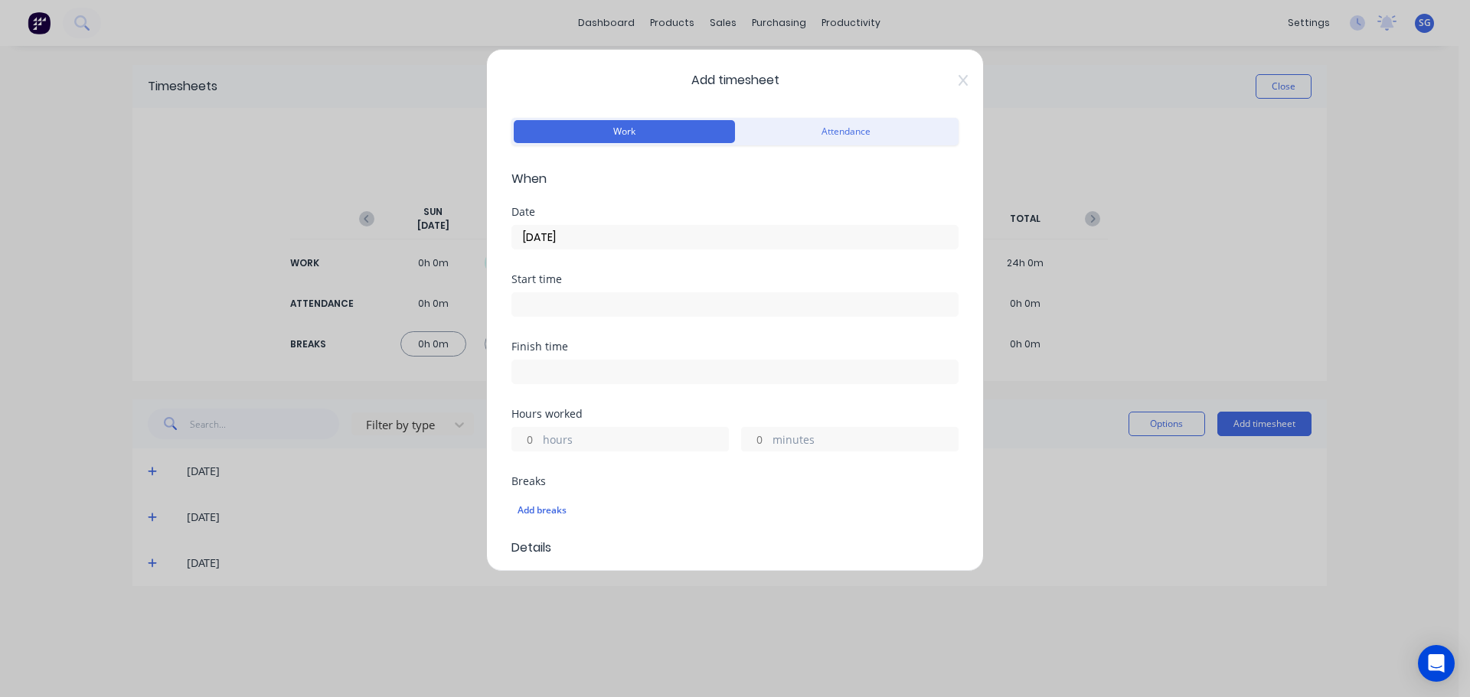
click at [615, 306] on input at bounding box center [735, 304] width 446 height 23
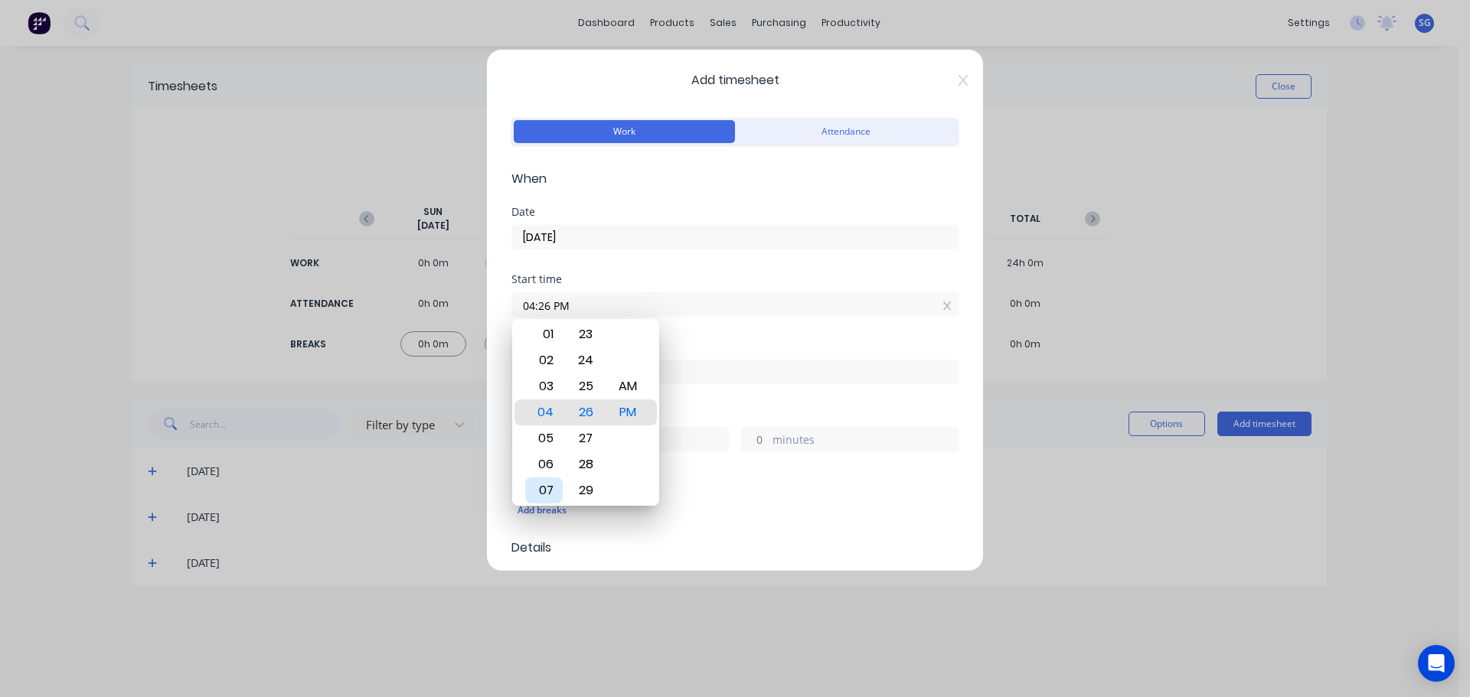
click at [544, 488] on div "07" at bounding box center [544, 491] width 38 height 26
click at [584, 489] on div "30" at bounding box center [586, 491] width 38 height 26
click at [631, 387] on div "AM" at bounding box center [628, 387] width 38 height 26
type input "07:30 AM"
click at [704, 371] on input at bounding box center [735, 372] width 446 height 23
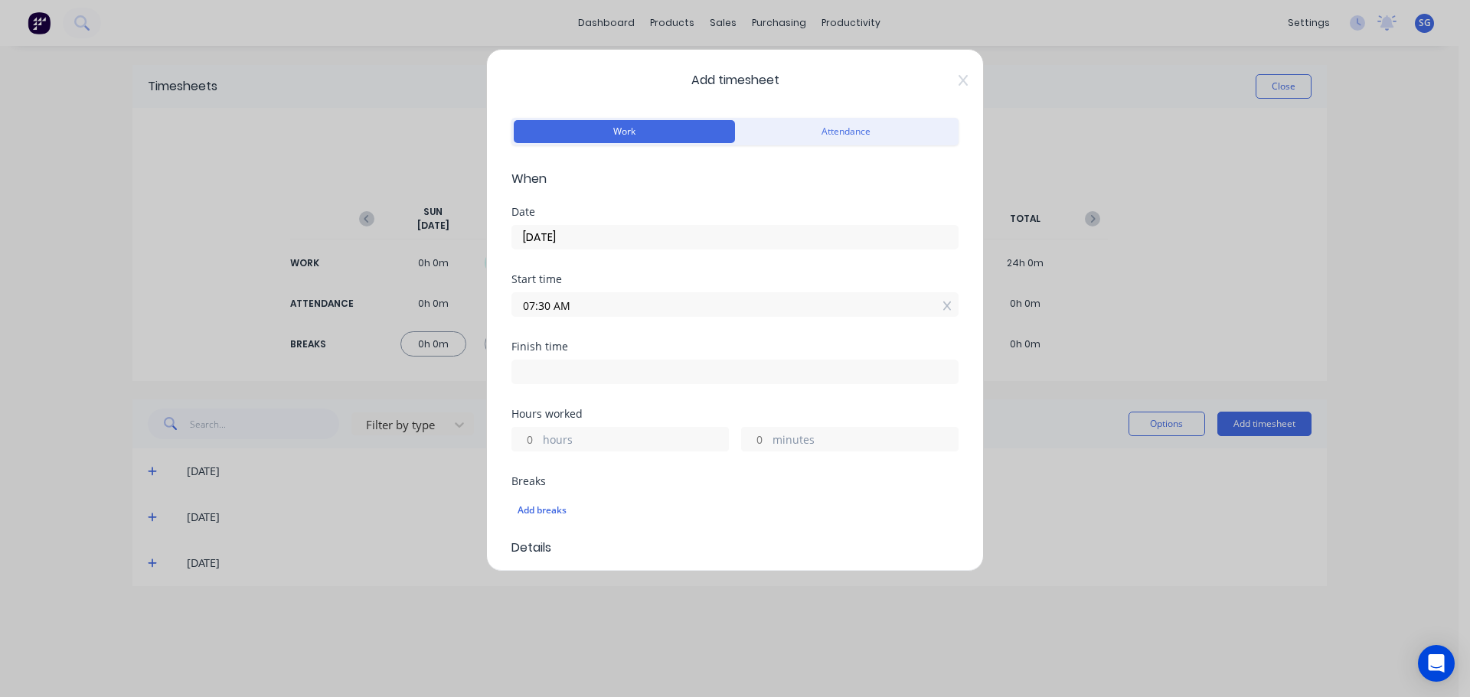
type input "03:26 PM"
type input "7"
type input "56"
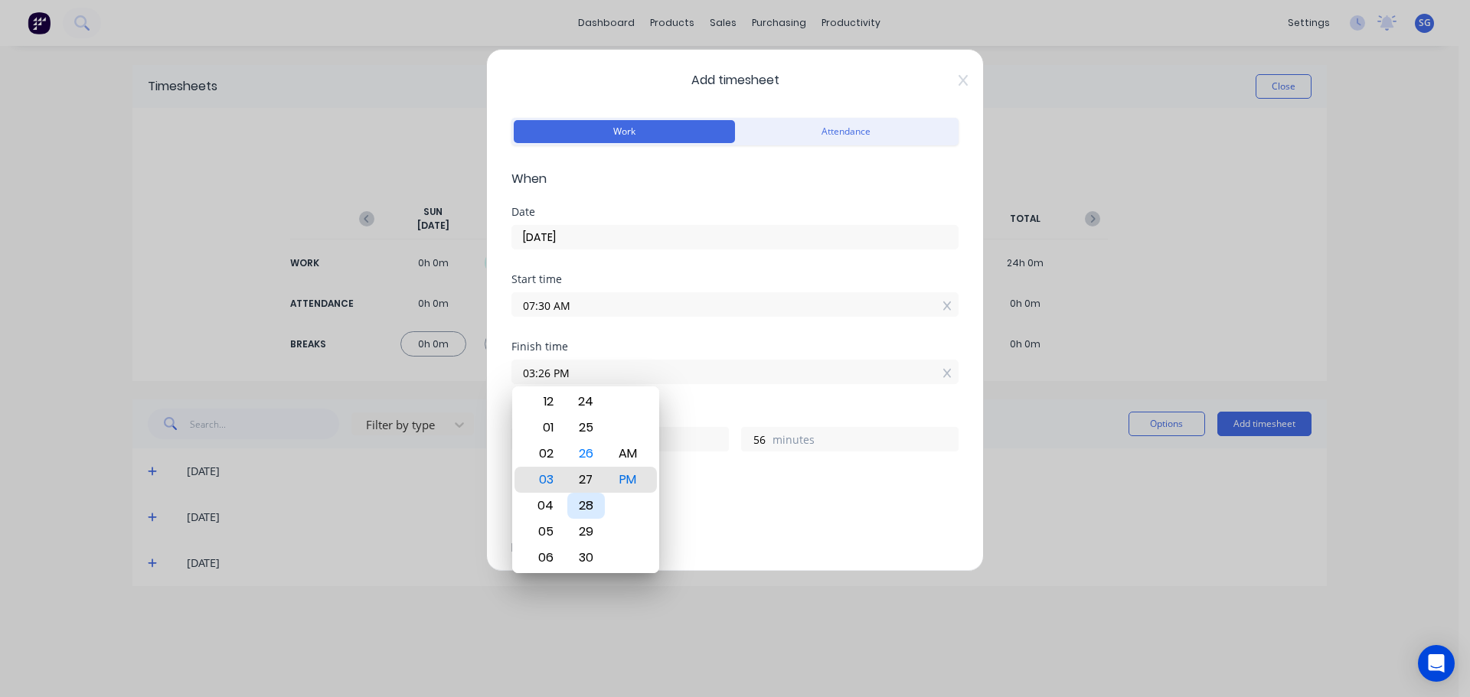
type input "03:27 PM"
type input "57"
click at [588, 552] on div "30" at bounding box center [586, 558] width 38 height 26
type input "03:30 PM"
type input "8"
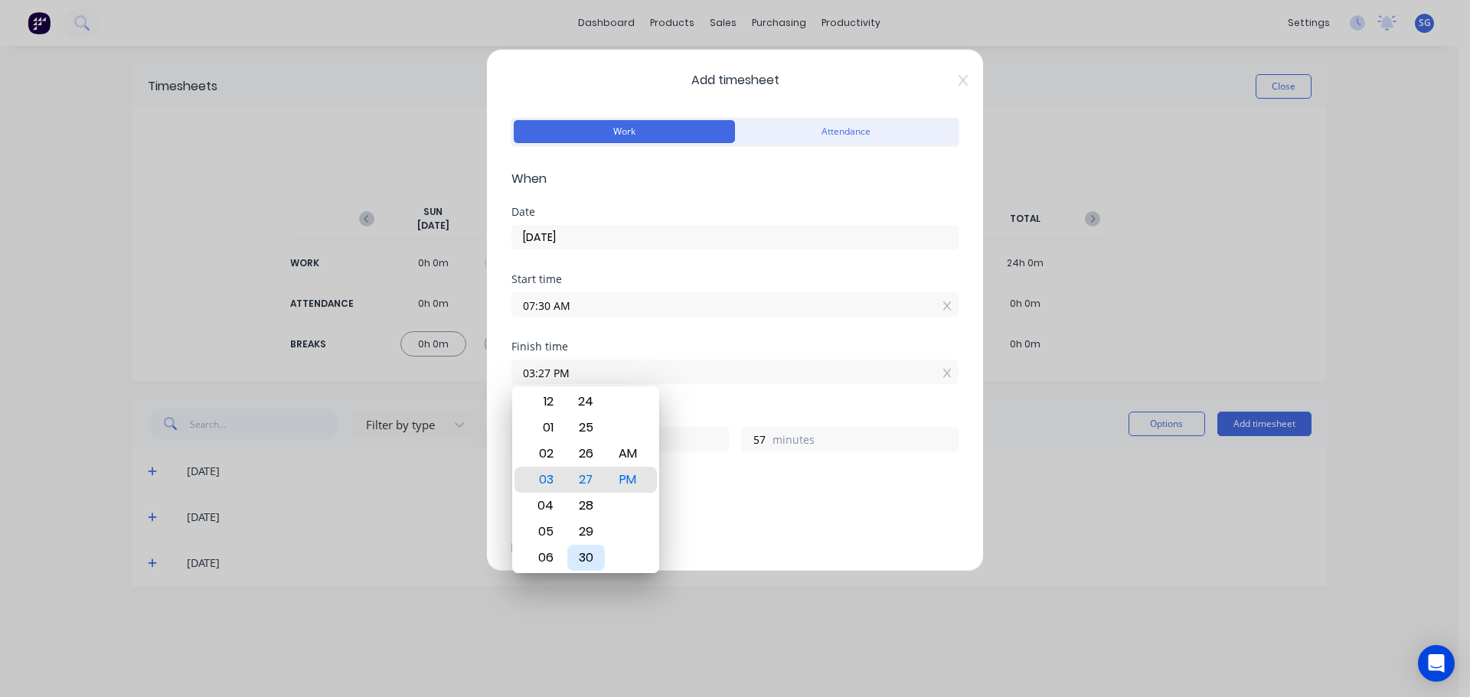
type input "0"
click at [717, 399] on div "Finish time 03:30 PM" at bounding box center [734, 374] width 447 height 67
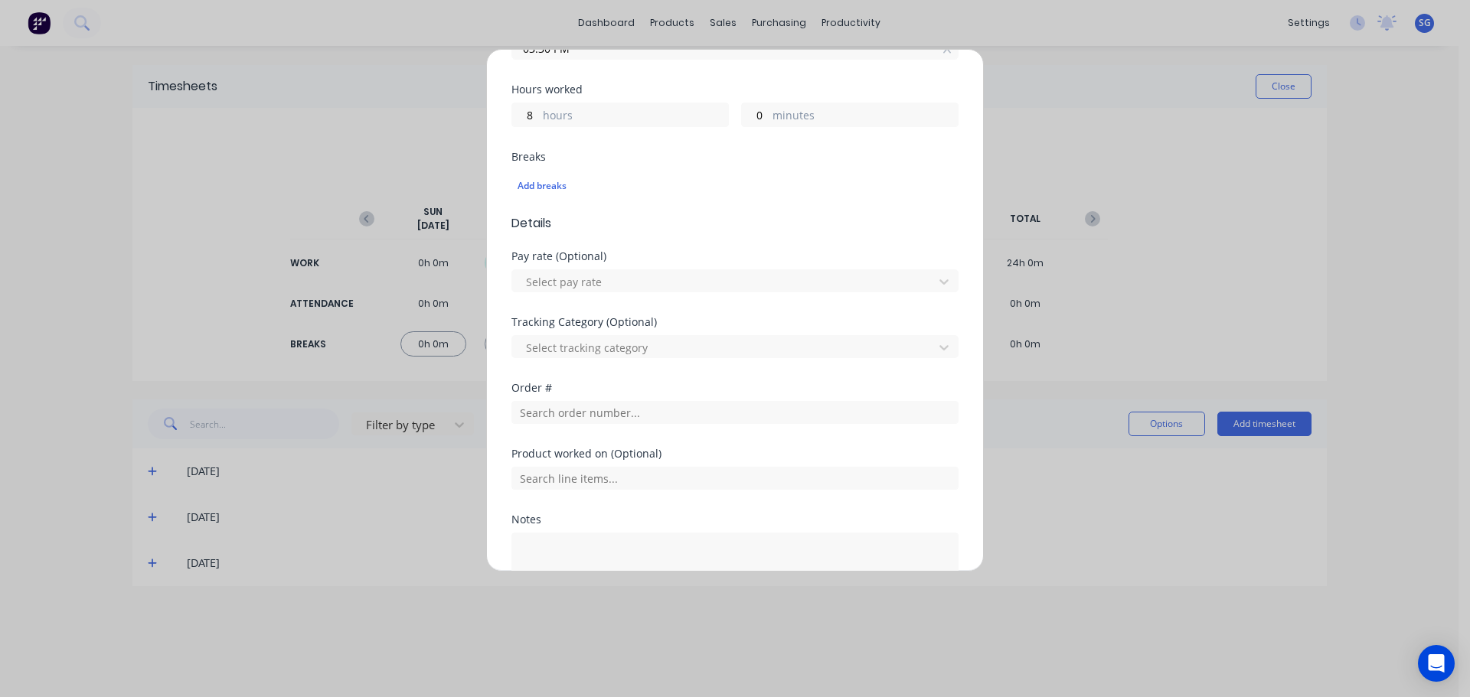
scroll to position [438, 0]
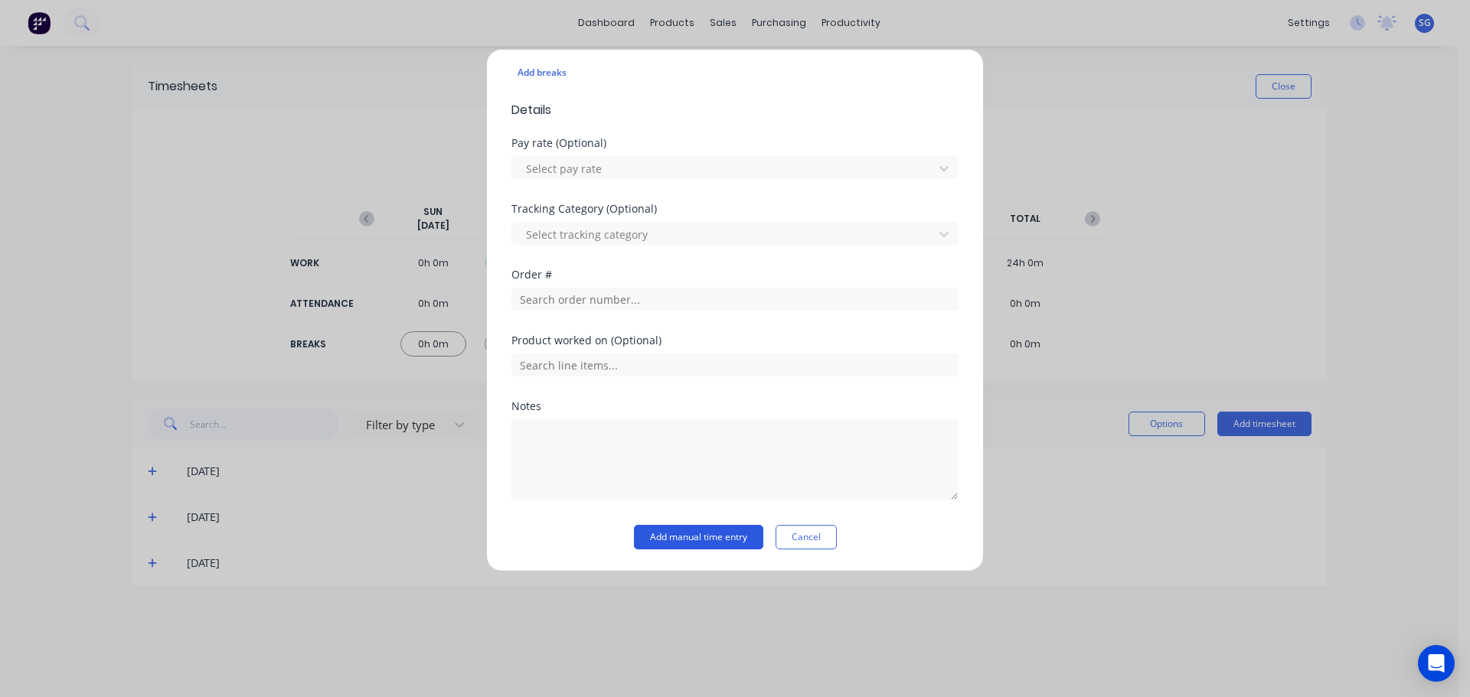
click at [659, 540] on button "Add manual time entry" at bounding box center [698, 537] width 129 height 24
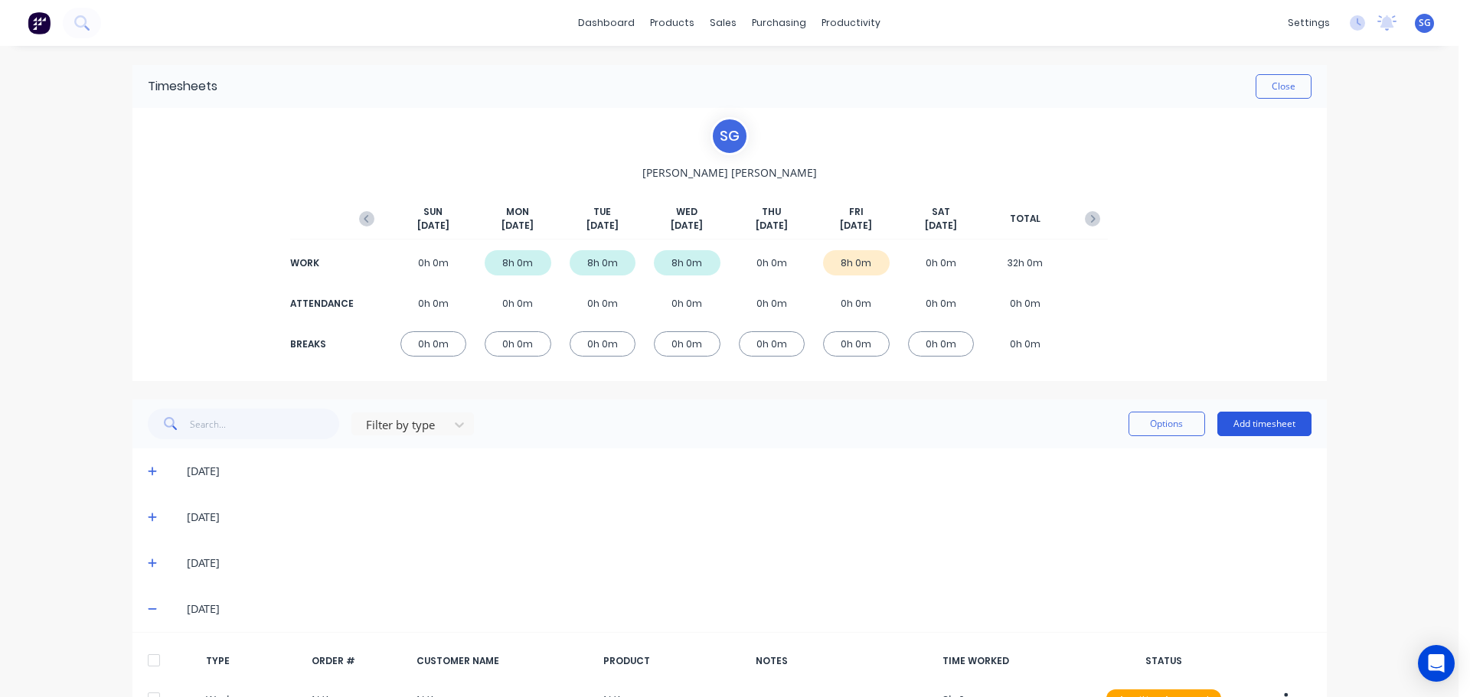
click at [1238, 420] on button "Add timesheet" at bounding box center [1264, 424] width 94 height 24
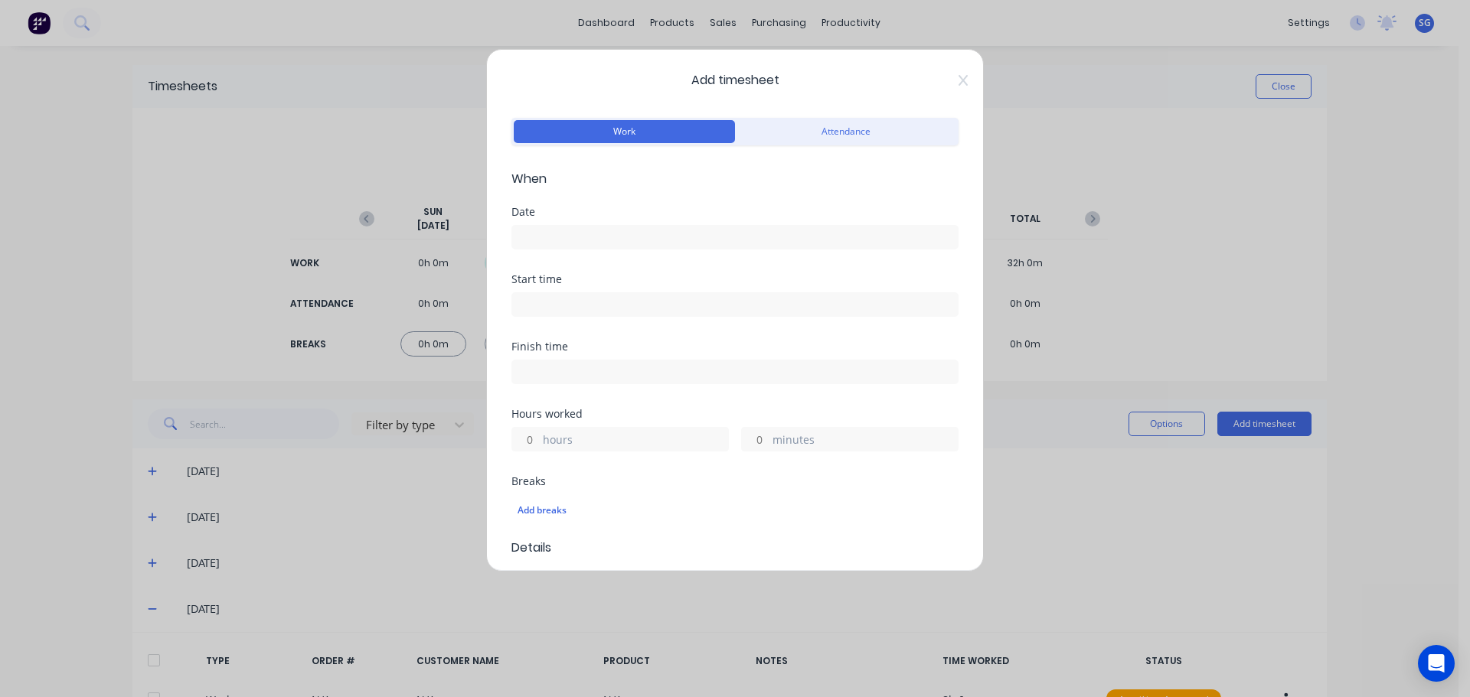
click at [589, 244] on input at bounding box center [735, 237] width 446 height 23
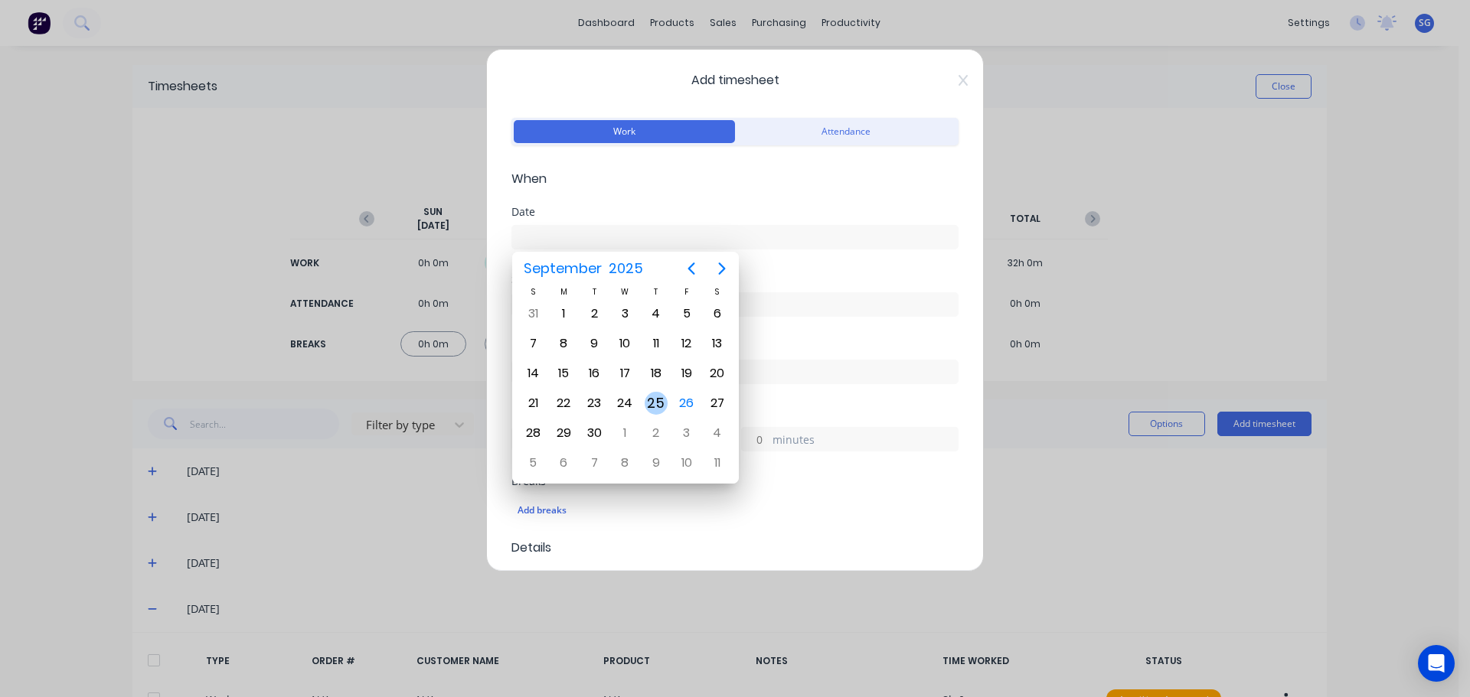
click at [659, 401] on div "25" at bounding box center [656, 403] width 23 height 23
type input "[DATE]"
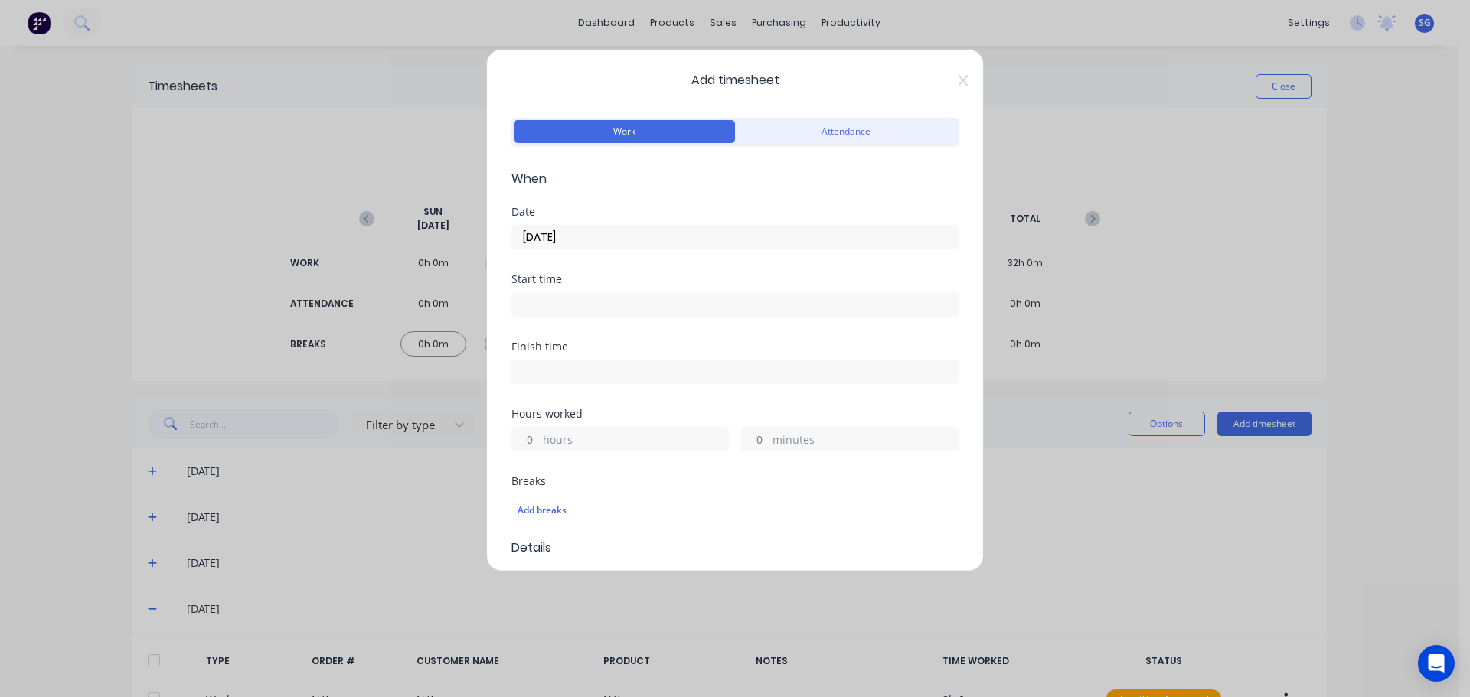
click at [609, 305] on input at bounding box center [735, 304] width 446 height 23
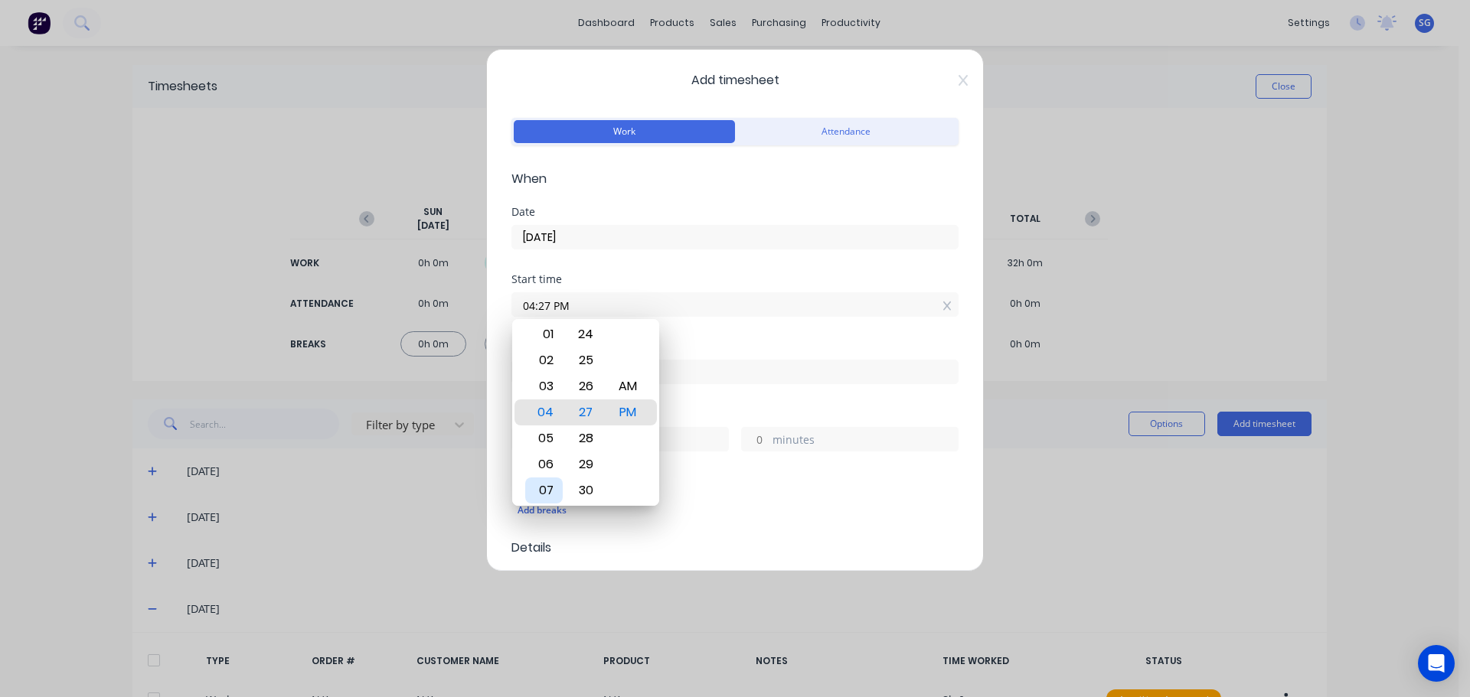
click at [554, 491] on div "07" at bounding box center [544, 491] width 38 height 26
click at [585, 491] on div "30" at bounding box center [586, 491] width 38 height 26
click at [635, 391] on div "AM" at bounding box center [628, 387] width 38 height 26
type input "07:30 AM"
click at [700, 372] on input at bounding box center [735, 372] width 446 height 23
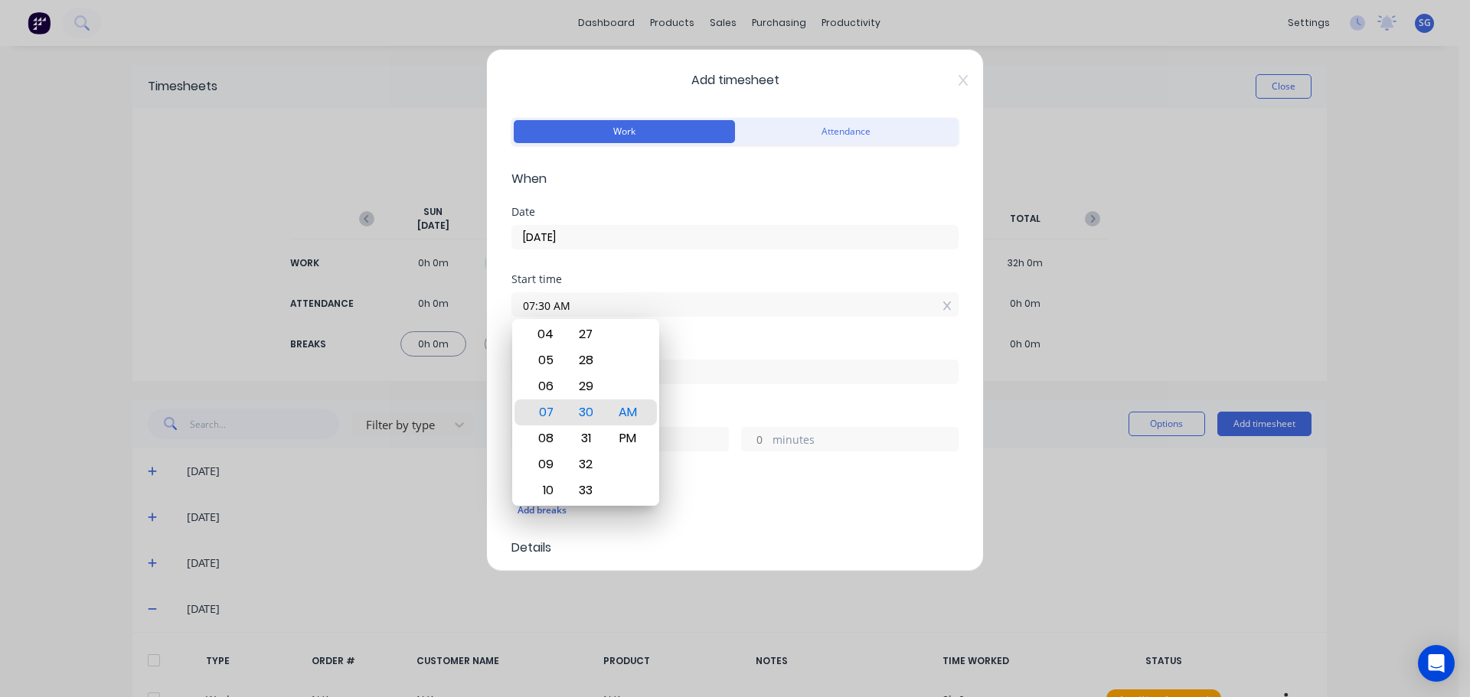
type input "03:27 PM"
type input "7"
type input "57"
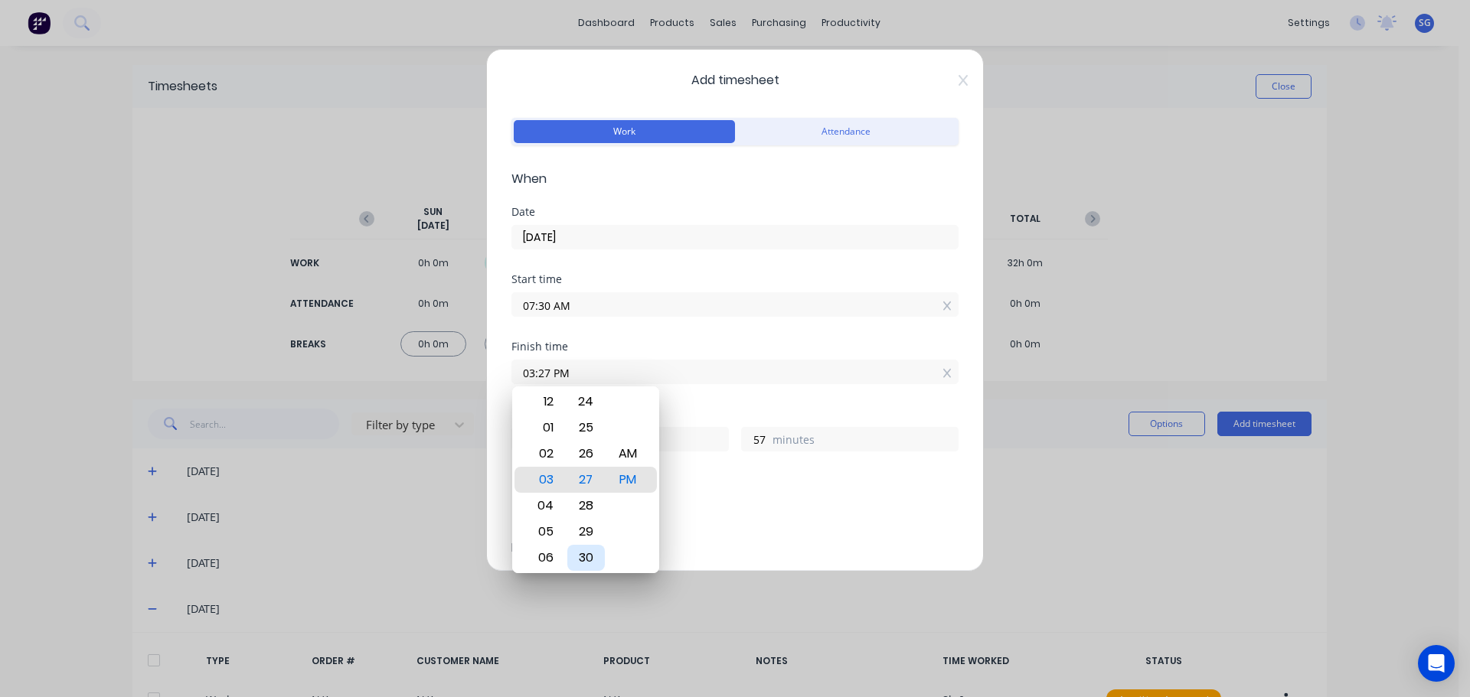
click at [590, 554] on div "30" at bounding box center [586, 558] width 38 height 26
type input "03:30 PM"
type input "8"
type input "0"
click at [738, 385] on div "Finish time 03:30 PM" at bounding box center [734, 374] width 447 height 67
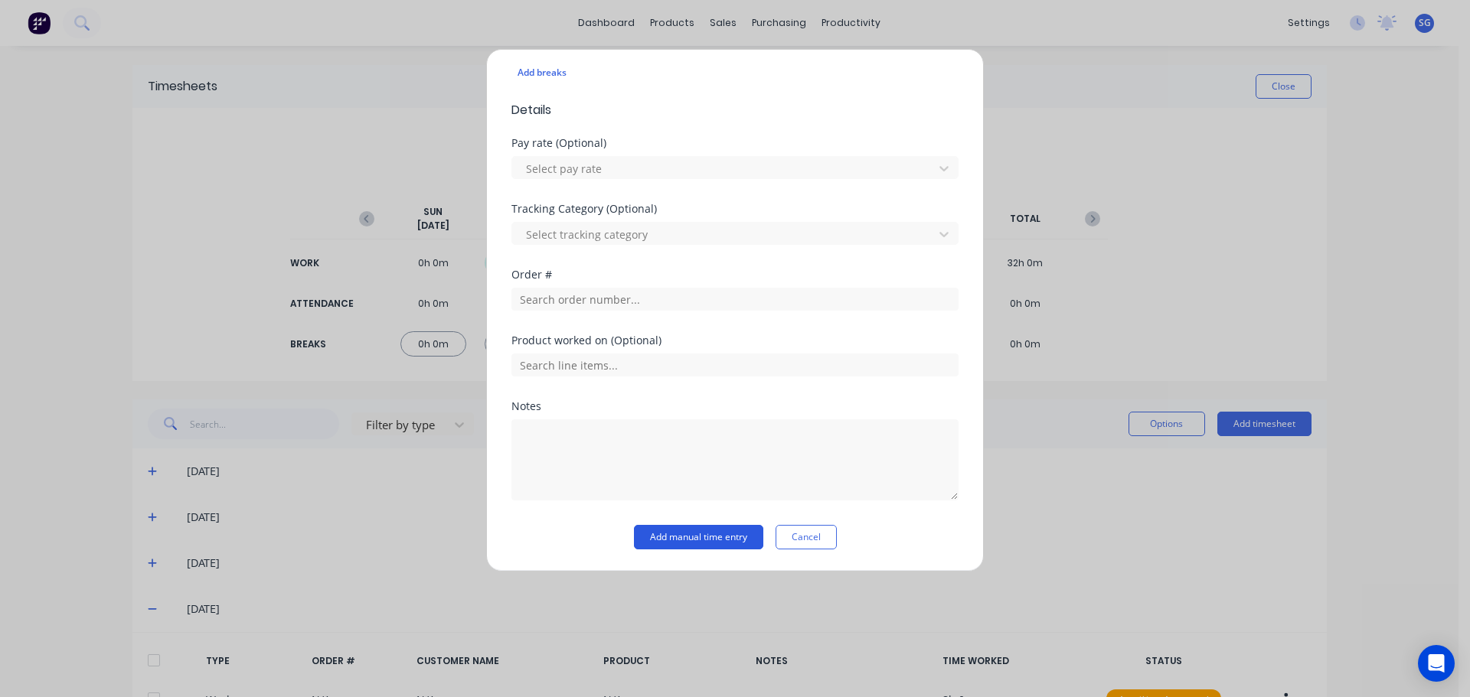
click at [668, 547] on button "Add manual time entry" at bounding box center [698, 537] width 129 height 24
